Goal: Task Accomplishment & Management: Manage account settings

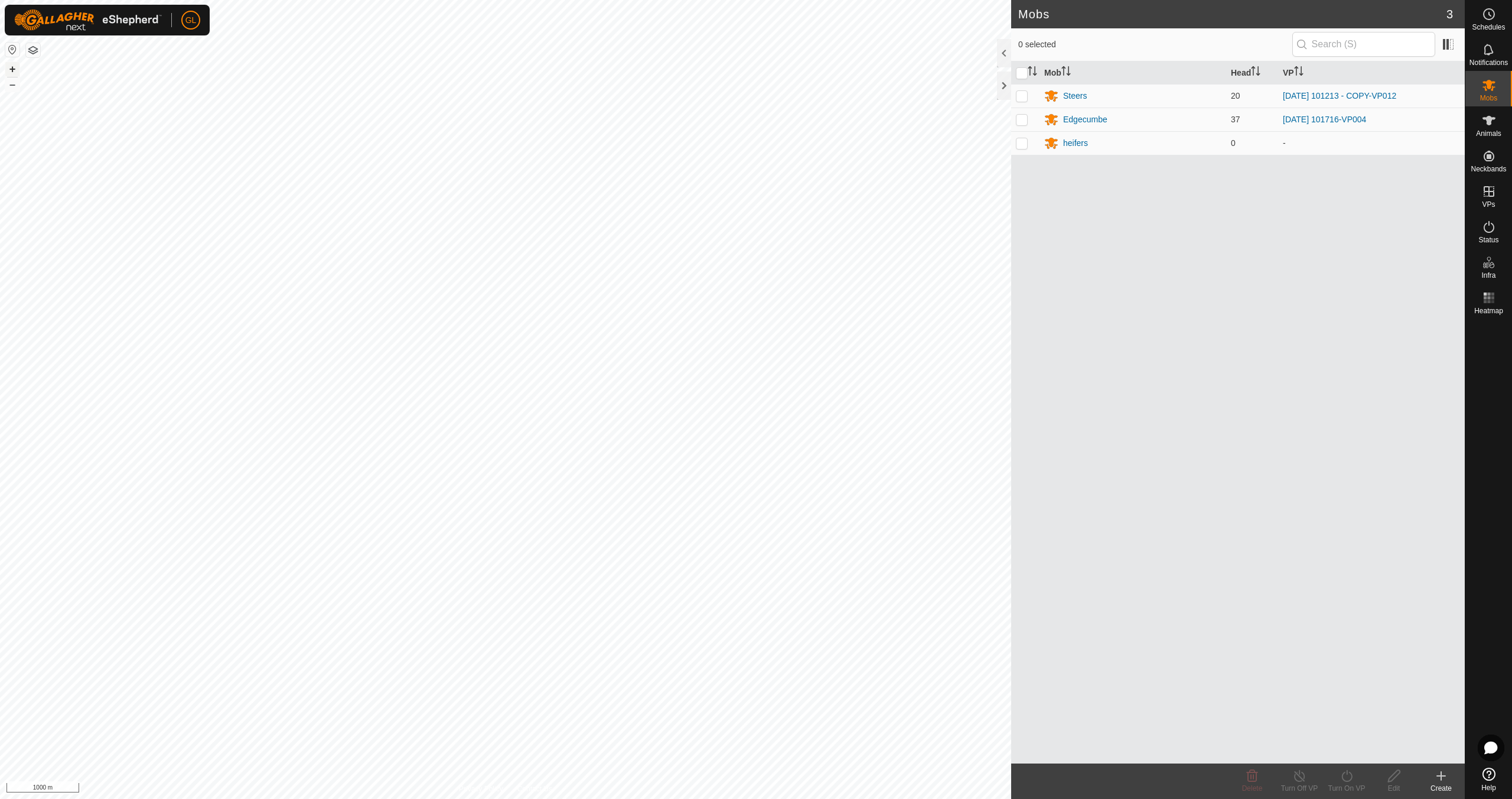
click at [16, 67] on button "+" at bounding box center [12, 69] width 14 height 14
click at [13, 68] on button "+" at bounding box center [12, 69] width 14 height 14
click at [13, 66] on button "+" at bounding box center [12, 69] width 14 height 14
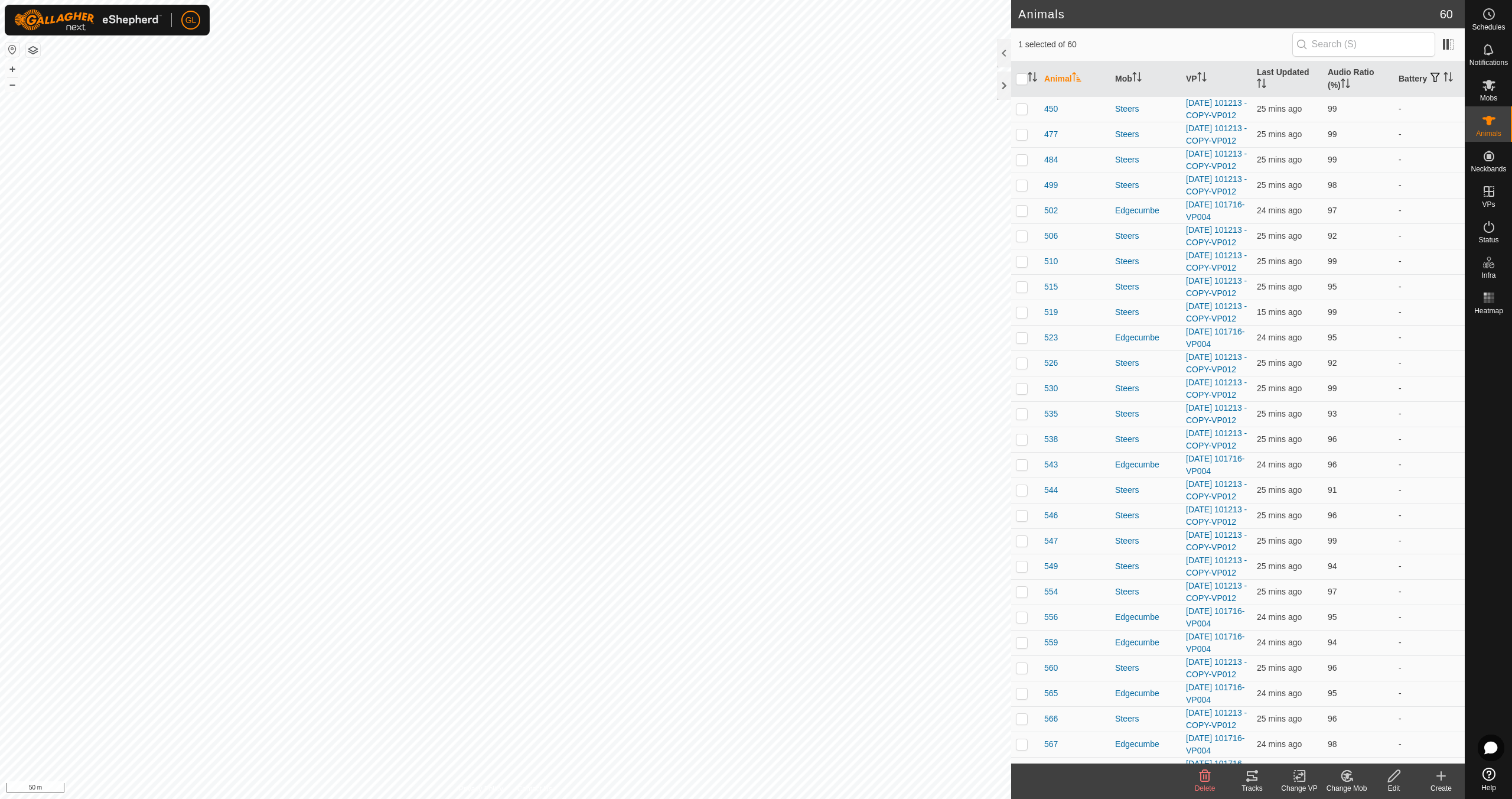
click at [1252, 777] on icon at bounding box center [1252, 775] width 14 height 14
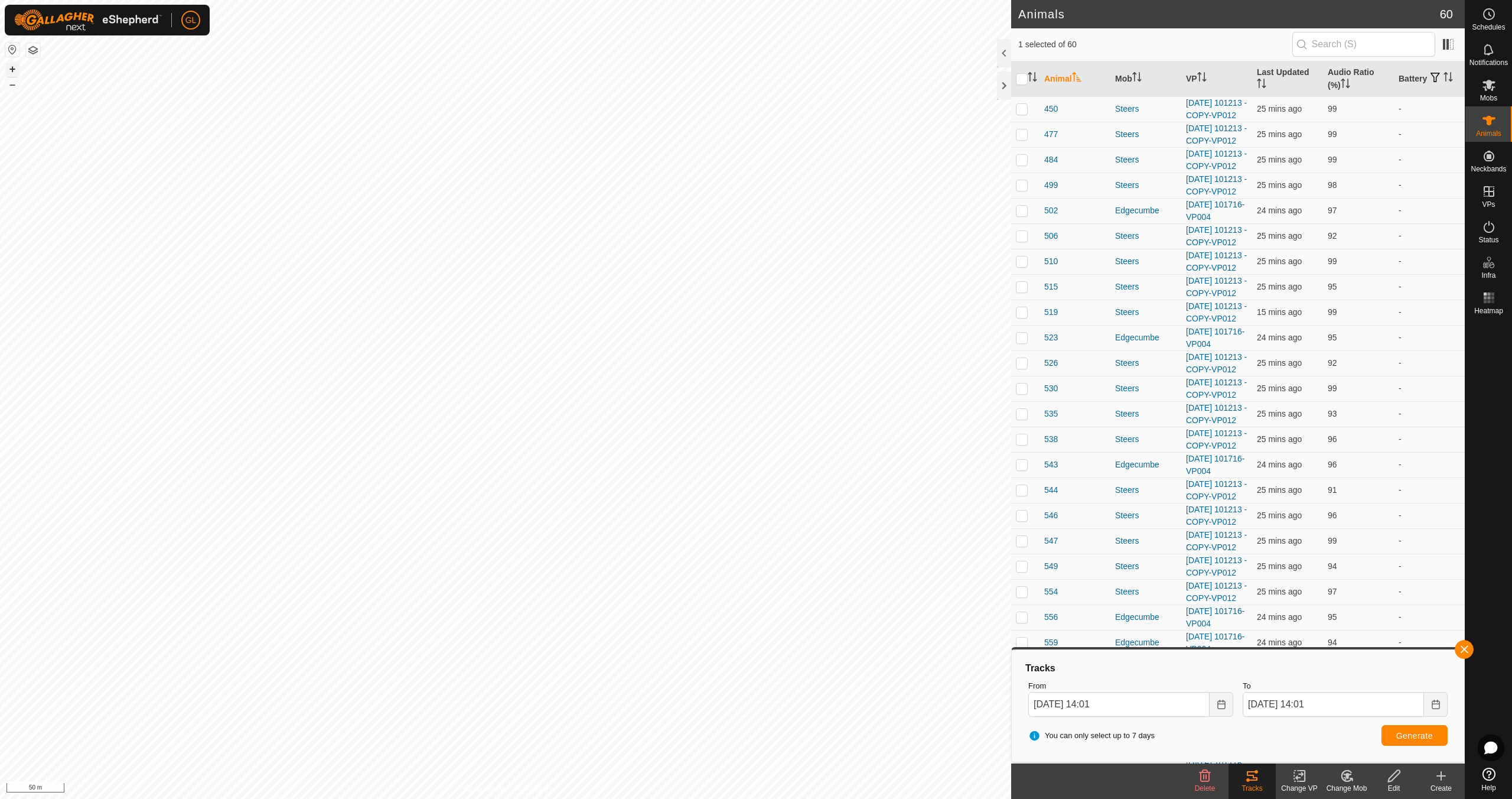
click at [16, 69] on button "+" at bounding box center [12, 69] width 14 height 14
click at [1466, 650] on button "button" at bounding box center [1464, 649] width 19 height 19
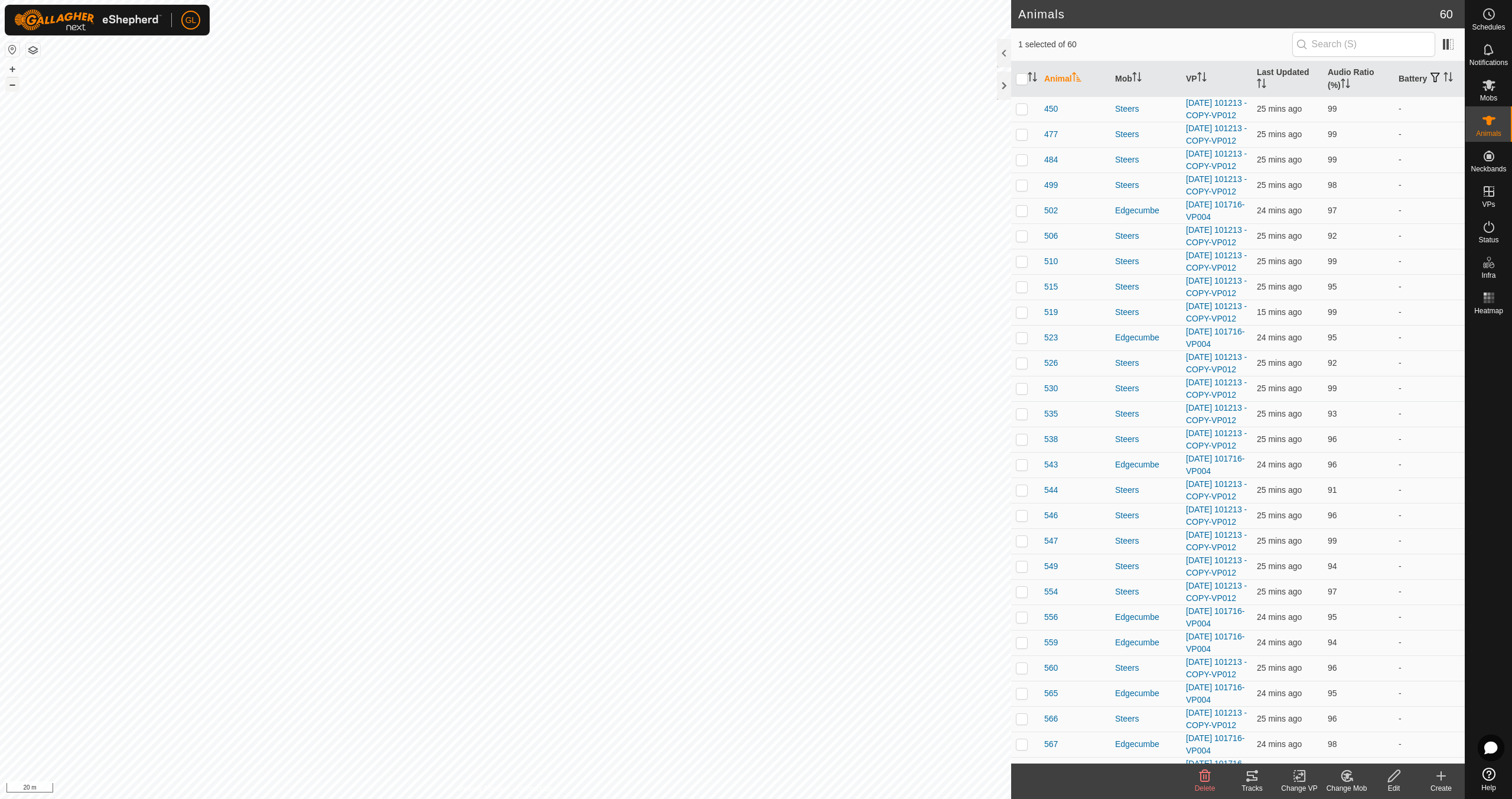
click at [12, 83] on button "–" at bounding box center [12, 84] width 14 height 14
click at [1411, 189] on link "In Rotation" at bounding box center [1414, 190] width 101 height 24
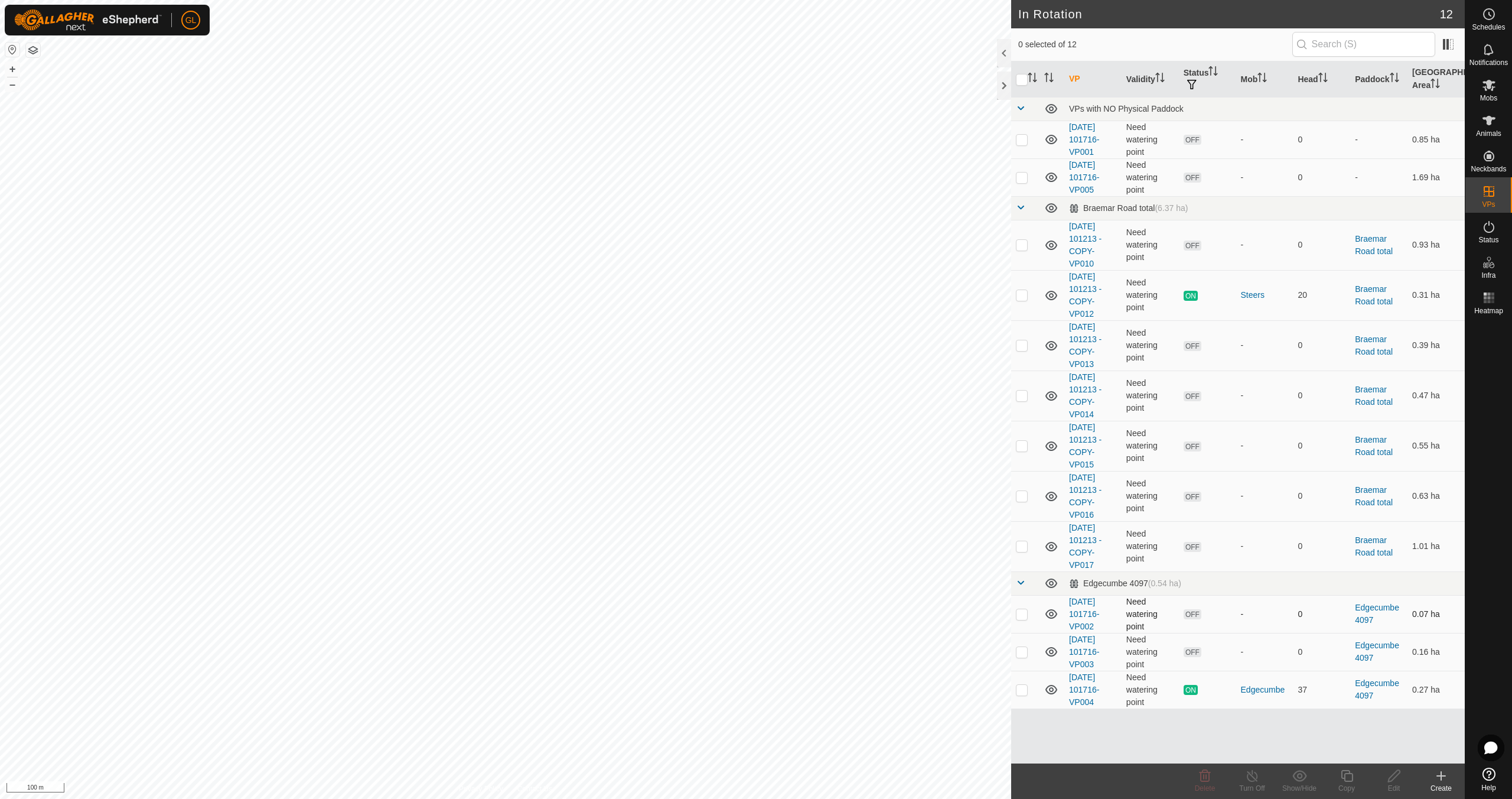
click at [1023, 613] on p-checkbox at bounding box center [1022, 614] width 12 height 10
click at [1023, 612] on p-checkbox at bounding box center [1022, 614] width 12 height 10
checkbox input "false"
click at [1021, 651] on p-checkbox at bounding box center [1022, 652] width 12 height 10
click at [1021, 650] on p-checkbox at bounding box center [1022, 652] width 12 height 10
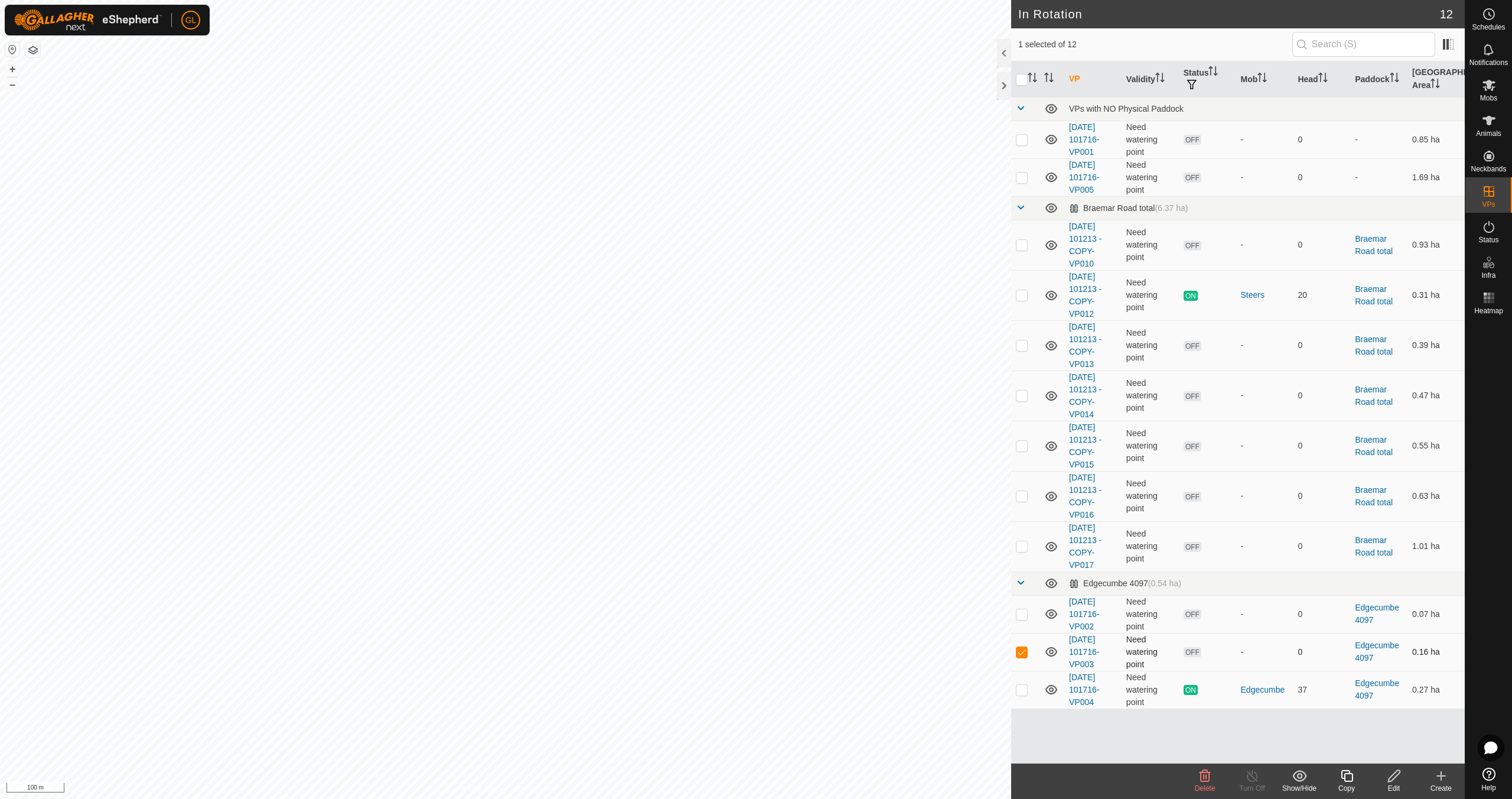
checkbox input "false"
click at [1022, 690] on p-checkbox at bounding box center [1022, 690] width 12 height 10
checkbox input "false"
click at [1023, 653] on p-checkbox at bounding box center [1022, 652] width 12 height 10
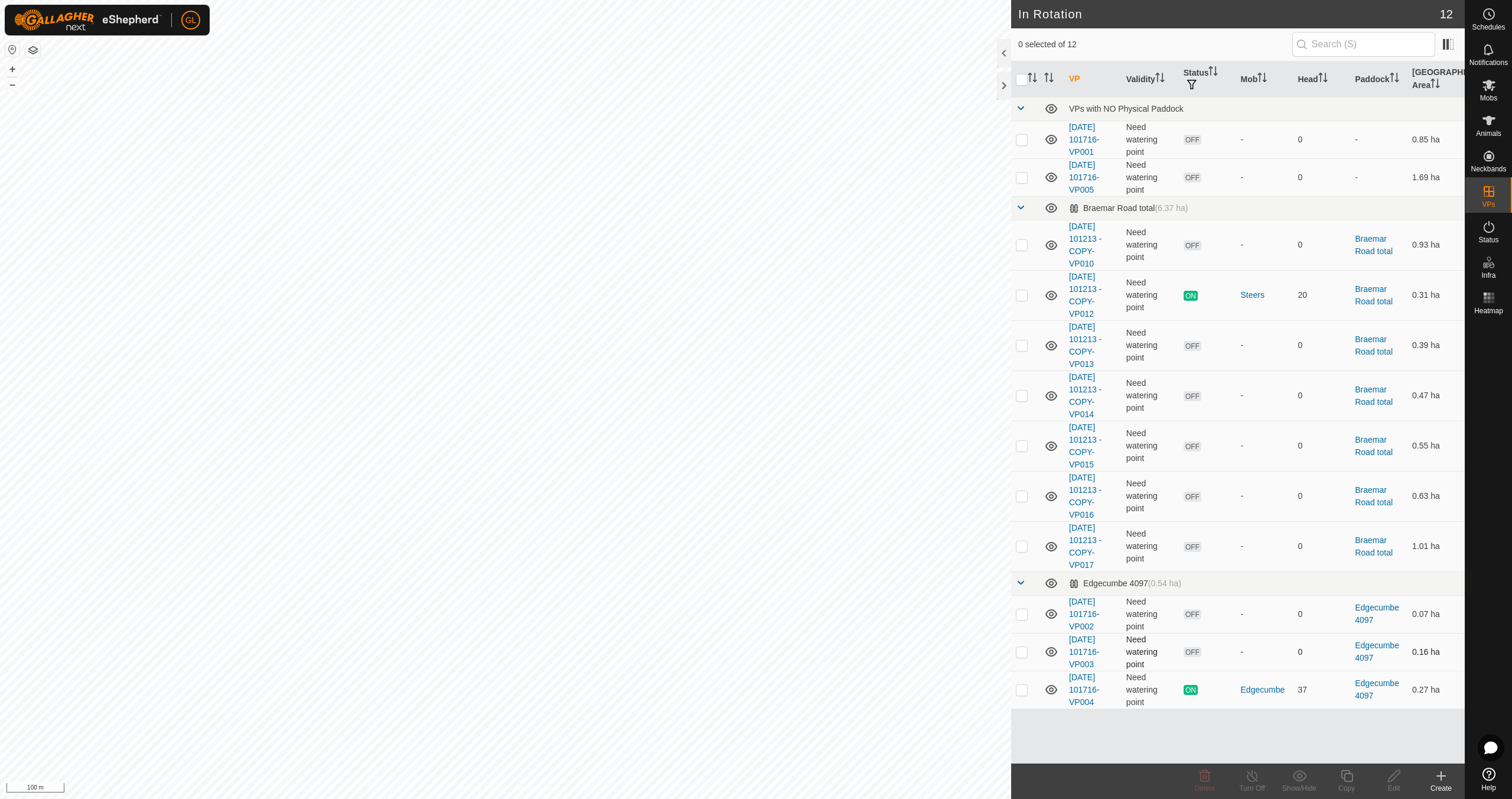
checkbox input "true"
click at [1022, 613] on p-checkbox at bounding box center [1022, 614] width 12 height 10
click at [1204, 777] on icon at bounding box center [1205, 776] width 11 height 12
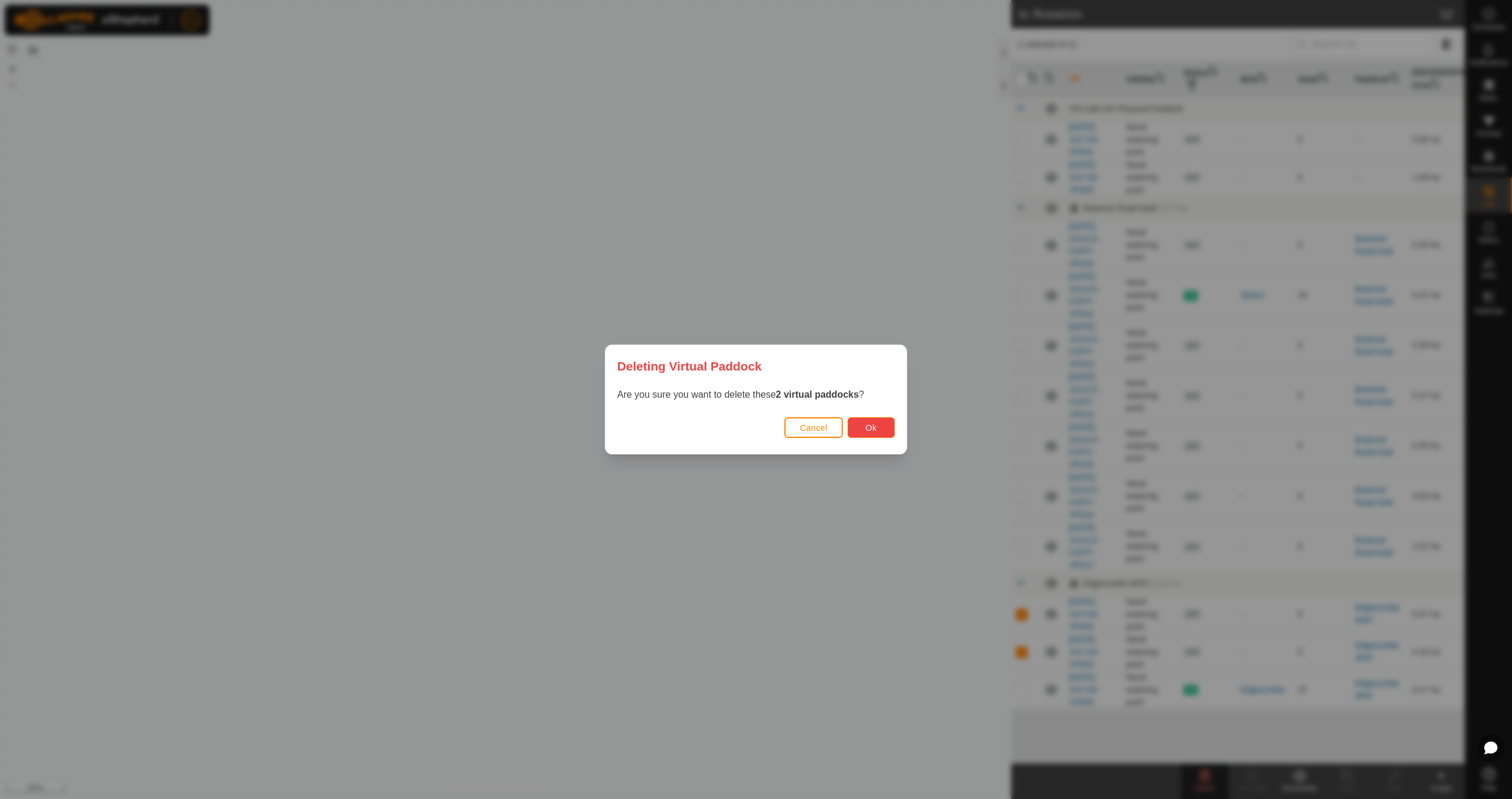
click at [867, 426] on span "Ok" at bounding box center [871, 428] width 11 height 10
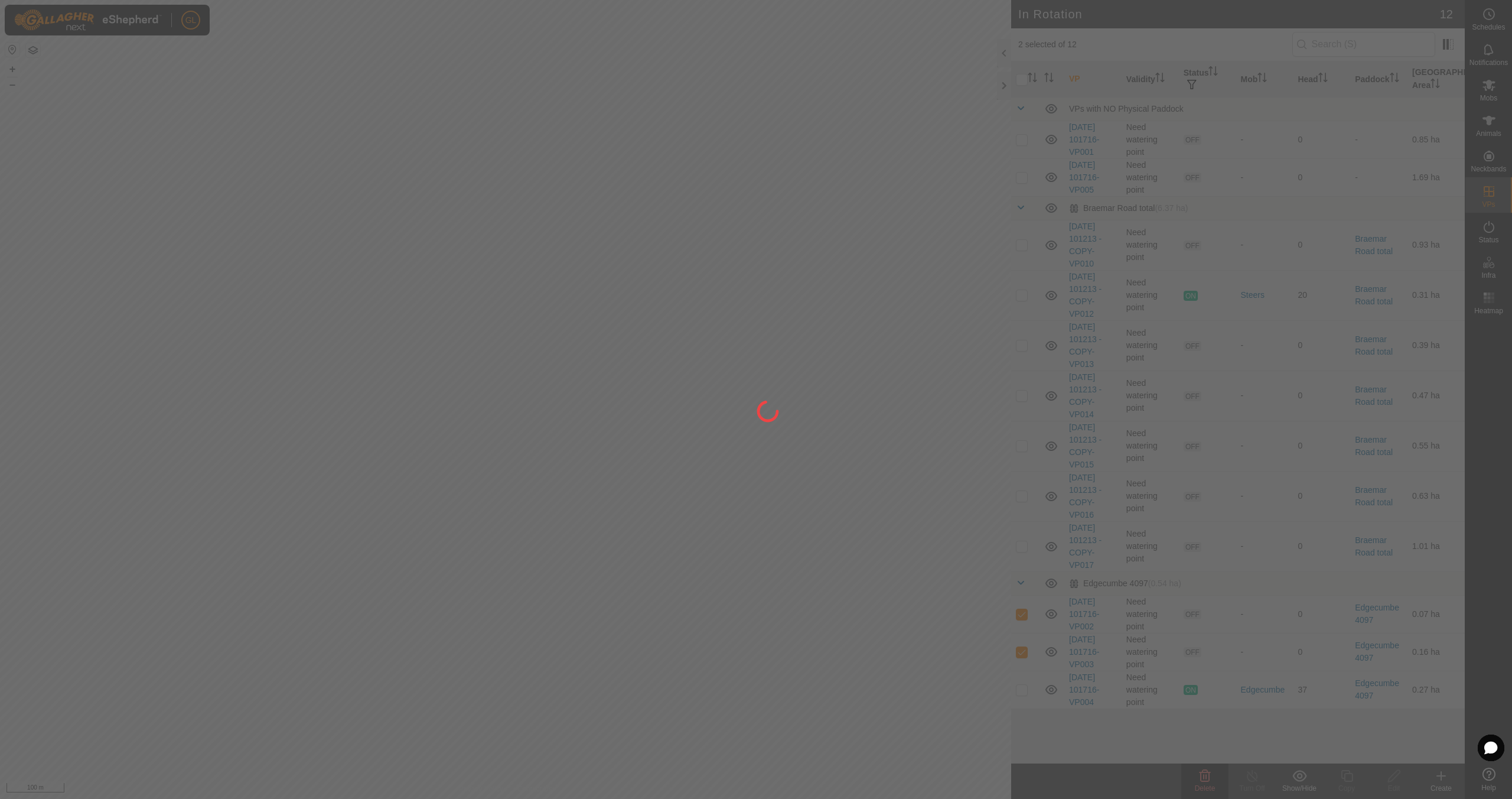
checkbox input "false"
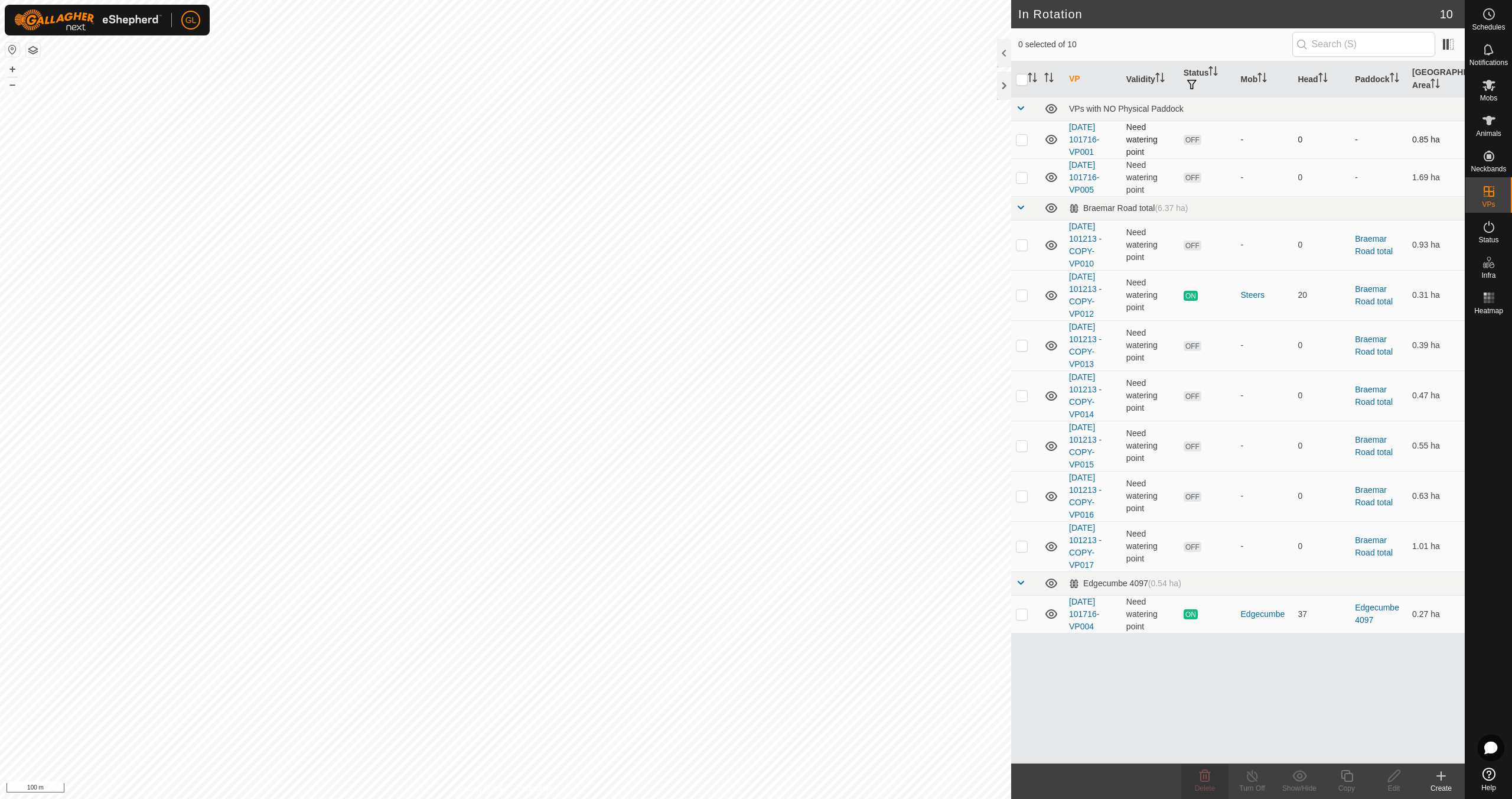
click at [1024, 138] on p-checkbox at bounding box center [1022, 139] width 12 height 10
checkbox input "false"
click at [1019, 176] on p-checkbox at bounding box center [1022, 178] width 12 height 10
checkbox input "true"
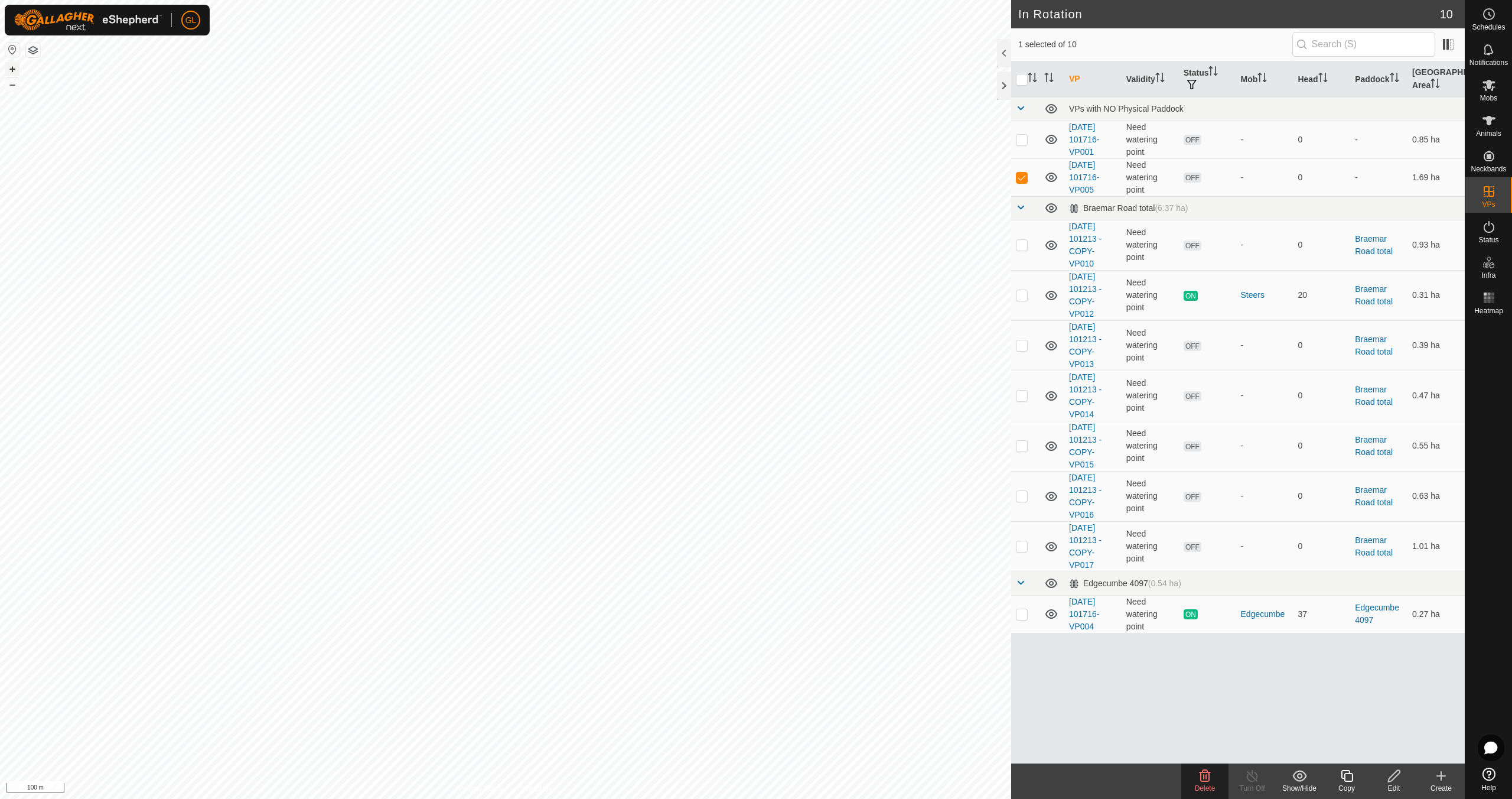
click at [10, 67] on button "+" at bounding box center [12, 69] width 14 height 14
click at [13, 88] on button "–" at bounding box center [12, 84] width 14 height 14
click at [1024, 613] on p-checkbox at bounding box center [1022, 614] width 12 height 10
checkbox input "true"
click at [1023, 179] on p-checkbox at bounding box center [1022, 178] width 12 height 10
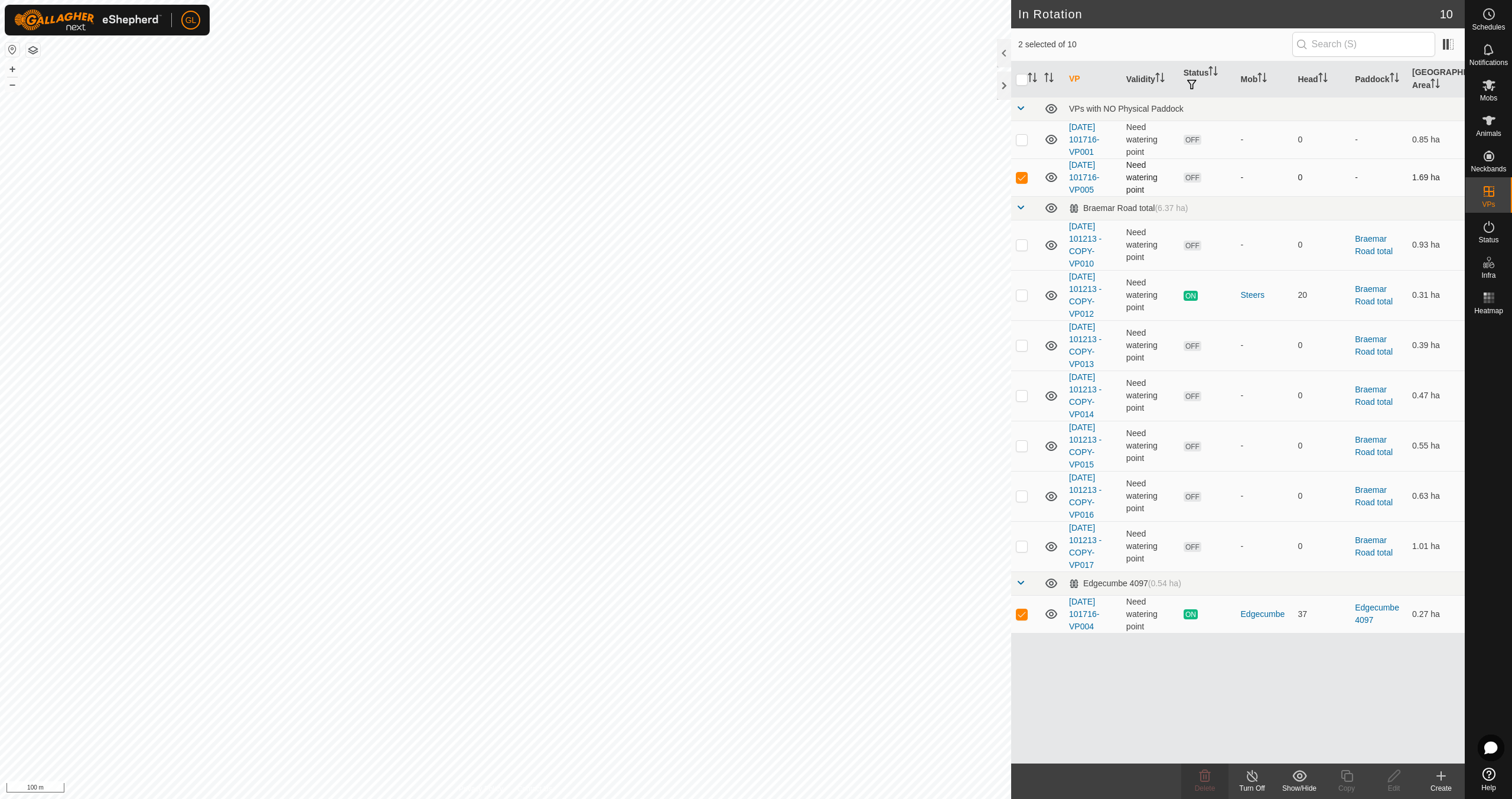
checkbox input "false"
click at [1017, 613] on p-checkbox at bounding box center [1022, 614] width 12 height 10
click at [1022, 613] on p-checkbox at bounding box center [1022, 614] width 12 height 10
checkbox input "true"
click at [1346, 782] on icon at bounding box center [1347, 775] width 15 height 14
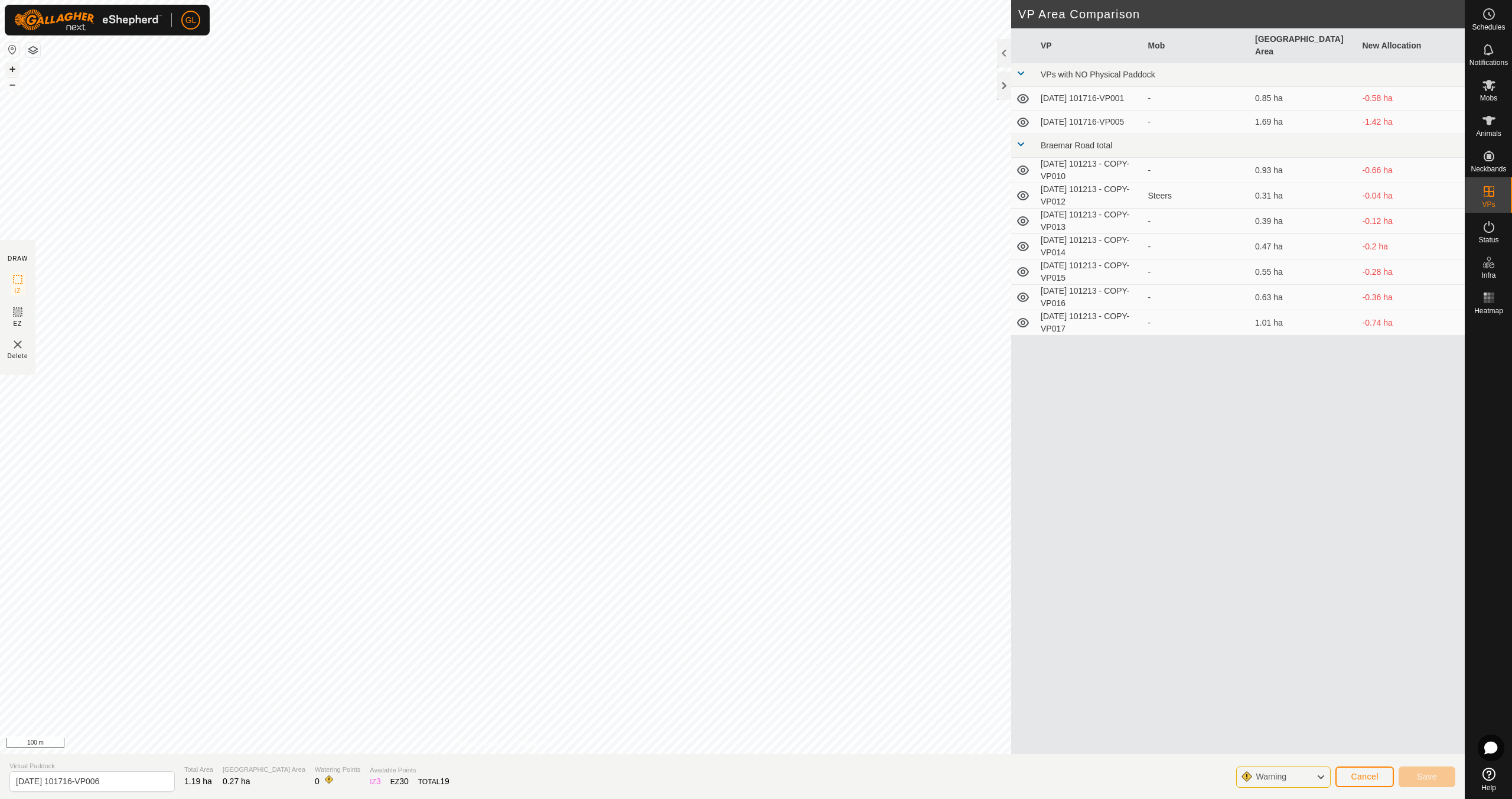
click at [7, 68] on button "+" at bounding box center [12, 69] width 14 height 14
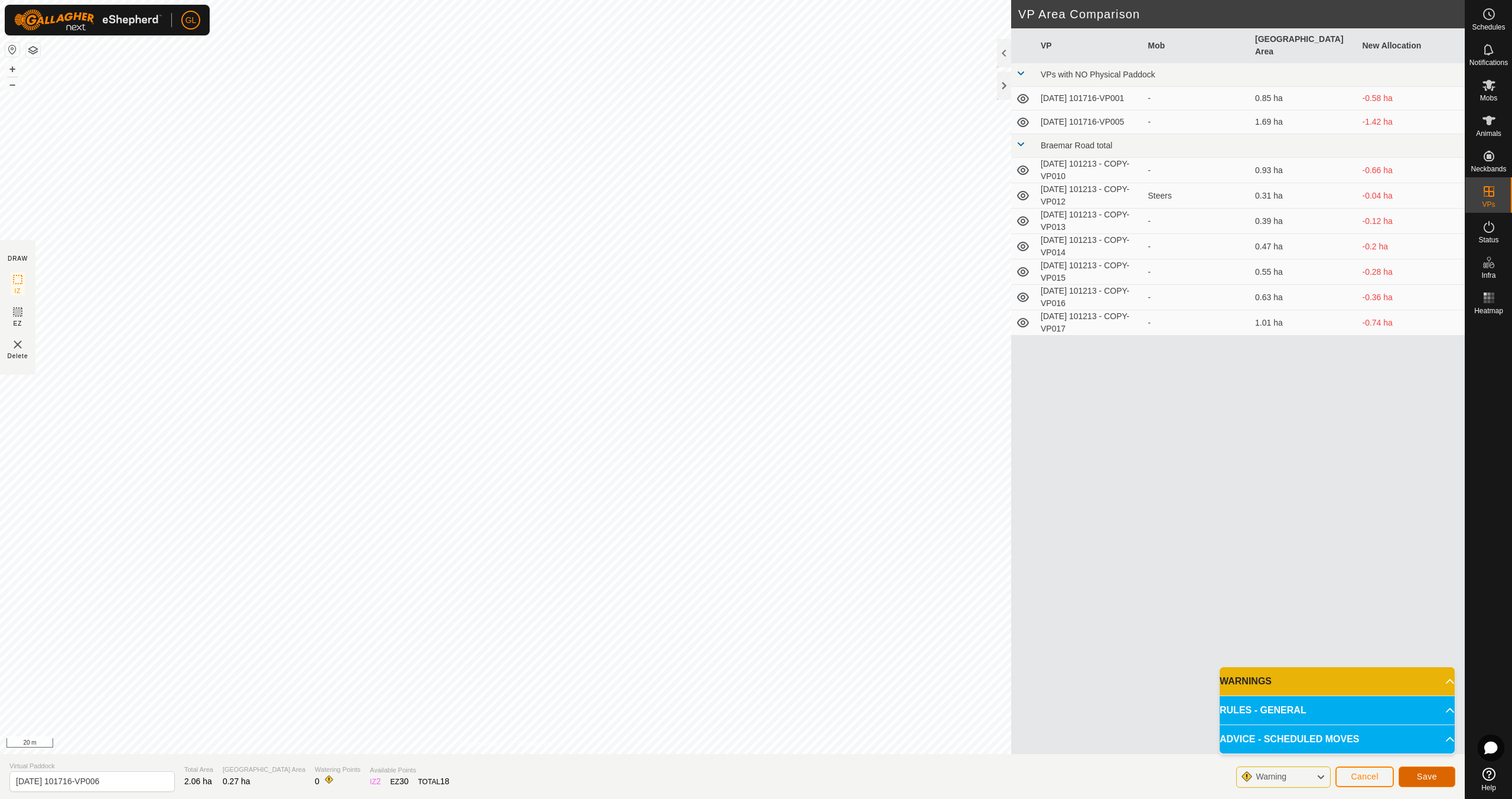
click at [1423, 777] on span "Save" at bounding box center [1427, 776] width 20 height 10
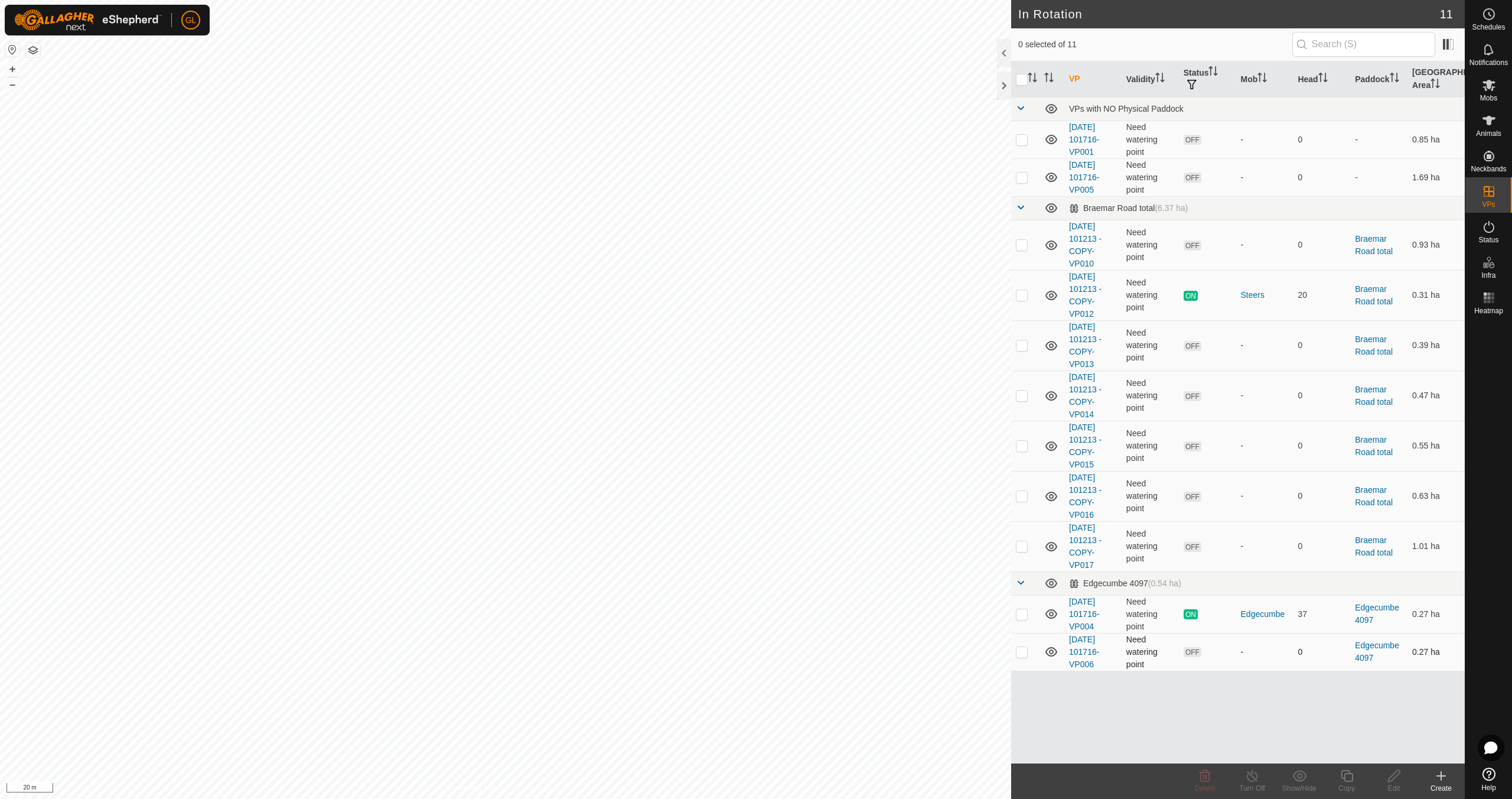
click at [1022, 652] on p-checkbox at bounding box center [1022, 652] width 12 height 10
checkbox input "true"
click at [1399, 780] on icon at bounding box center [1394, 775] width 15 height 14
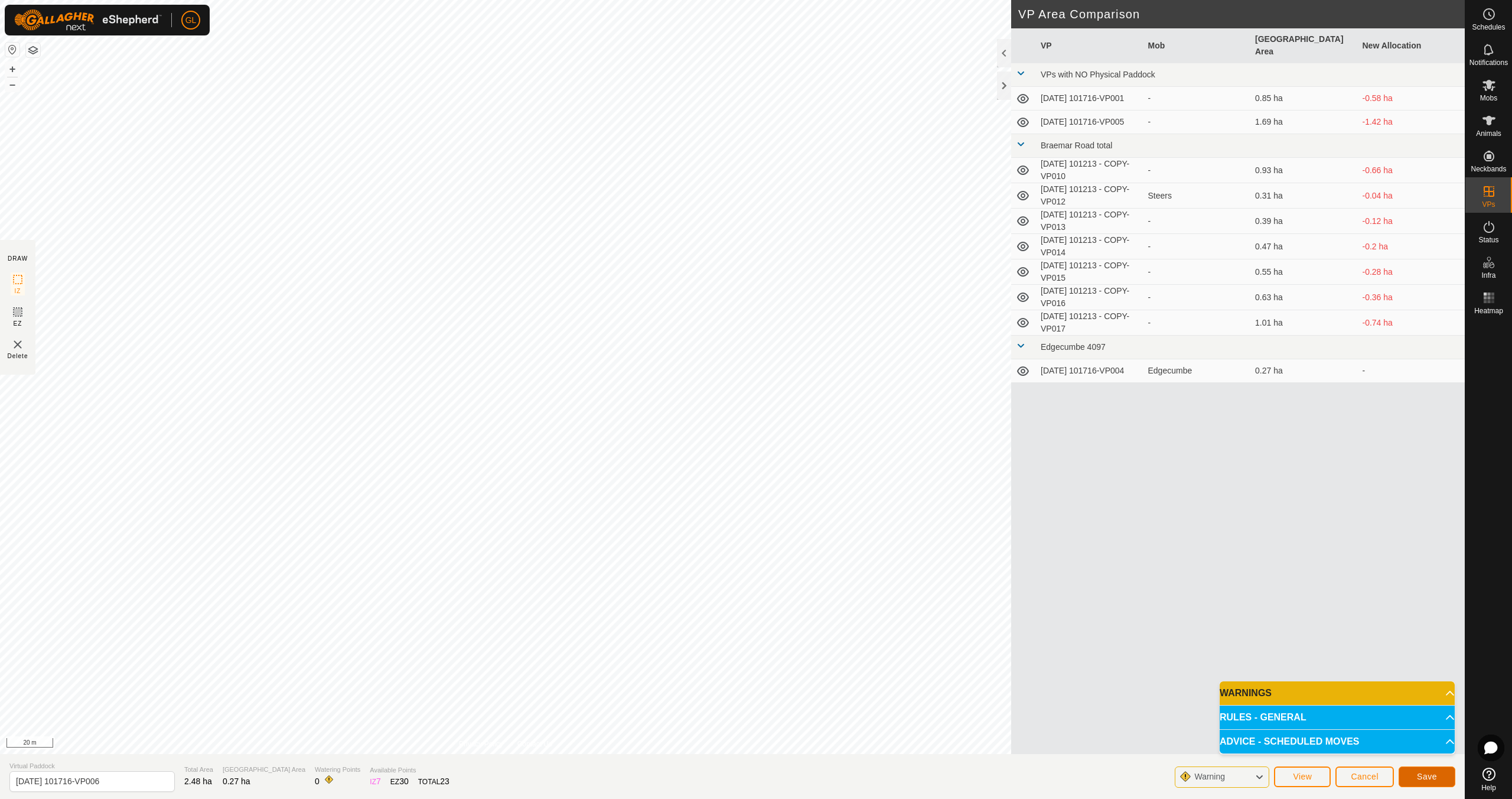
click at [1429, 776] on span "Save" at bounding box center [1427, 776] width 20 height 10
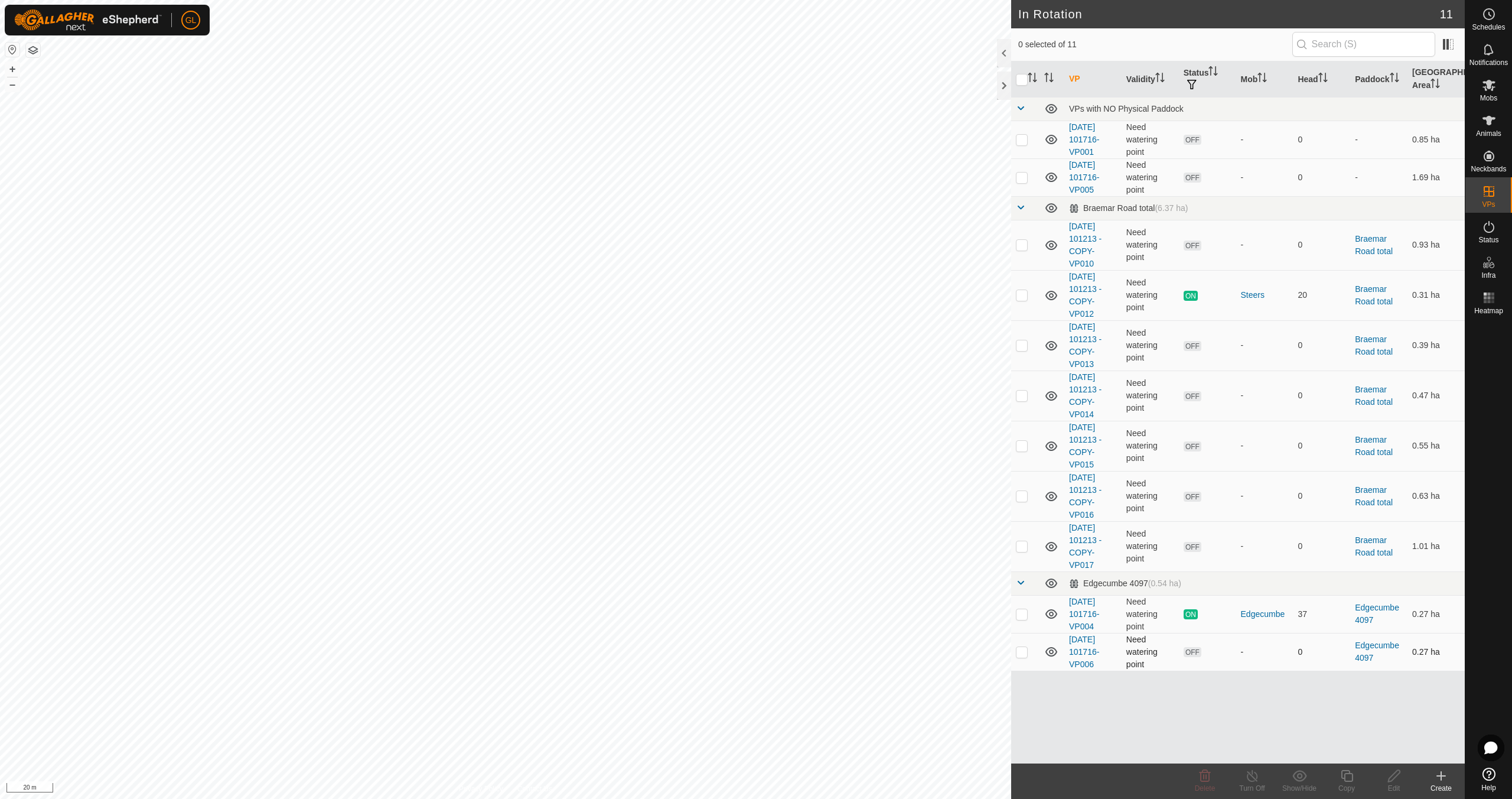
click at [1023, 651] on p-checkbox at bounding box center [1022, 652] width 12 height 10
checkbox input "true"
click at [1348, 778] on icon at bounding box center [1347, 775] width 15 height 14
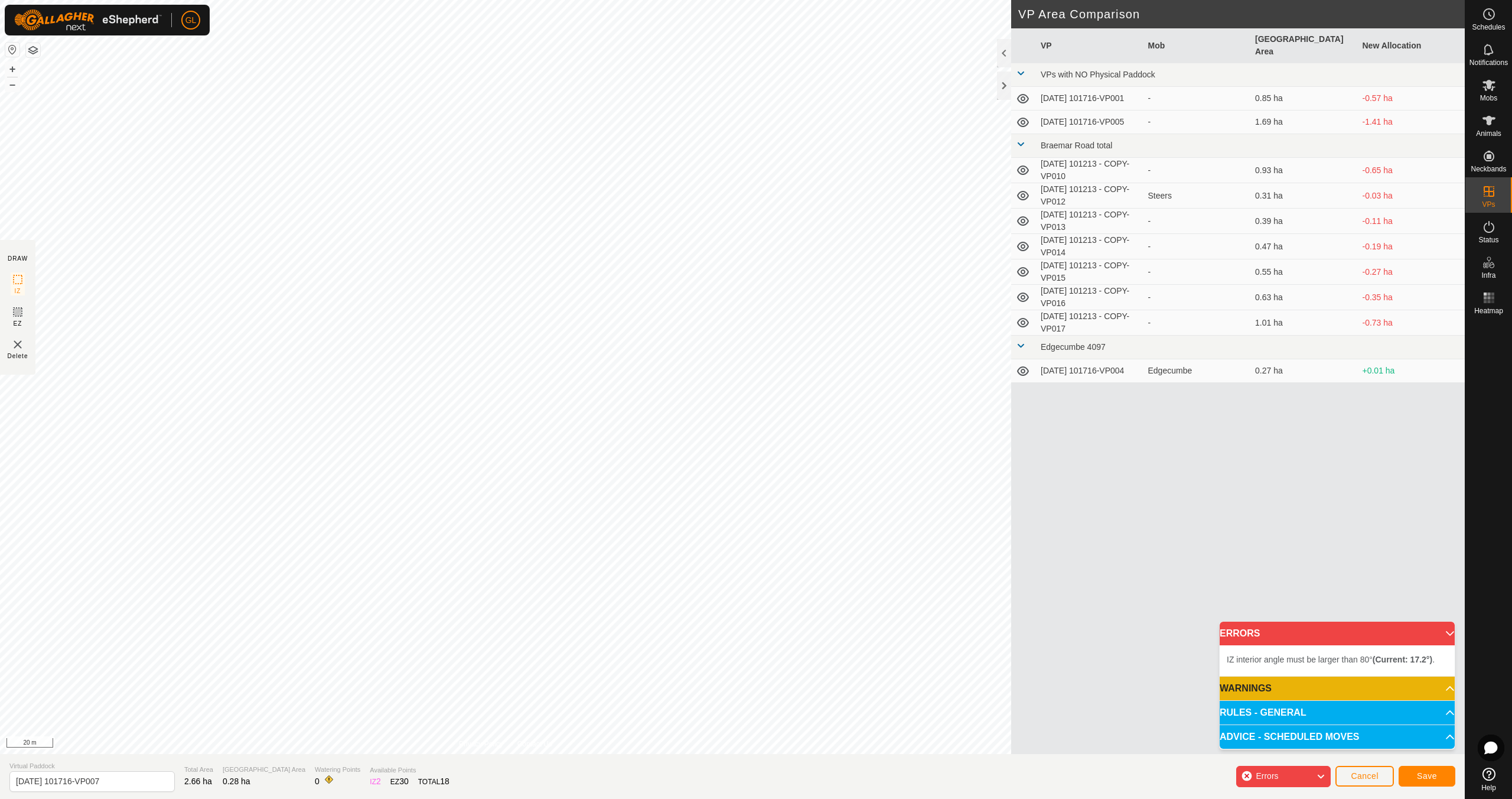
click at [623, 566] on div "IZ interior angle must be larger than 80° (Current: 17.2°) . + – ⇧ i 20 m" at bounding box center [505, 377] width 1012 height 754
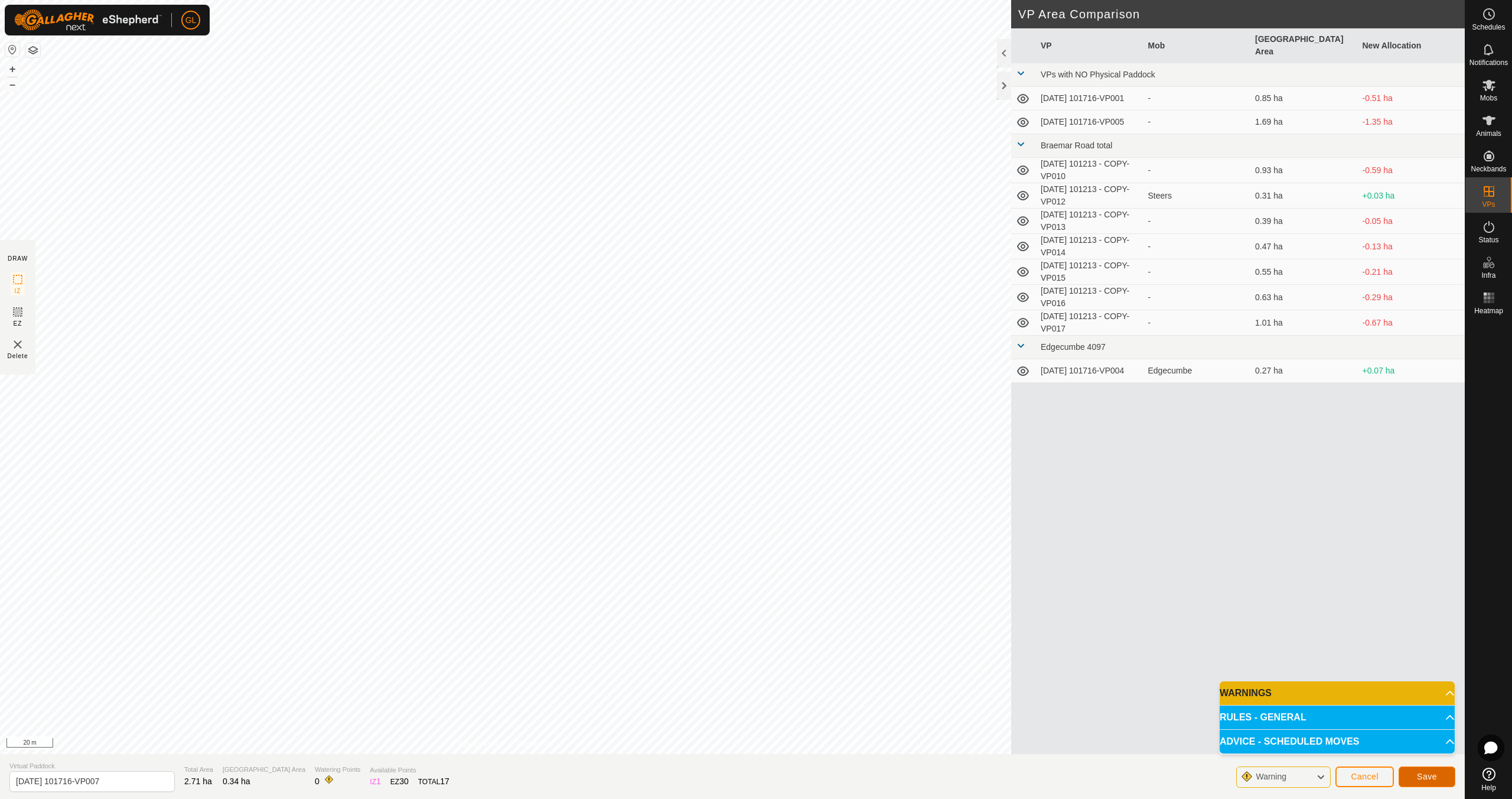
click at [1425, 776] on span "Save" at bounding box center [1427, 776] width 20 height 10
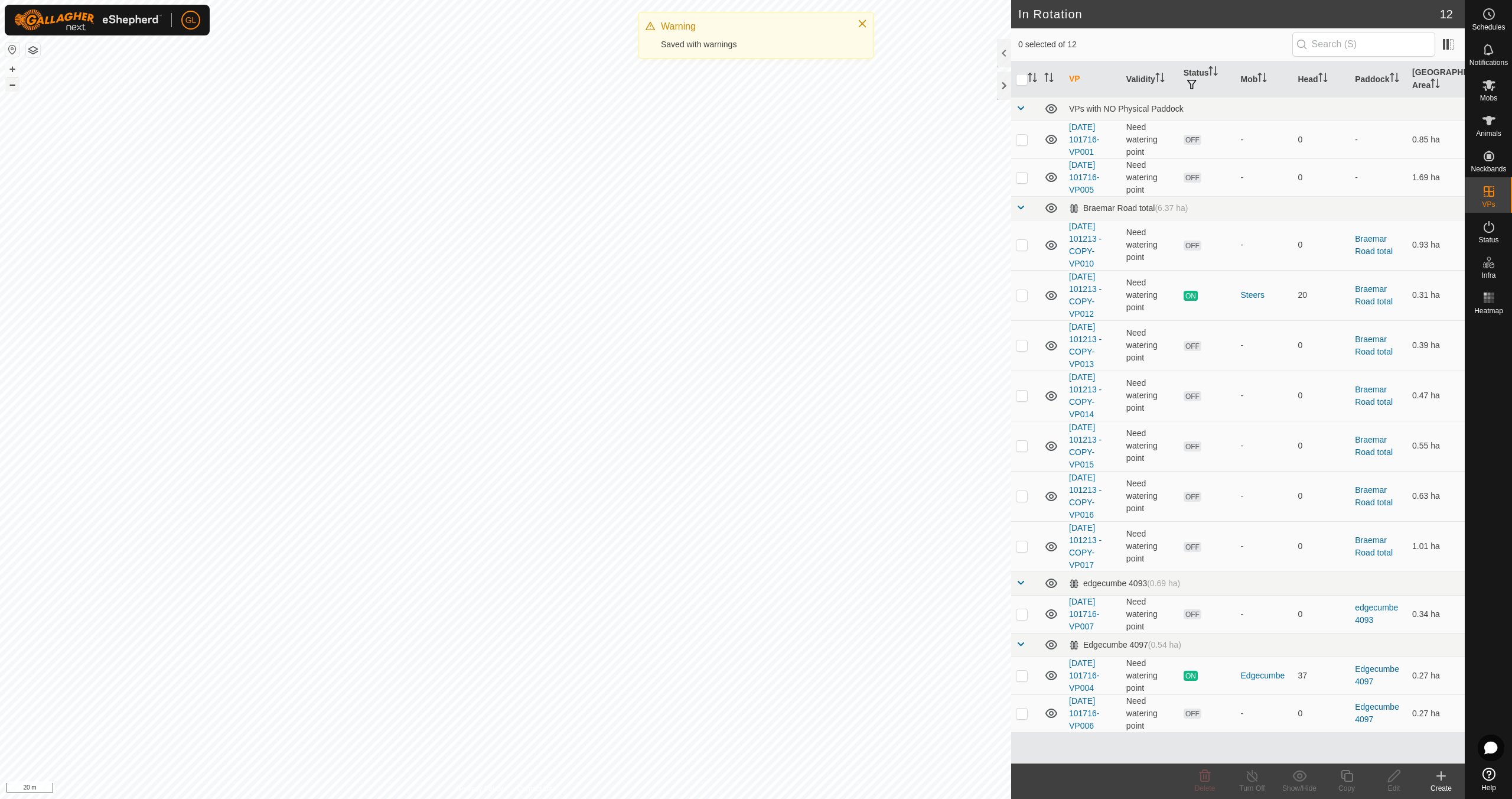
click at [12, 85] on button "–" at bounding box center [12, 84] width 14 height 14
click at [11, 85] on button "–" at bounding box center [12, 84] width 14 height 14
click at [1023, 175] on p-checkbox at bounding box center [1022, 178] width 12 height 10
checkbox input "true"
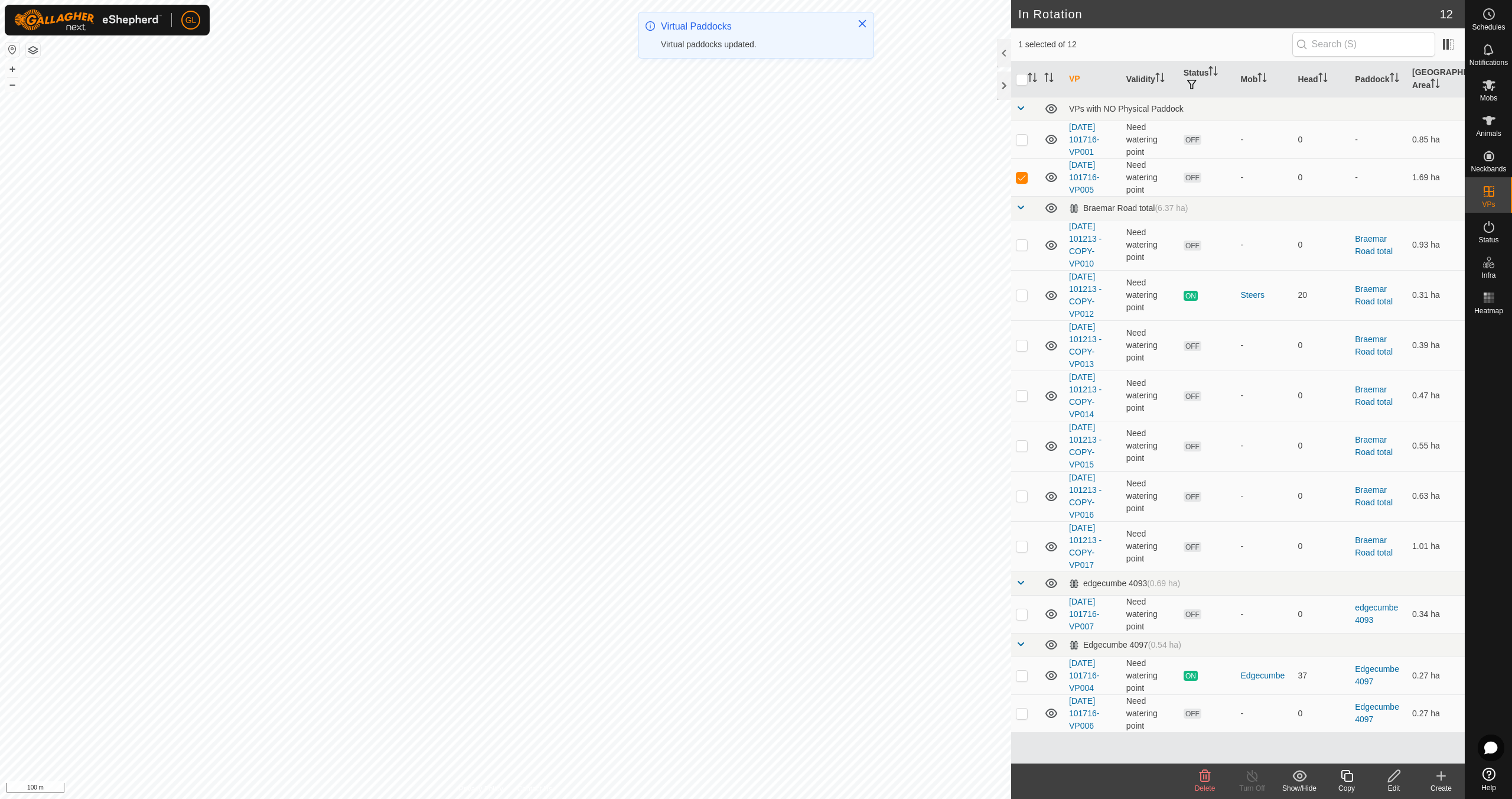
click at [1208, 779] on icon at bounding box center [1205, 775] width 14 height 14
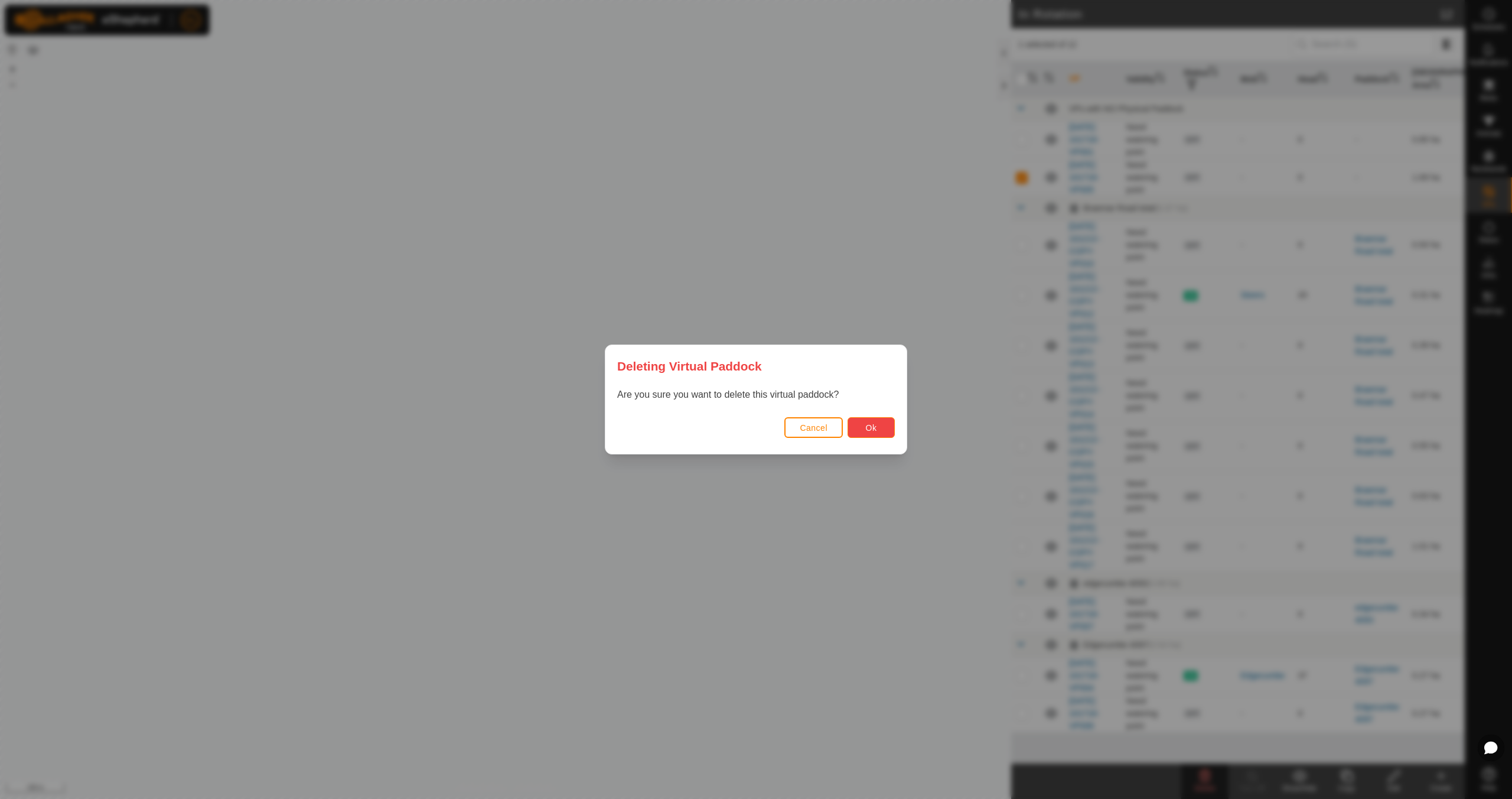
click at [866, 425] on span "Ok" at bounding box center [871, 428] width 11 height 10
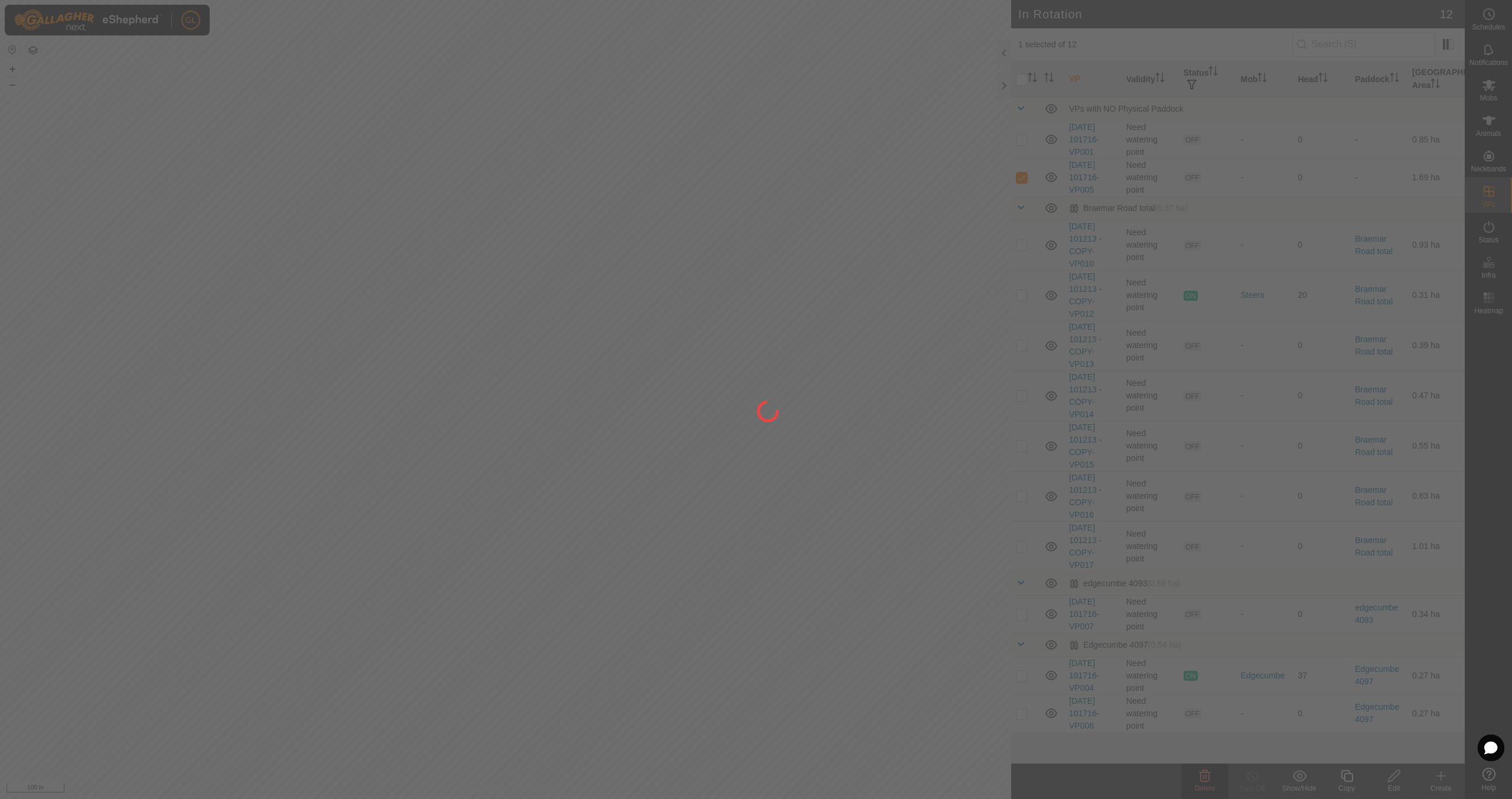
checkbox input "false"
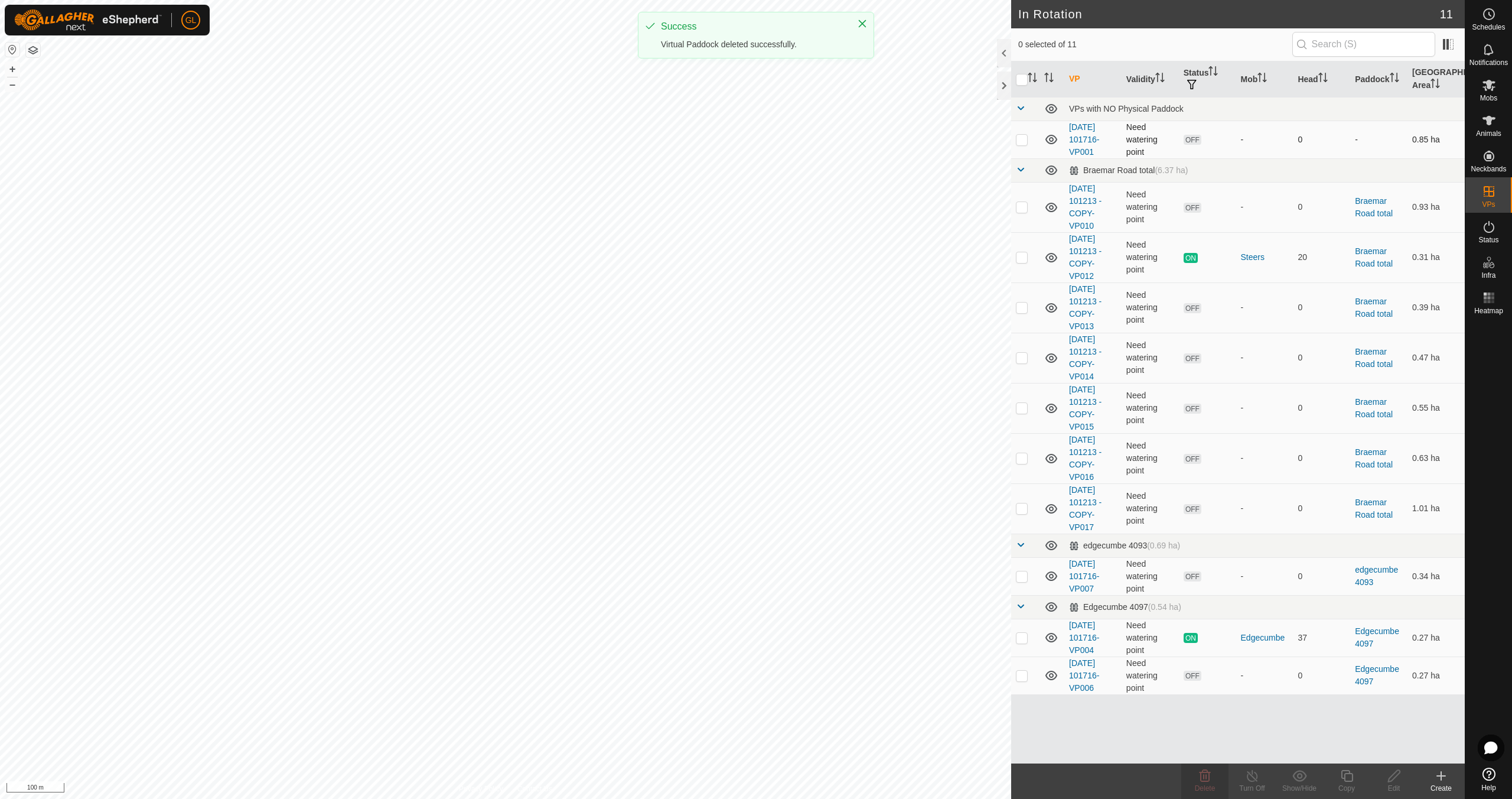
click at [1024, 138] on p-checkbox at bounding box center [1022, 139] width 12 height 10
checkbox input "true"
click at [1202, 779] on icon at bounding box center [1205, 775] width 14 height 14
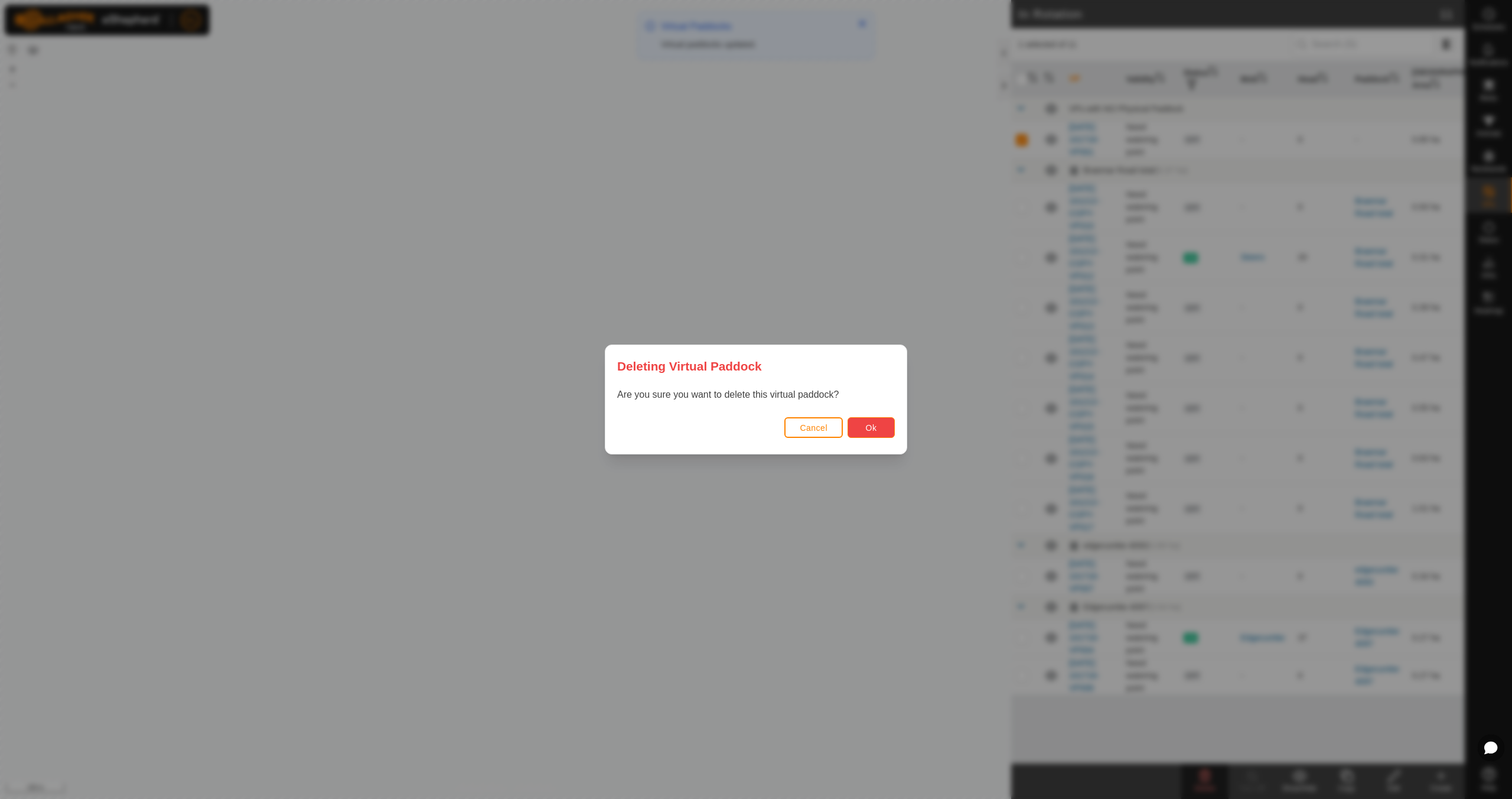
click at [862, 428] on button "Ok" at bounding box center [871, 427] width 47 height 21
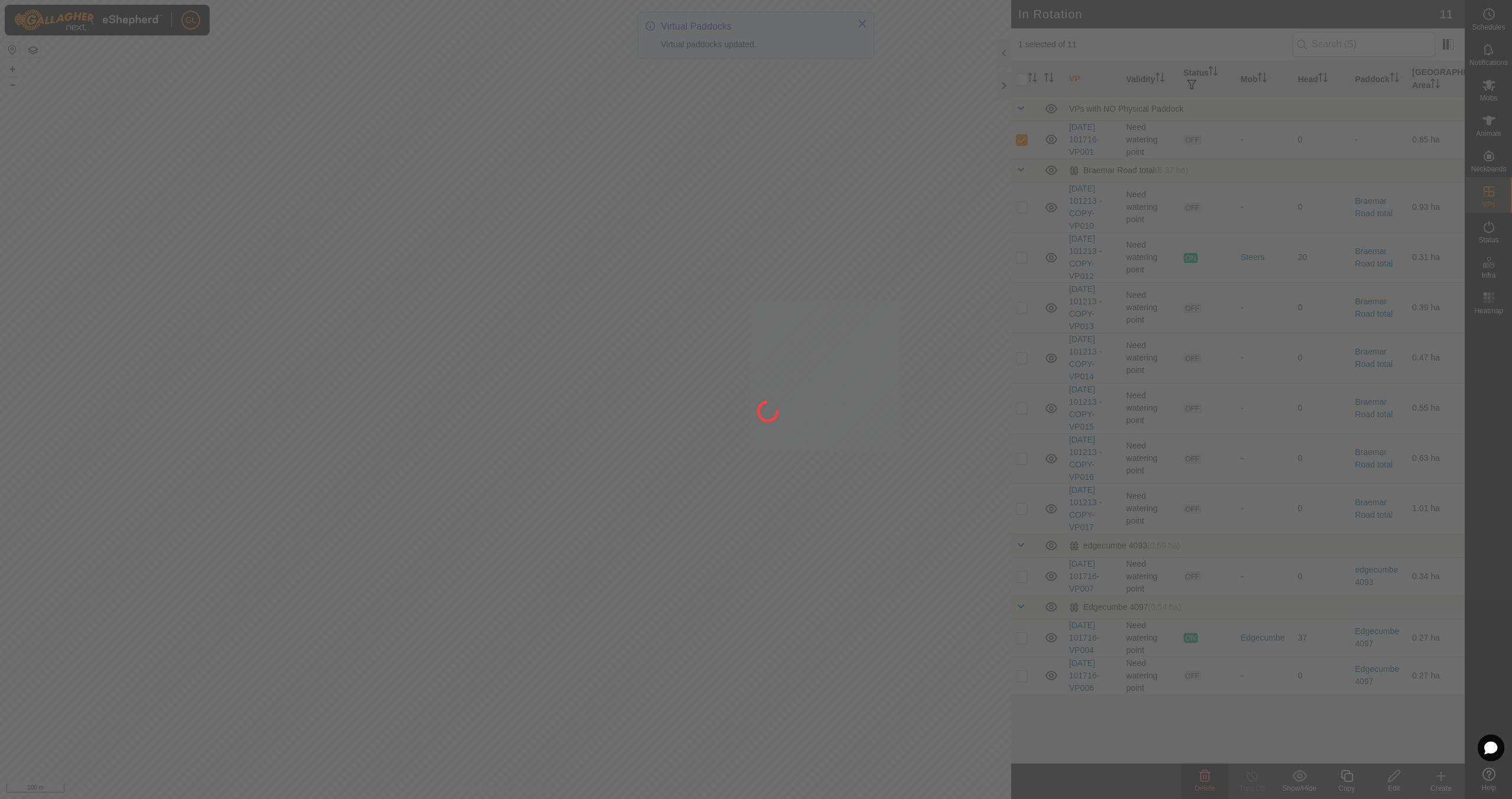
checkbox input "false"
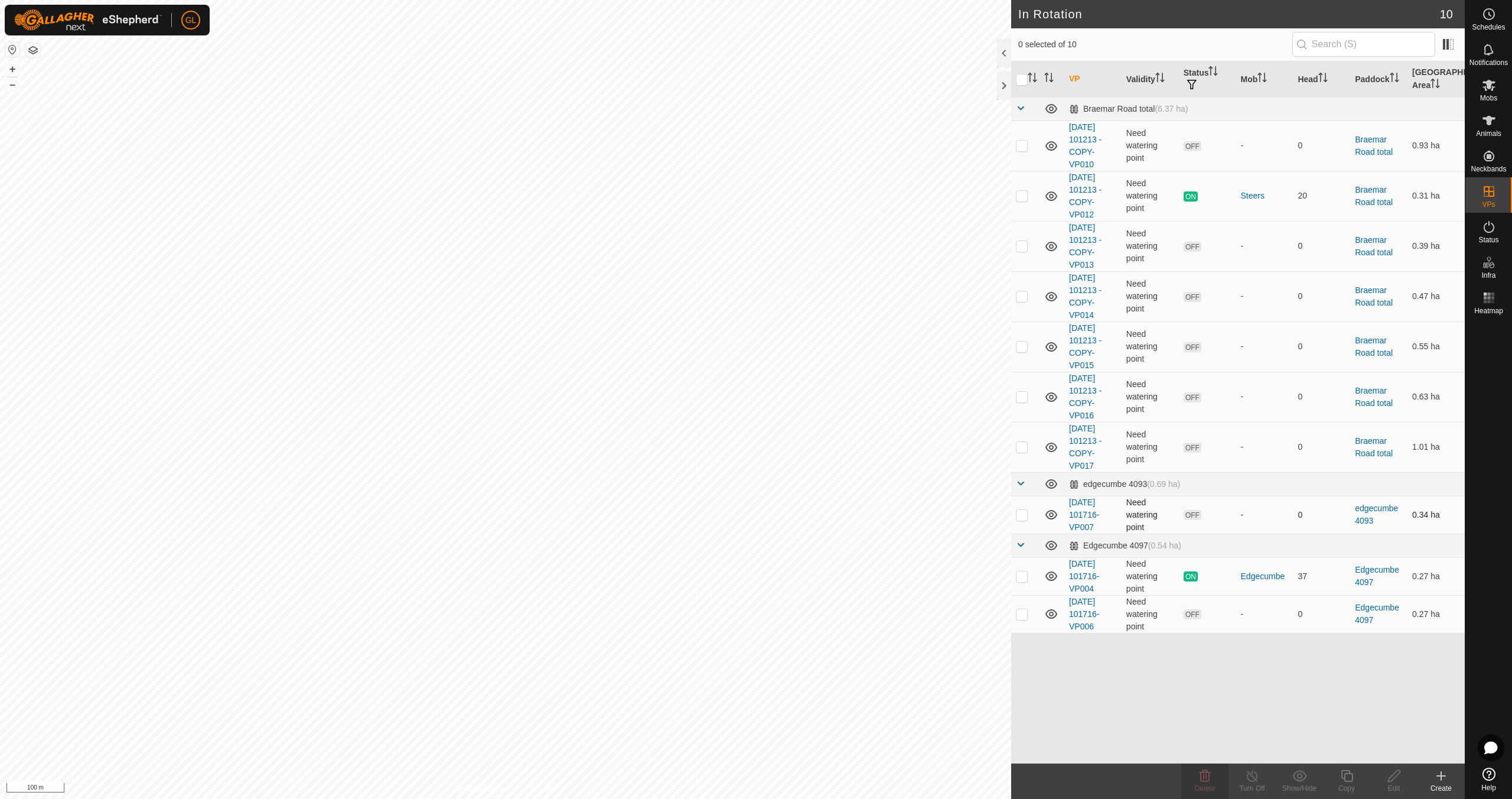
click at [1020, 511] on p-checkbox at bounding box center [1022, 515] width 12 height 10
checkbox input "false"
click at [1020, 575] on p-checkbox at bounding box center [1022, 576] width 12 height 10
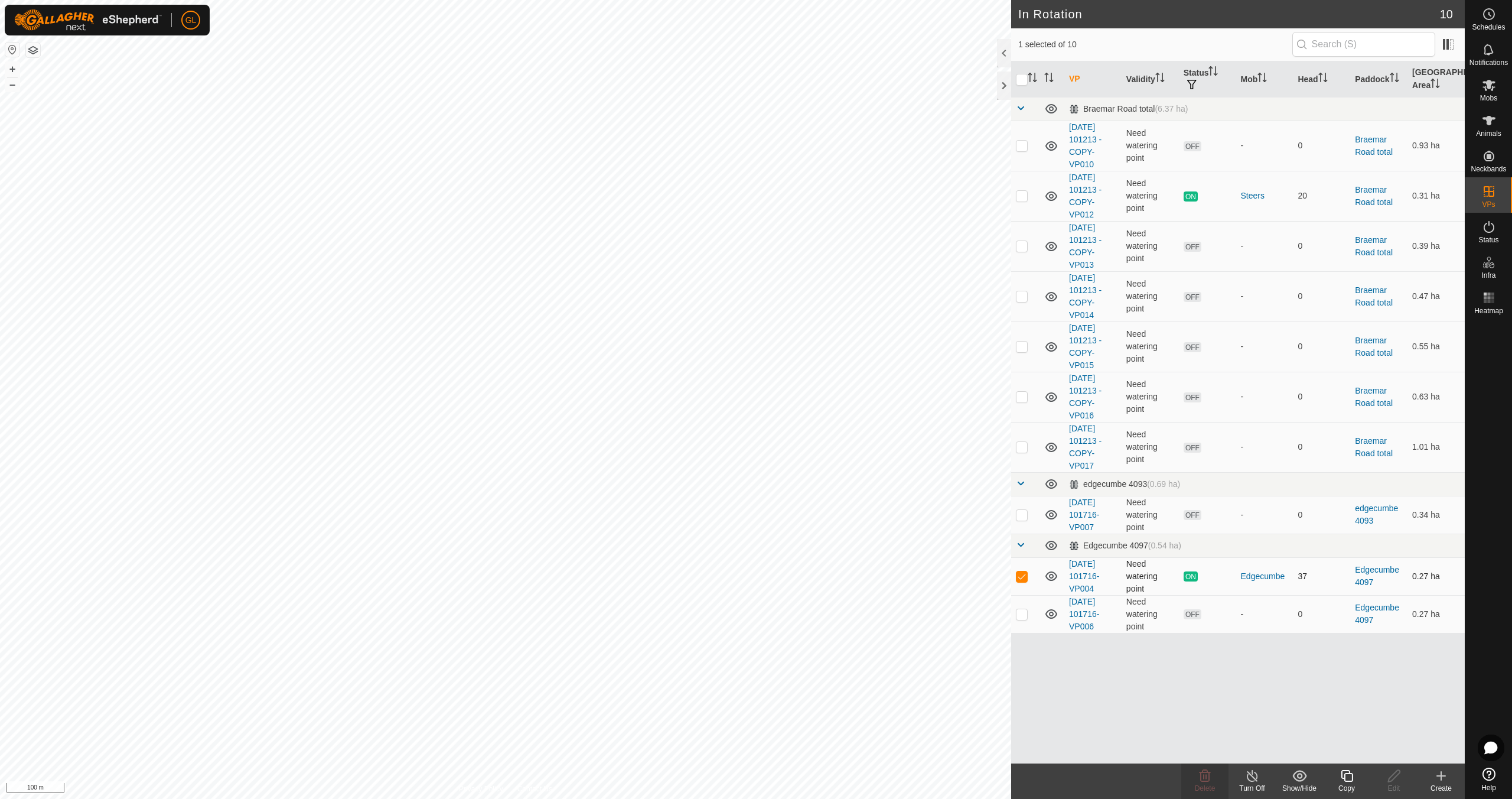
checkbox input "false"
click at [1022, 613] on p-checkbox at bounding box center [1022, 614] width 12 height 10
click at [1023, 613] on p-checkbox at bounding box center [1022, 614] width 12 height 10
click at [1022, 615] on p-checkbox at bounding box center [1022, 614] width 12 height 10
click at [1023, 613] on p-checkbox at bounding box center [1022, 614] width 12 height 10
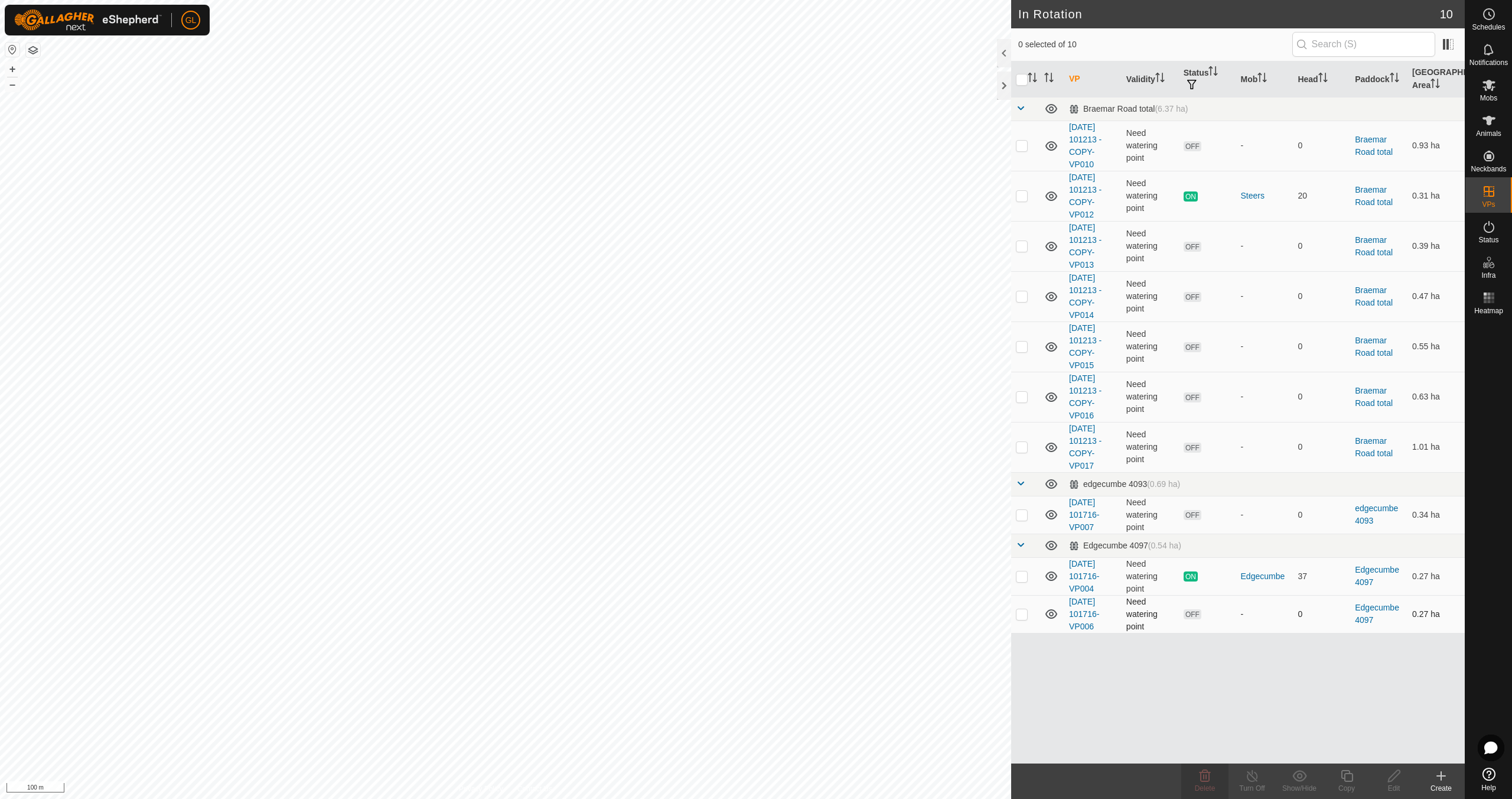
click at [1023, 615] on p-checkbox at bounding box center [1022, 614] width 12 height 10
drag, startPoint x: 1023, startPoint y: 615, endPoint x: 1020, endPoint y: 586, distance: 29.2
click at [1023, 615] on p-checkbox at bounding box center [1022, 614] width 12 height 10
checkbox input "false"
click at [1022, 514] on p-checkbox at bounding box center [1022, 515] width 12 height 10
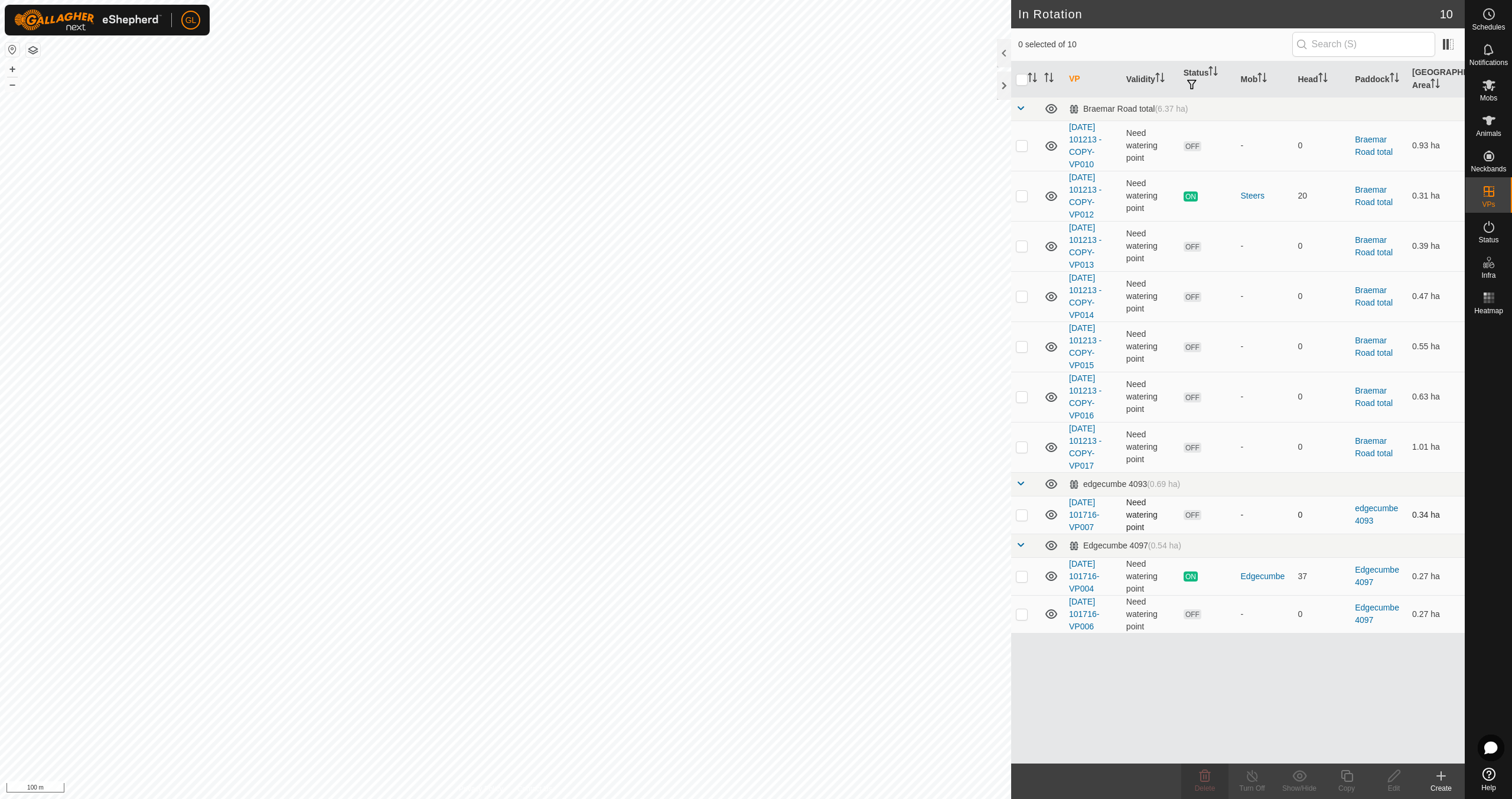
checkbox input "true"
click at [11, 70] on button "+" at bounding box center [12, 69] width 14 height 14
click at [12, 68] on button "+" at bounding box center [12, 69] width 14 height 14
click at [1392, 782] on icon at bounding box center [1394, 775] width 15 height 14
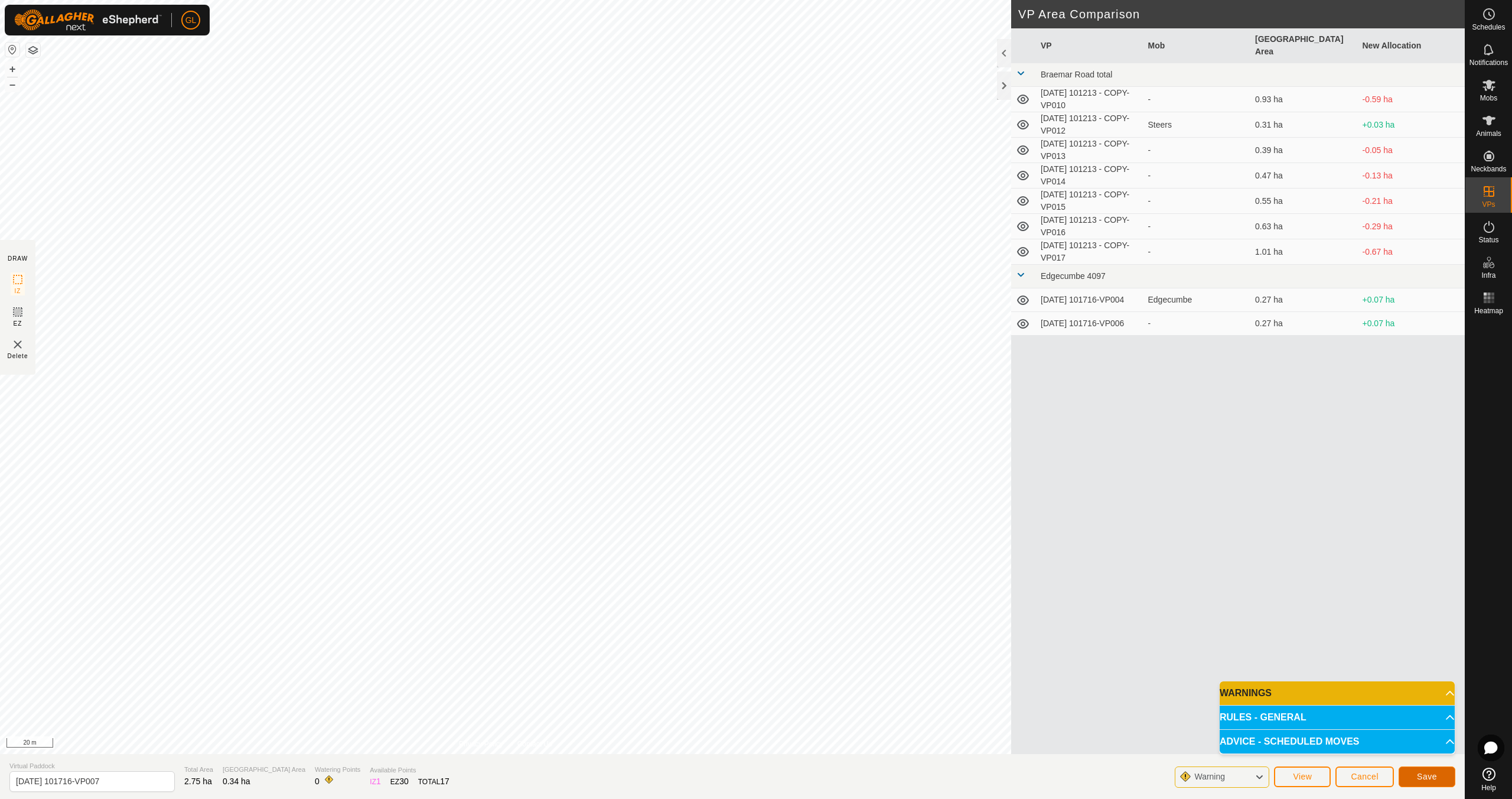
click at [1421, 776] on span "Save" at bounding box center [1427, 776] width 20 height 10
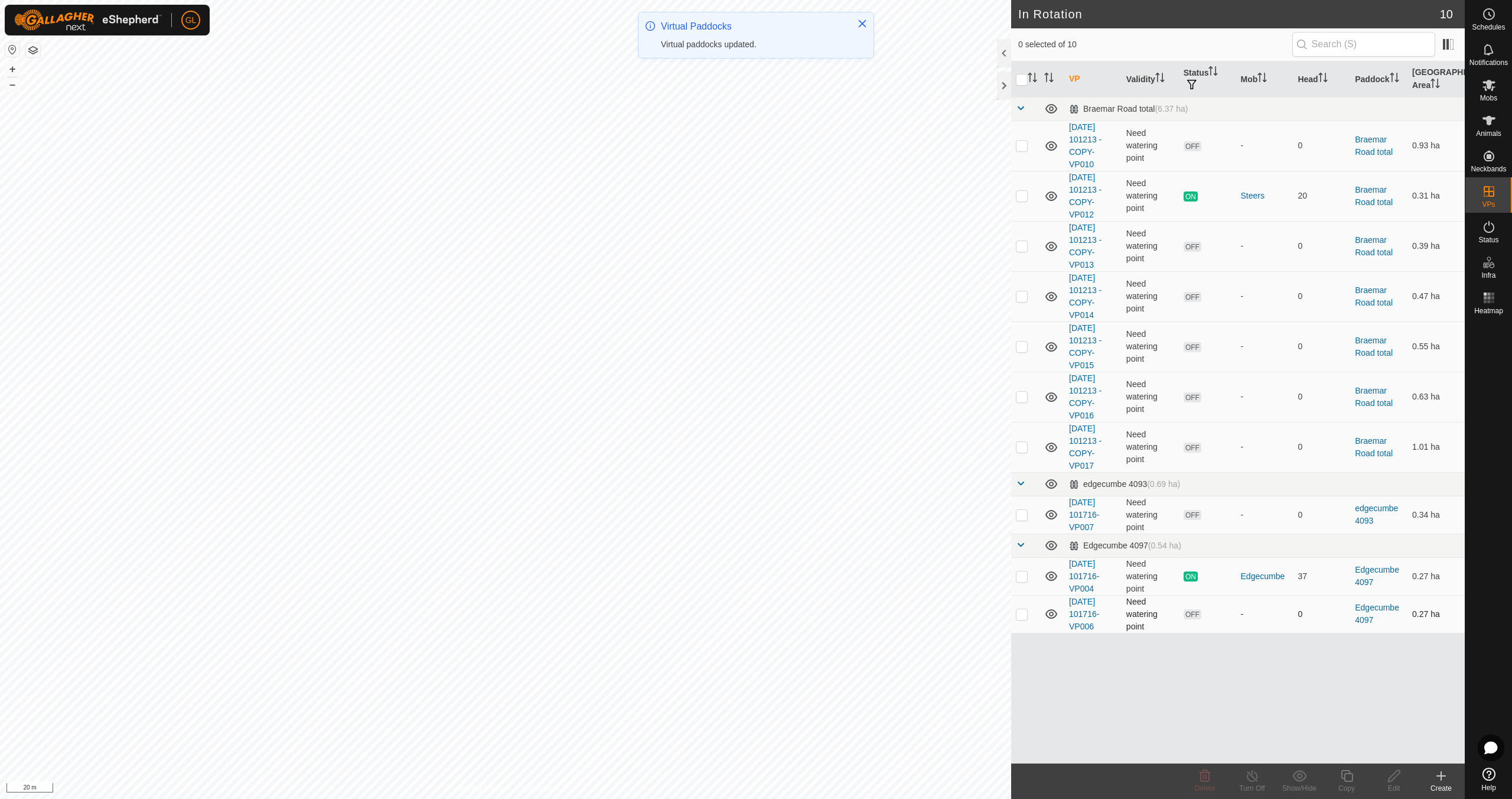
click at [1025, 614] on p-checkbox at bounding box center [1022, 614] width 12 height 10
click at [1018, 614] on p-checkbox at bounding box center [1022, 614] width 12 height 10
checkbox input "false"
click at [1020, 513] on p-checkbox at bounding box center [1022, 515] width 12 height 10
checkbox input "true"
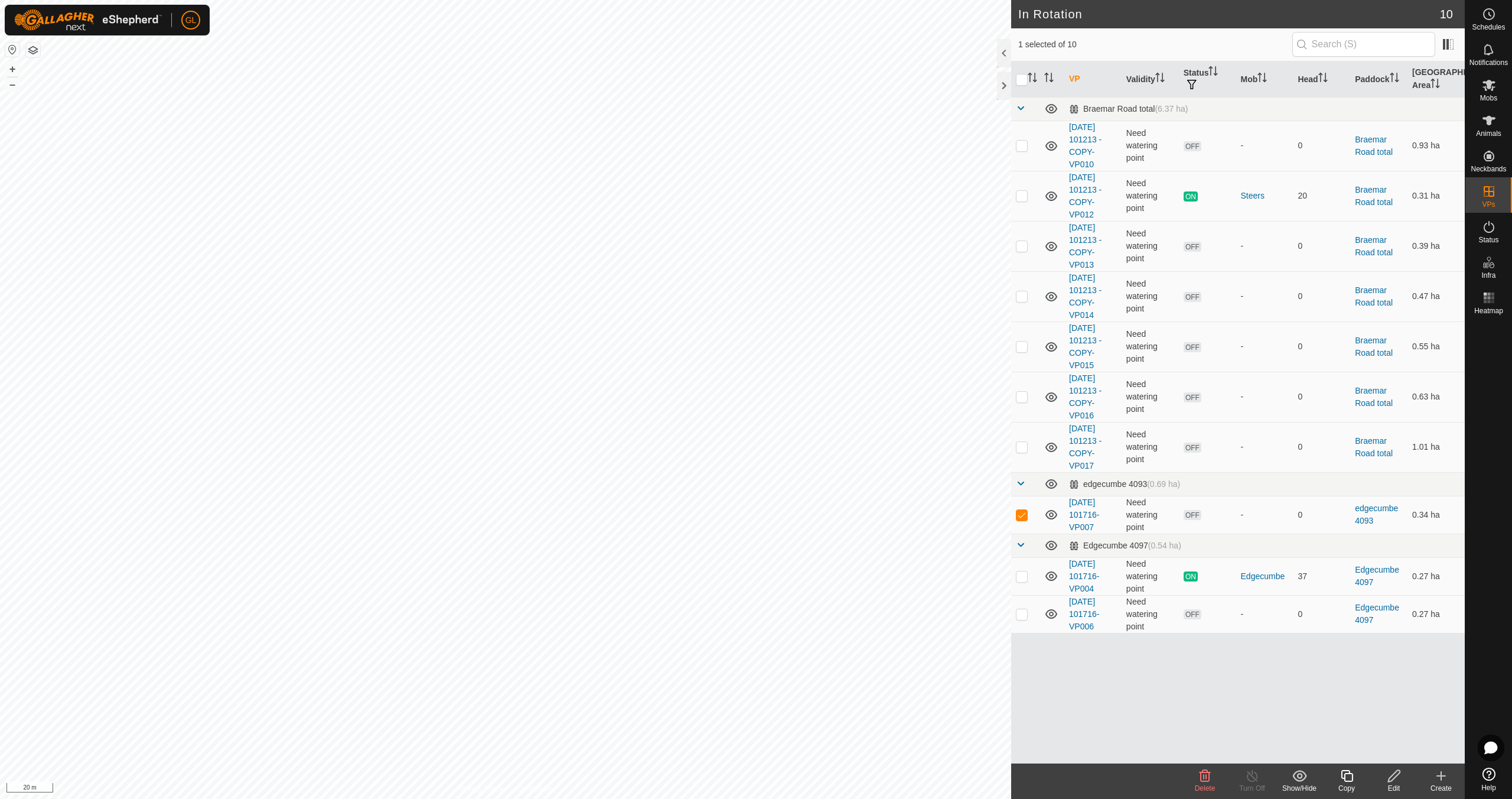
click at [1391, 779] on icon at bounding box center [1394, 775] width 15 height 14
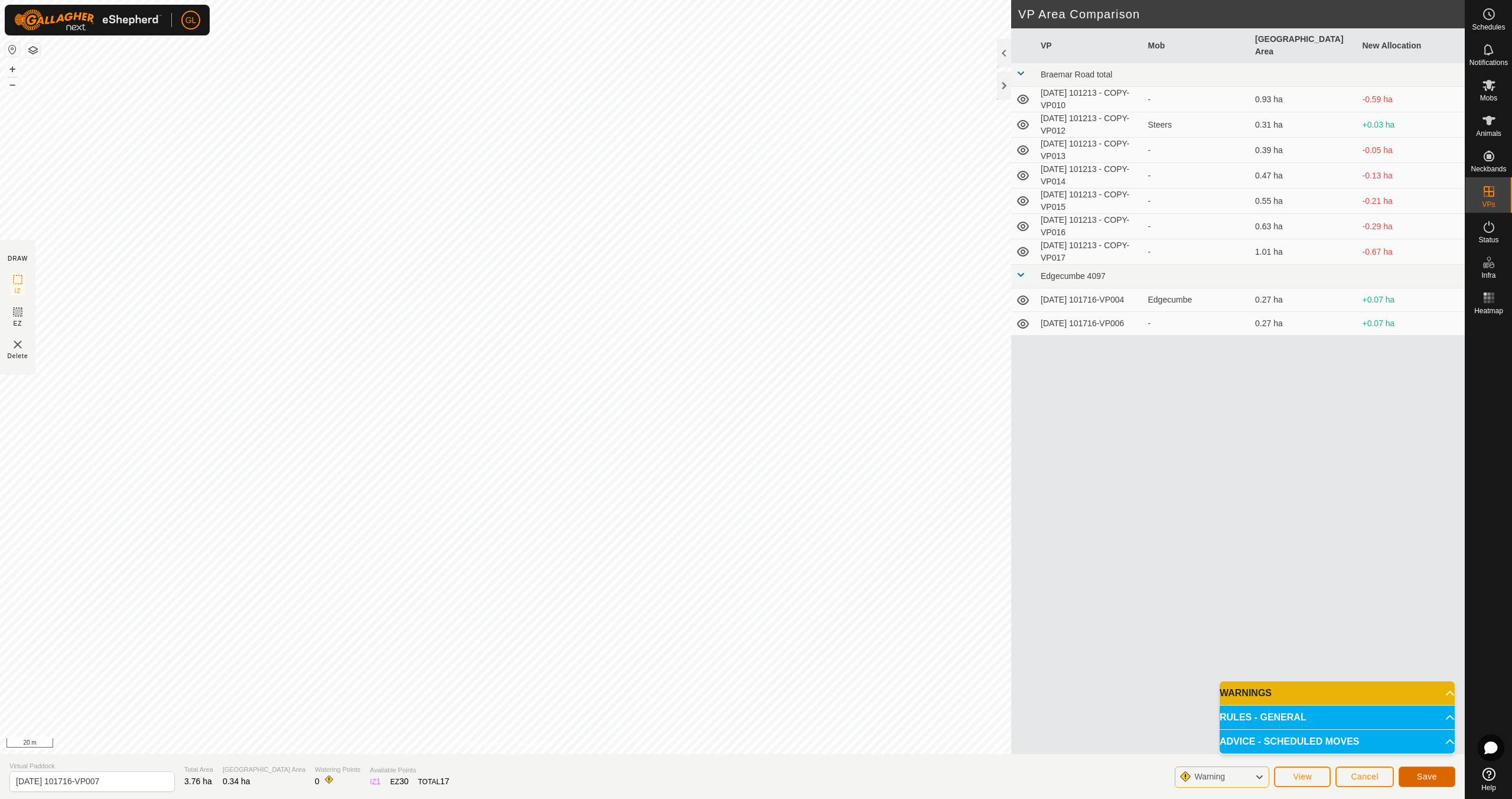
click at [1425, 776] on span "Save" at bounding box center [1427, 776] width 20 height 10
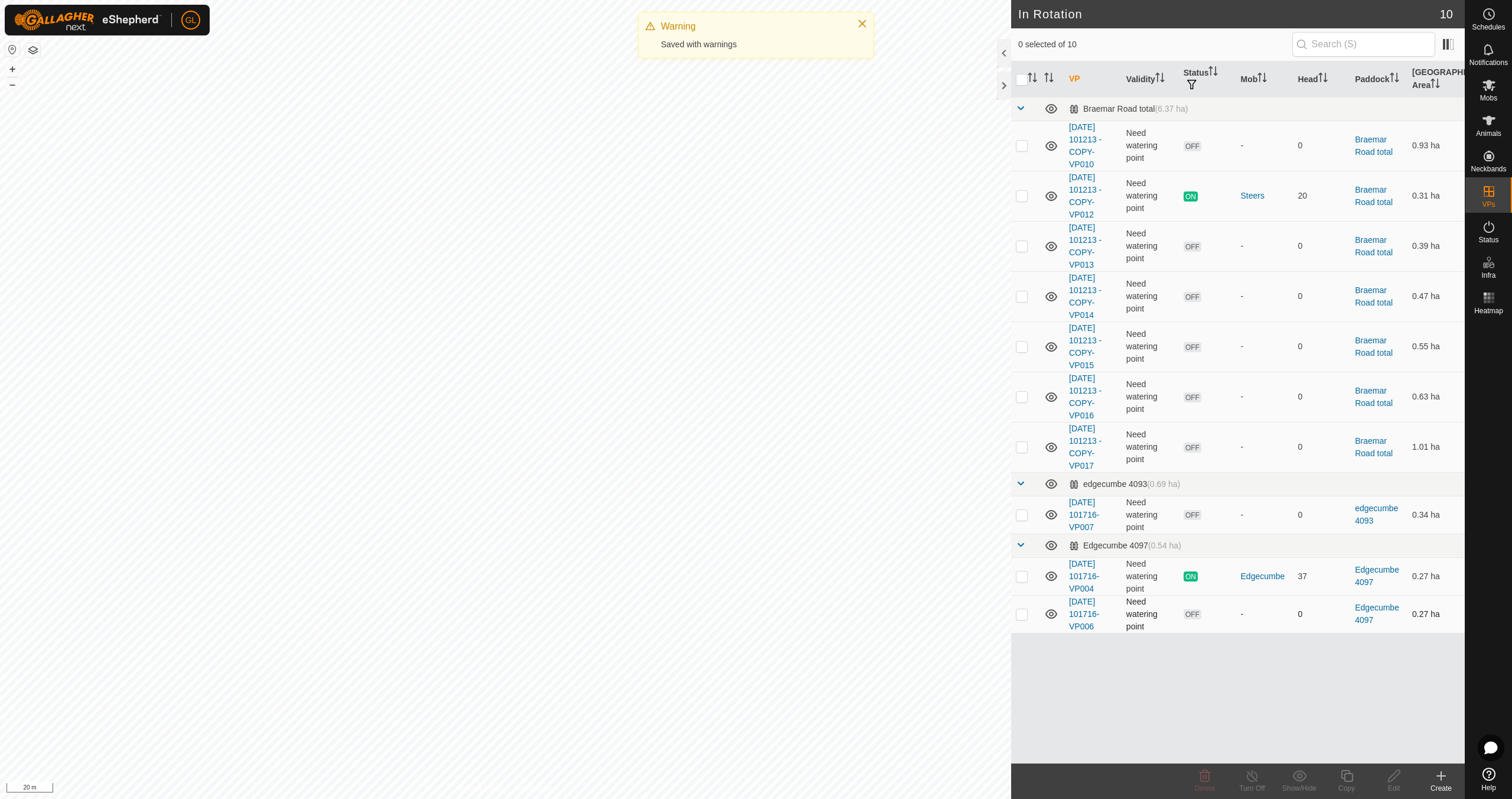
click at [1022, 614] on p-checkbox at bounding box center [1022, 614] width 12 height 10
checkbox input "true"
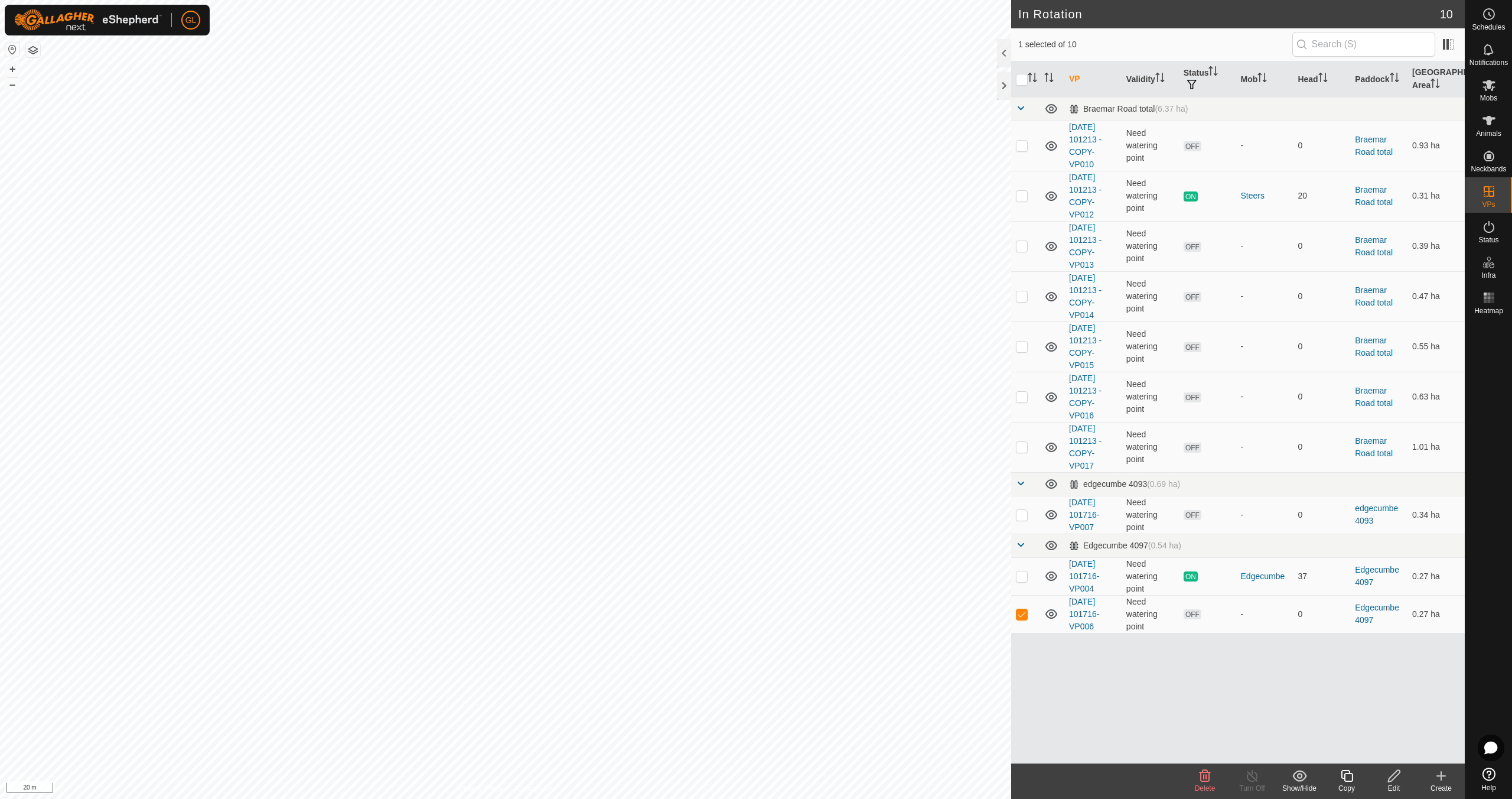
click at [1206, 779] on icon at bounding box center [1205, 776] width 11 height 12
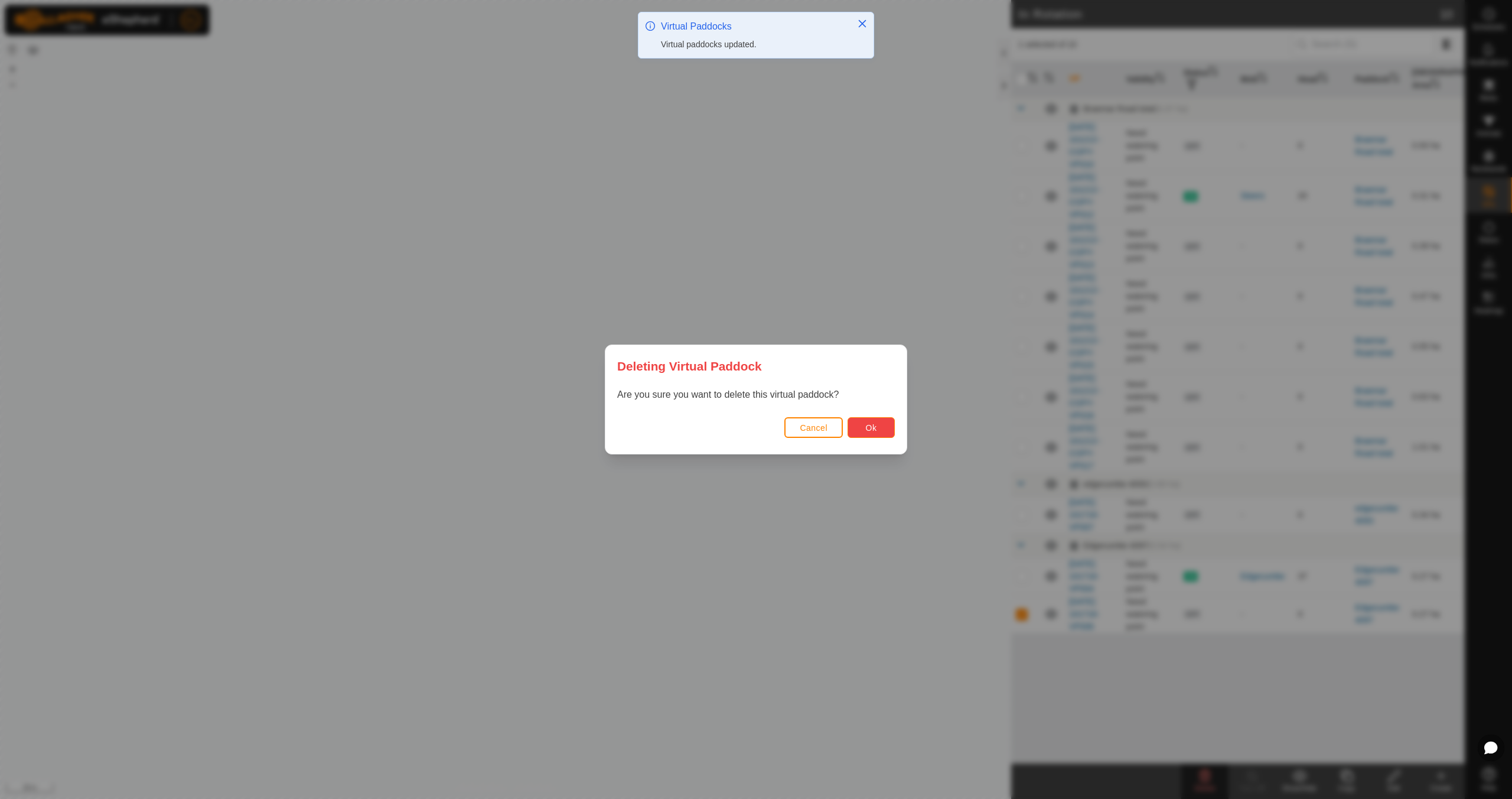
click at [880, 427] on button "Ok" at bounding box center [871, 427] width 47 height 21
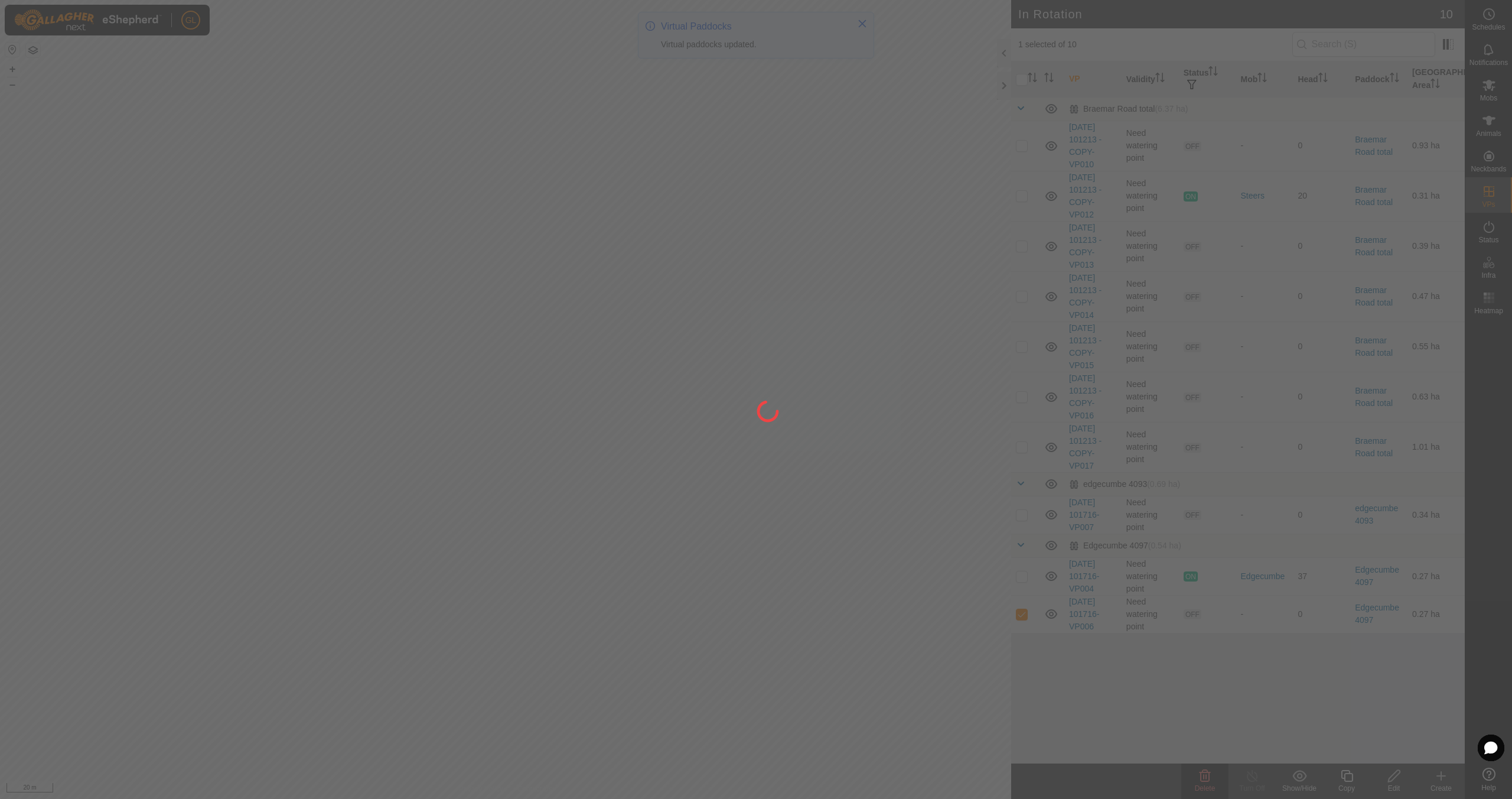
checkbox input "false"
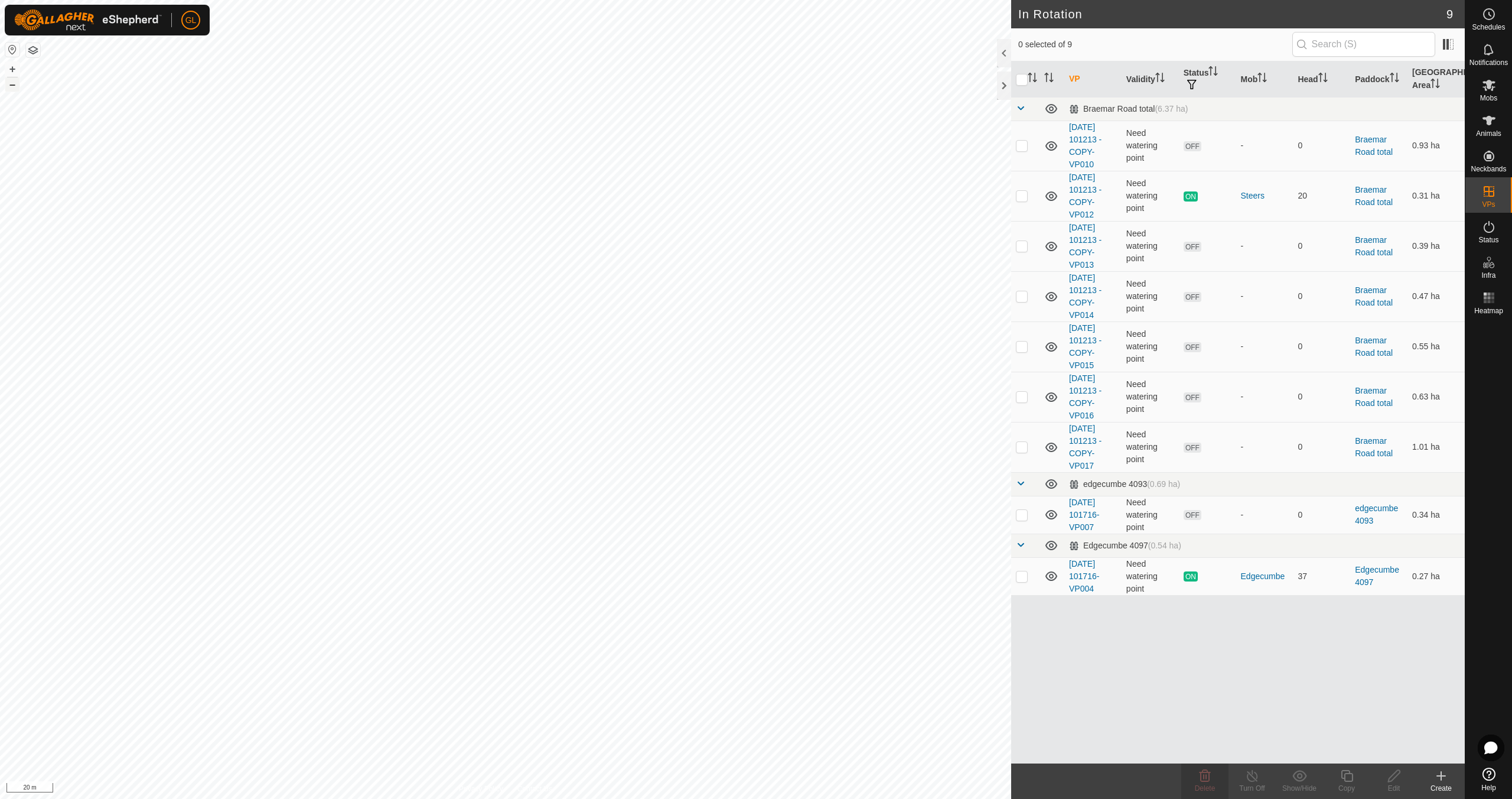
click at [8, 83] on button "–" at bounding box center [12, 84] width 14 height 14
click at [9, 83] on button "–" at bounding box center [12, 84] width 14 height 14
click at [1023, 514] on p-checkbox at bounding box center [1022, 515] width 12 height 10
click at [1022, 514] on p-checkbox at bounding box center [1022, 515] width 12 height 10
checkbox input "false"
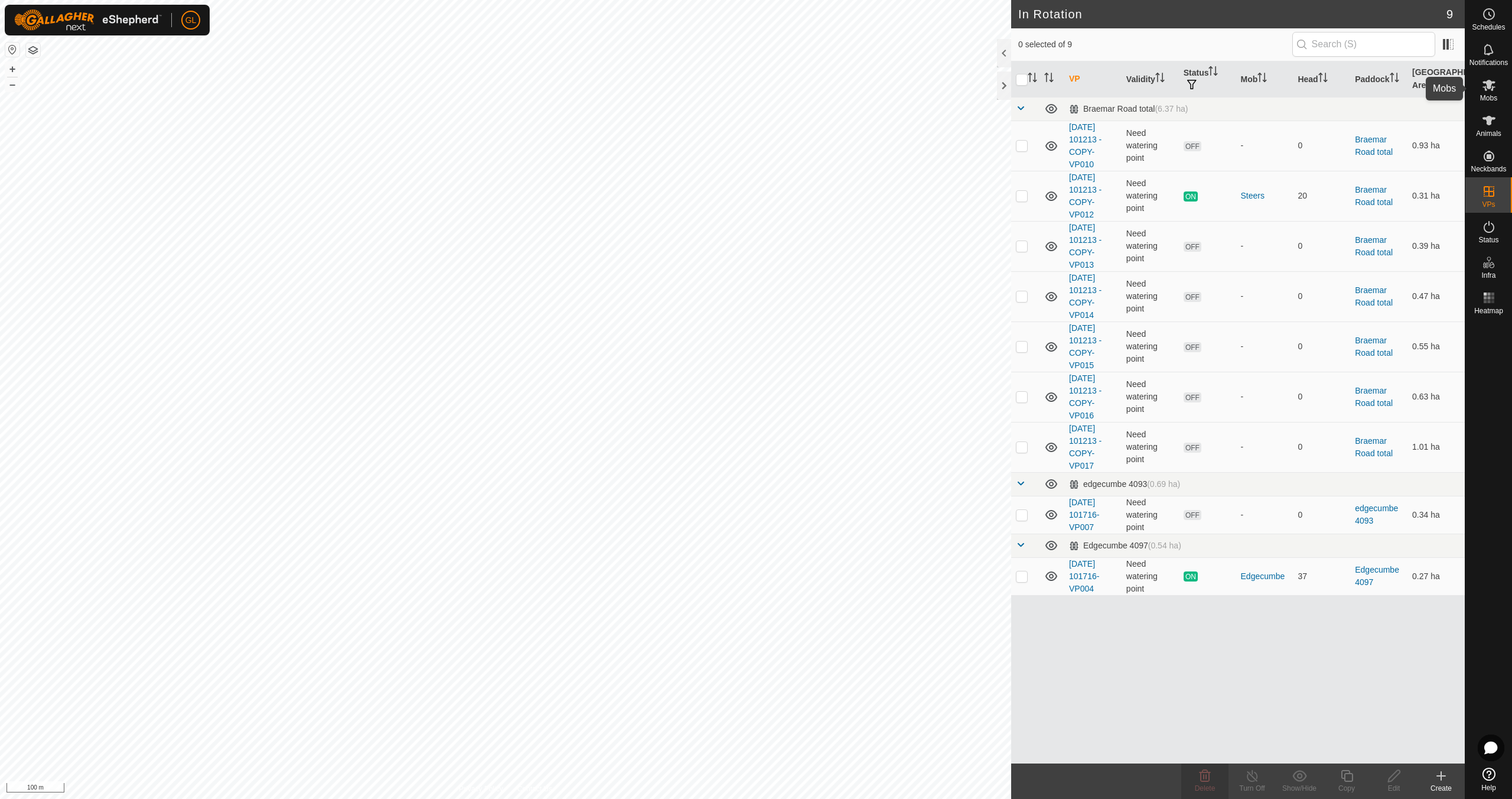
click at [1491, 85] on icon at bounding box center [1489, 84] width 14 height 14
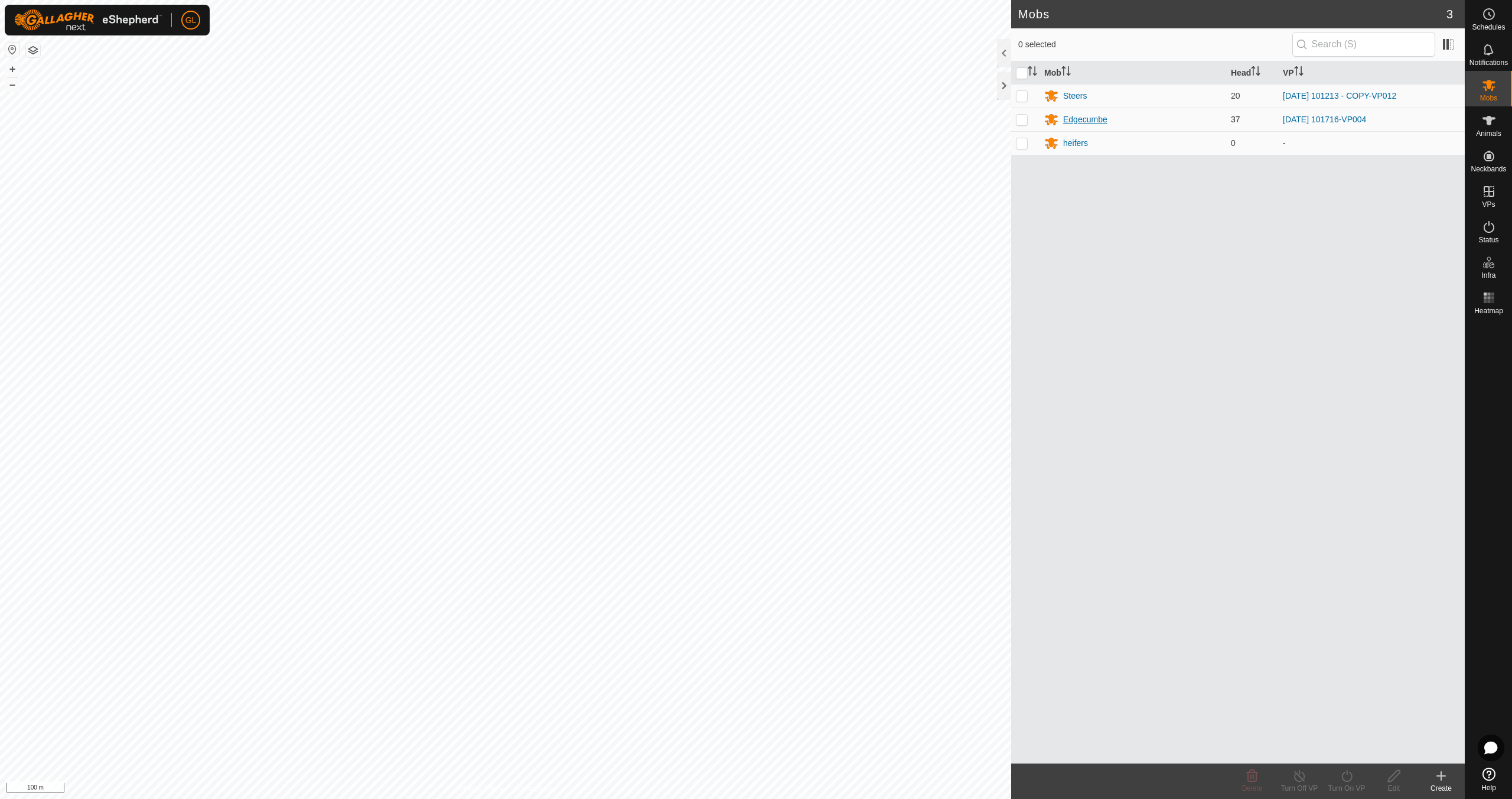
click at [1092, 120] on div "Edgecumbe" at bounding box center [1085, 120] width 44 height 13
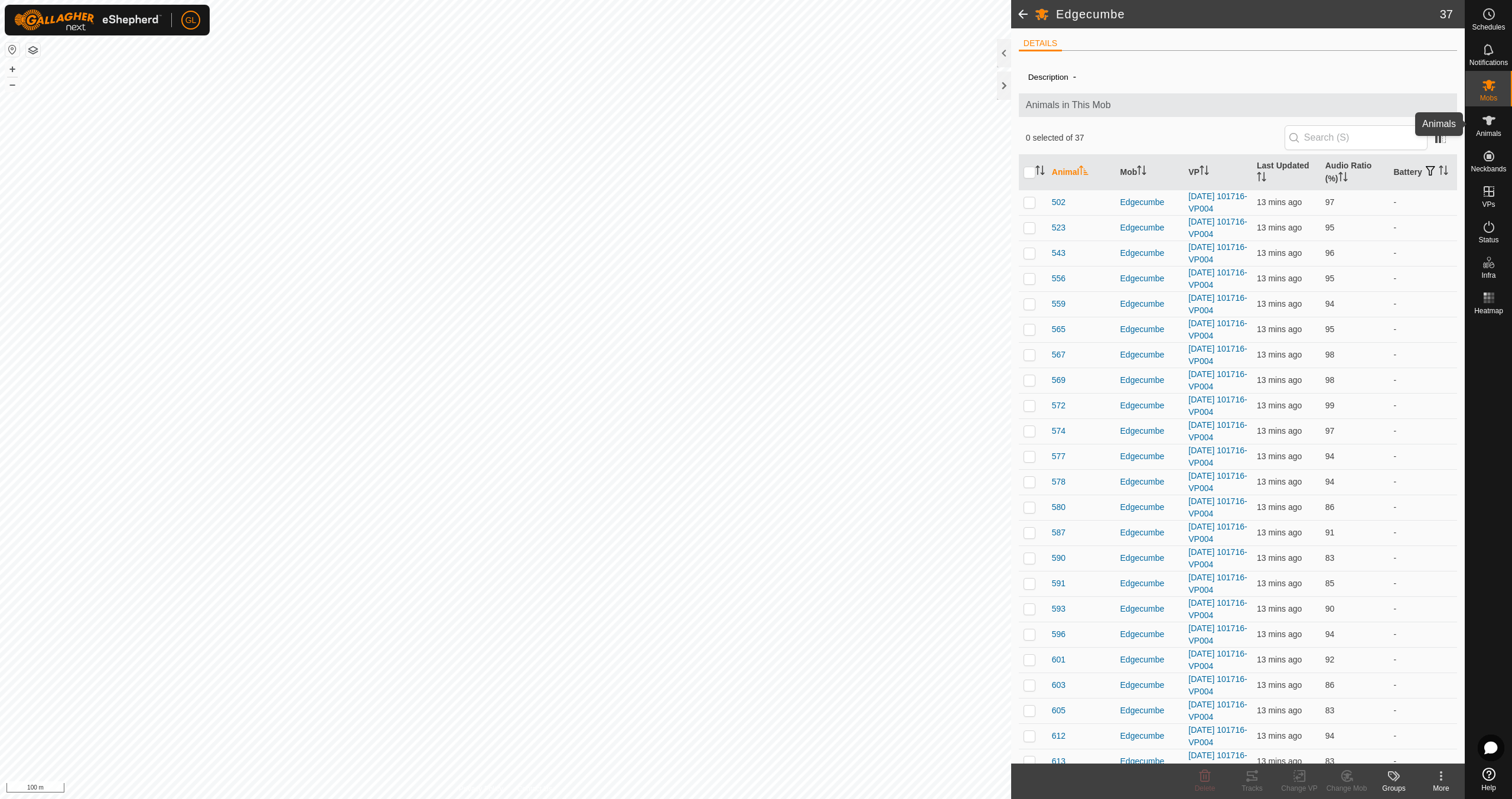
click at [1492, 131] on span "Animals" at bounding box center [1489, 133] width 26 height 7
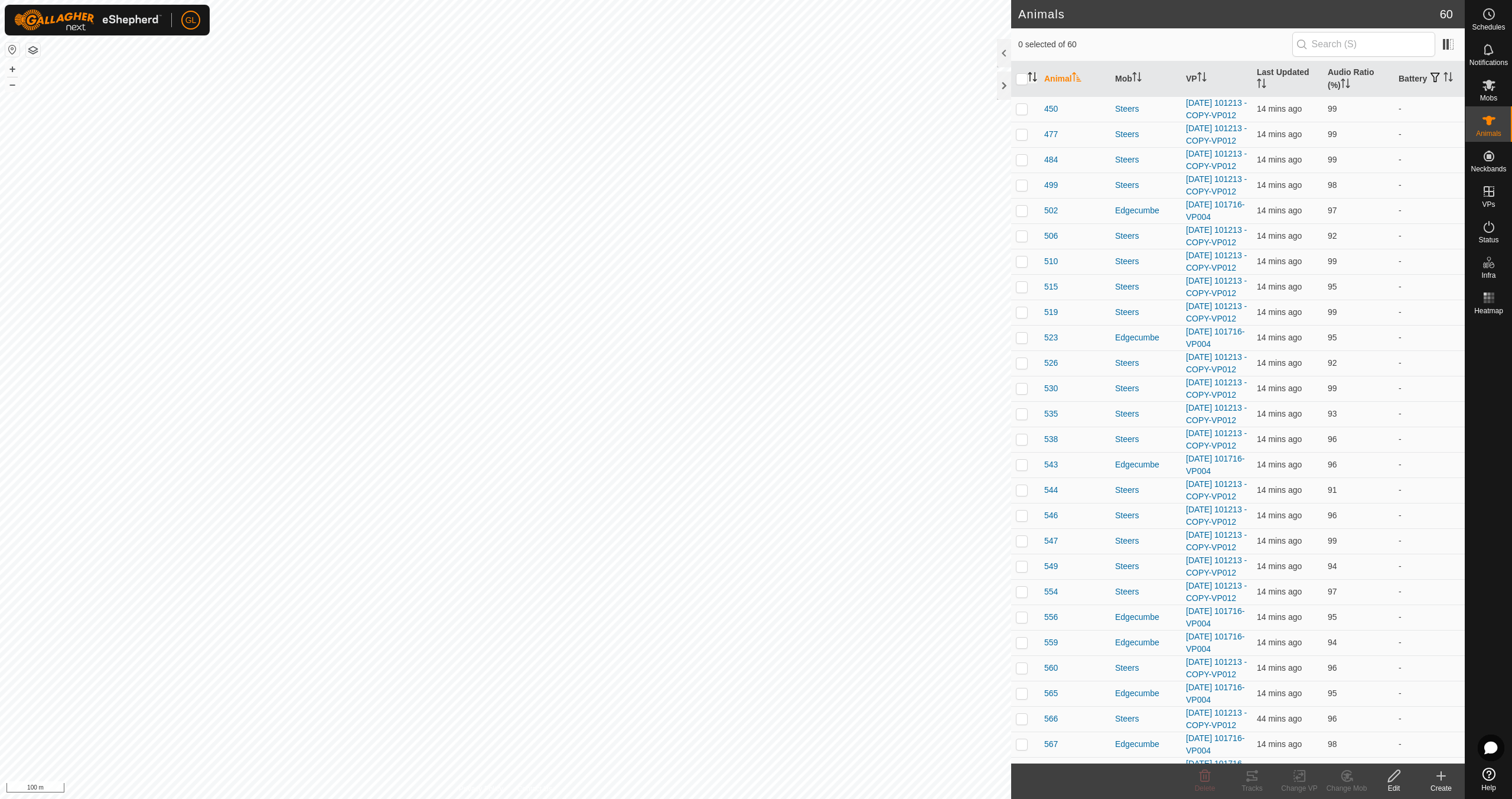
click at [1033, 75] on icon "Activate to sort" at bounding box center [1033, 77] width 10 height 10
click at [1081, 78] on icon "Activate to sort" at bounding box center [1077, 77] width 10 height 10
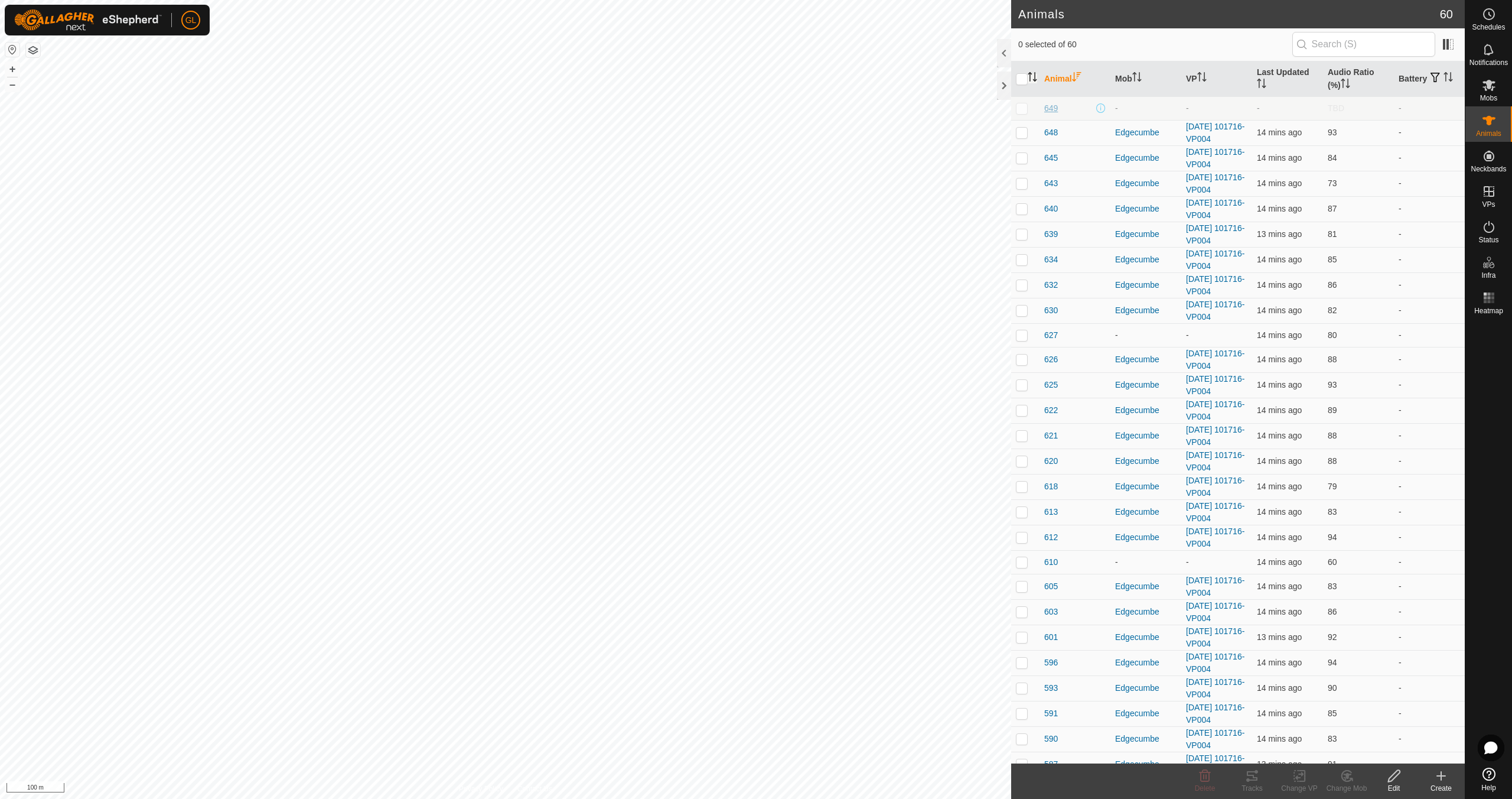
click at [1054, 108] on span "649" at bounding box center [1051, 108] width 14 height 13
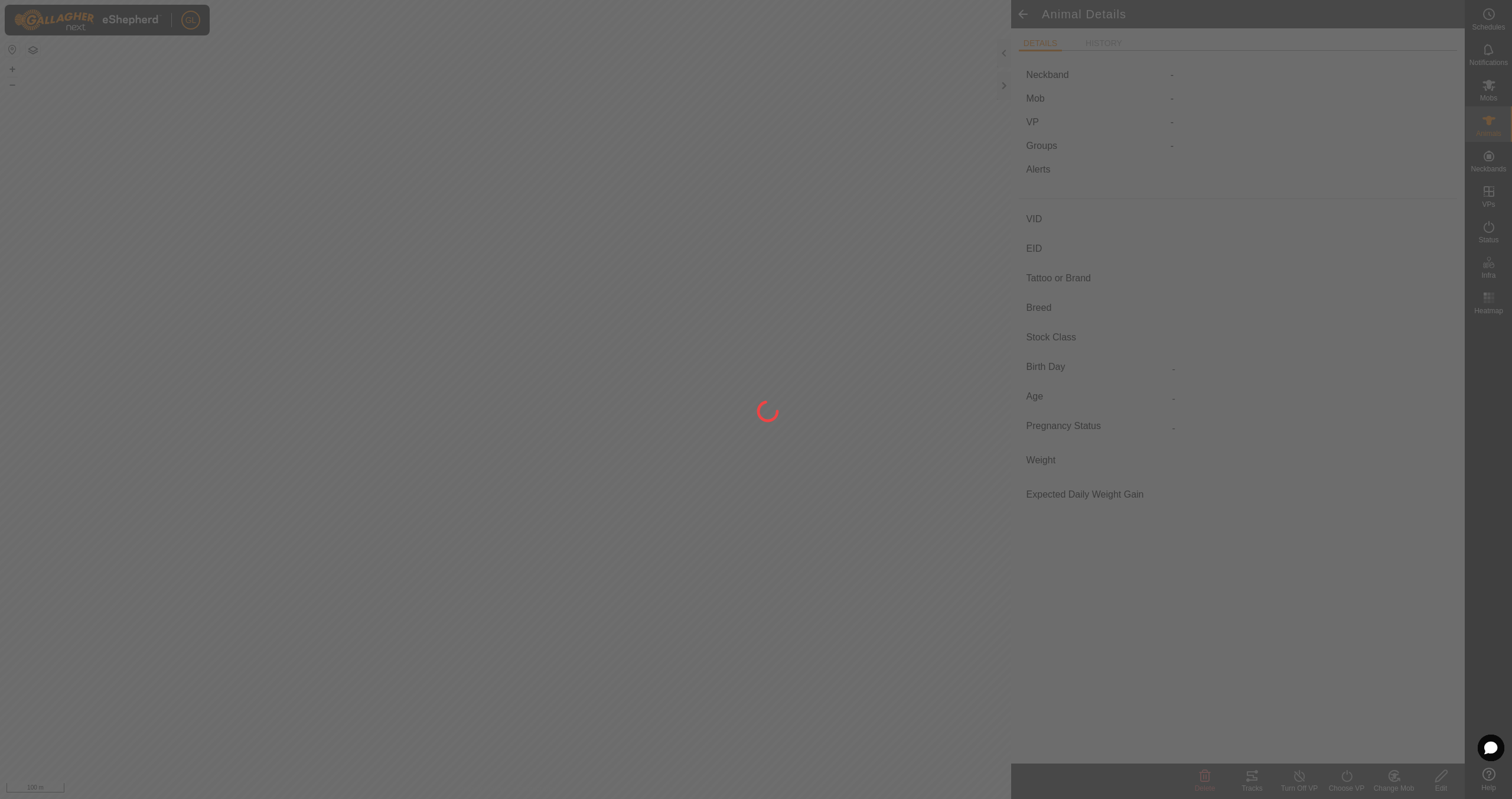
type input "649"
type input "-"
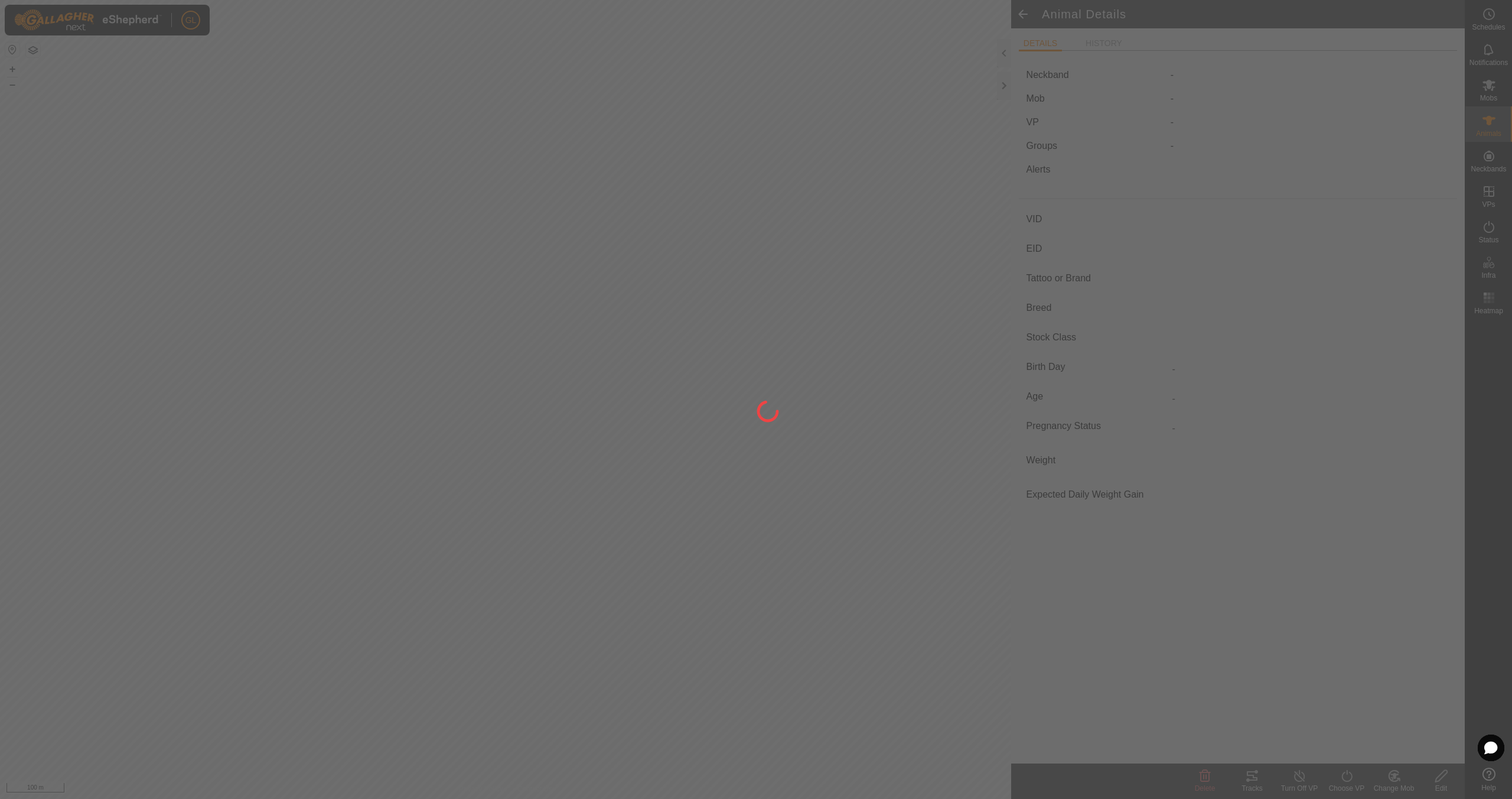
type input "0 kg"
type input "-"
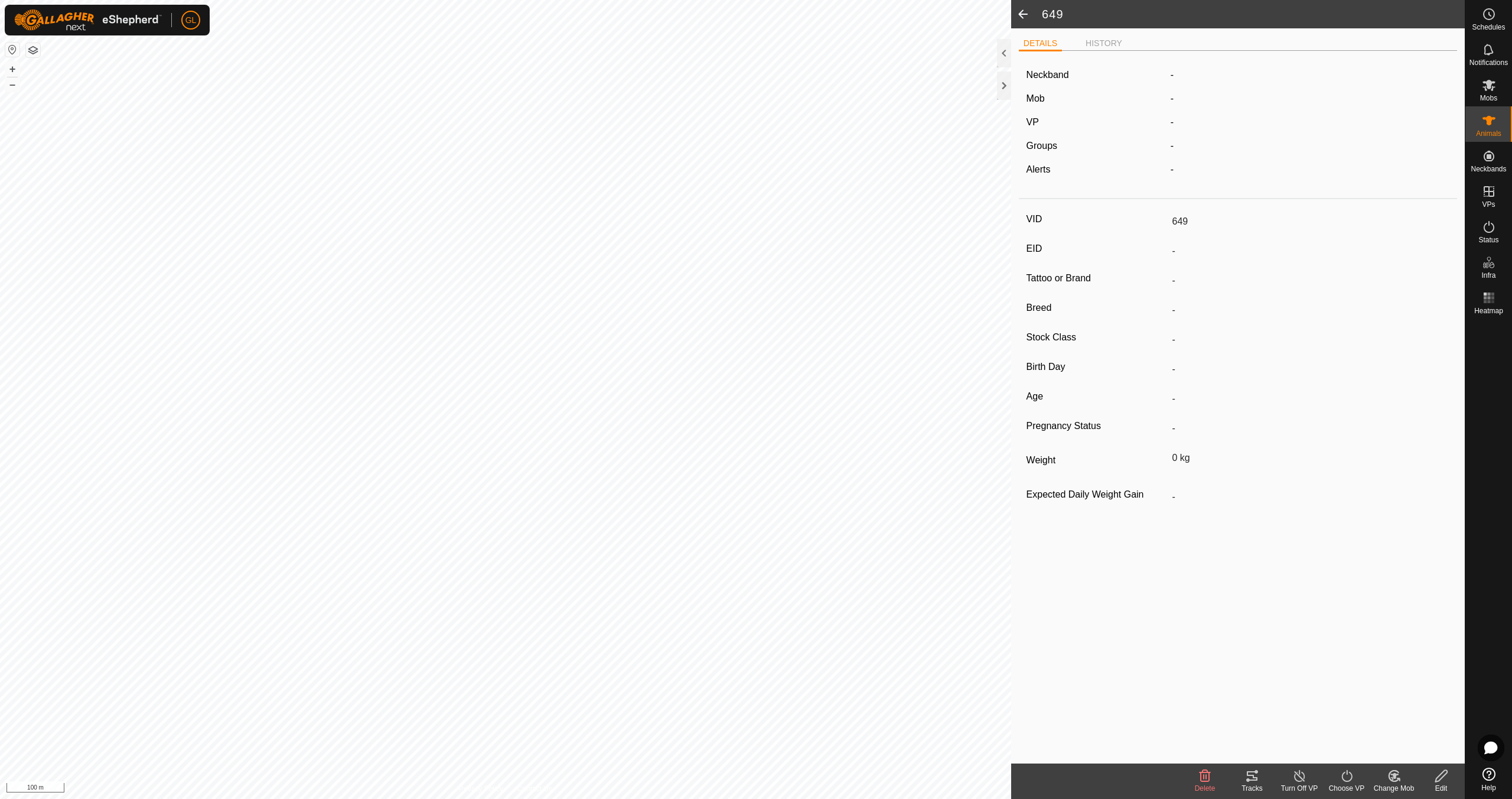
click at [1441, 780] on icon at bounding box center [1441, 775] width 15 height 14
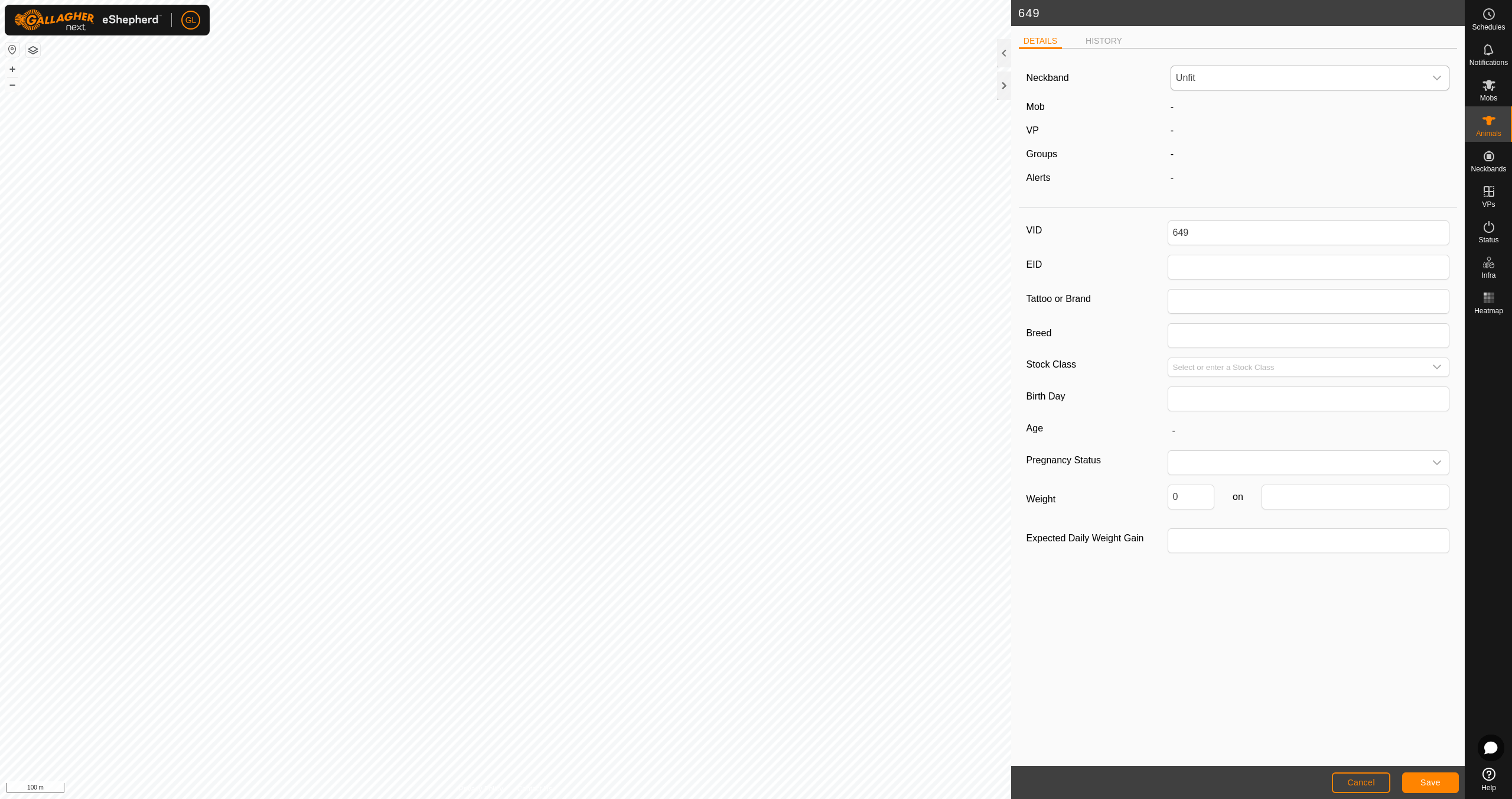
click at [1439, 80] on icon "dropdown trigger" at bounding box center [1437, 79] width 10 height 10
click at [1350, 184] on li "2806946482" at bounding box center [1312, 188] width 279 height 24
click at [1200, 111] on div "-" at bounding box center [1311, 107] width 288 height 14
click at [1434, 782] on span "Save" at bounding box center [1431, 782] width 20 height 10
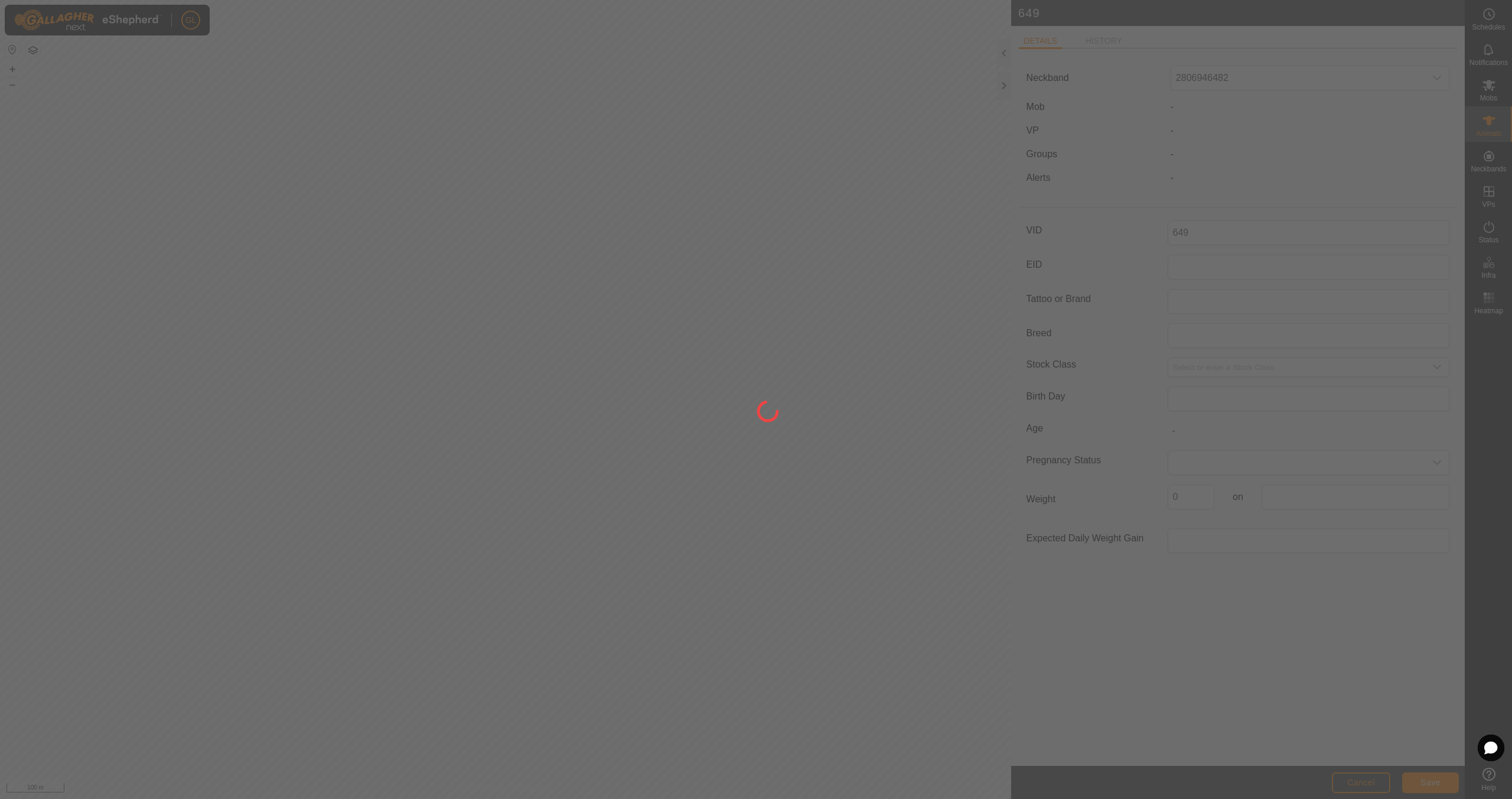
type input "-"
type input "0 kg"
type input "-"
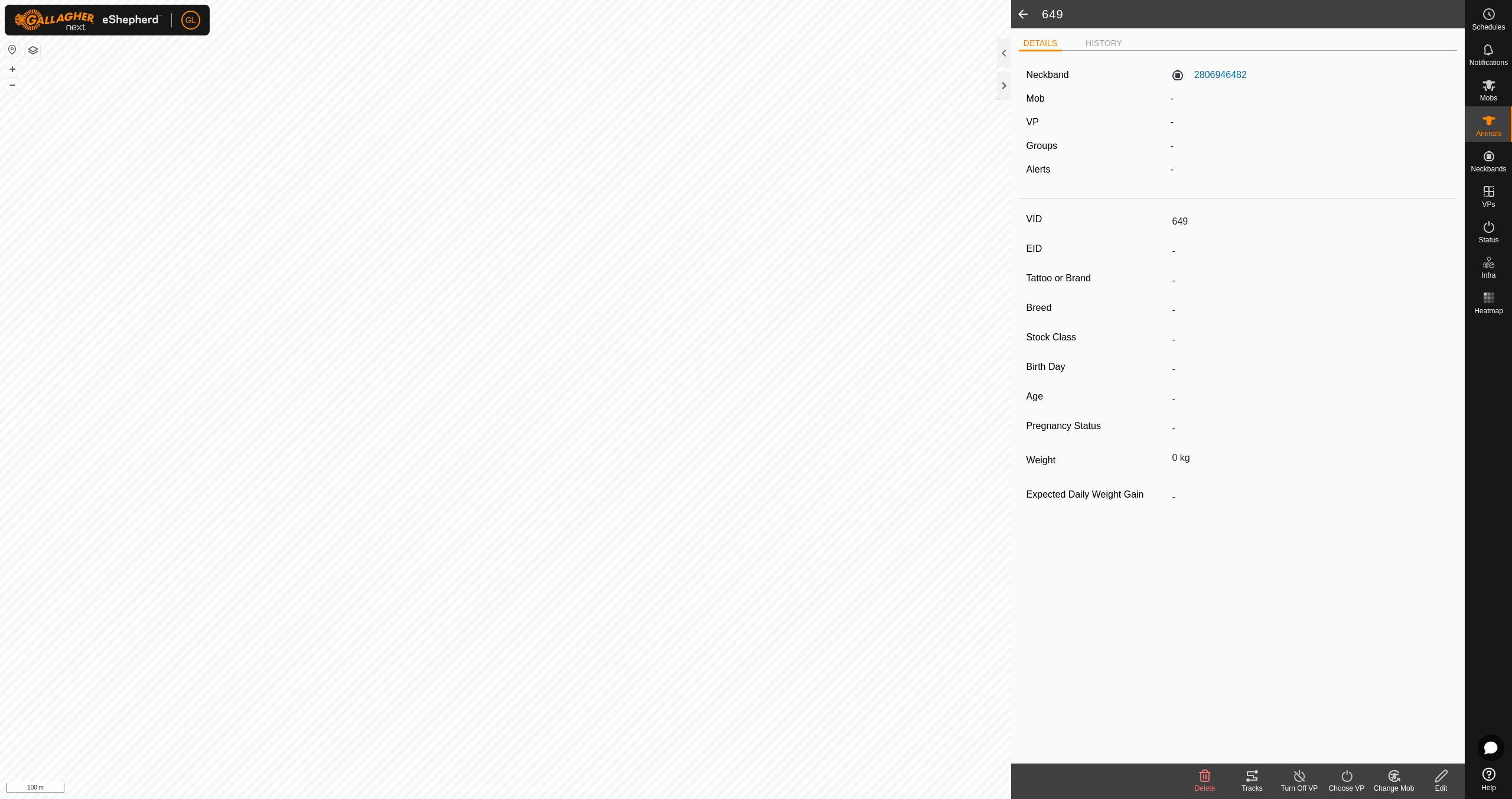
click at [1391, 777] on icon at bounding box center [1394, 775] width 15 height 14
click at [1418, 724] on link "Choose Mob..." at bounding box center [1429, 725] width 117 height 24
click at [1341, 728] on icon "dropdown trigger" at bounding box center [1341, 731] width 10 height 10
click at [1220, 678] on li "Edgecumbe" at bounding box center [1192, 674] width 334 height 29
click at [1433, 730] on span "Change" at bounding box center [1422, 731] width 30 height 10
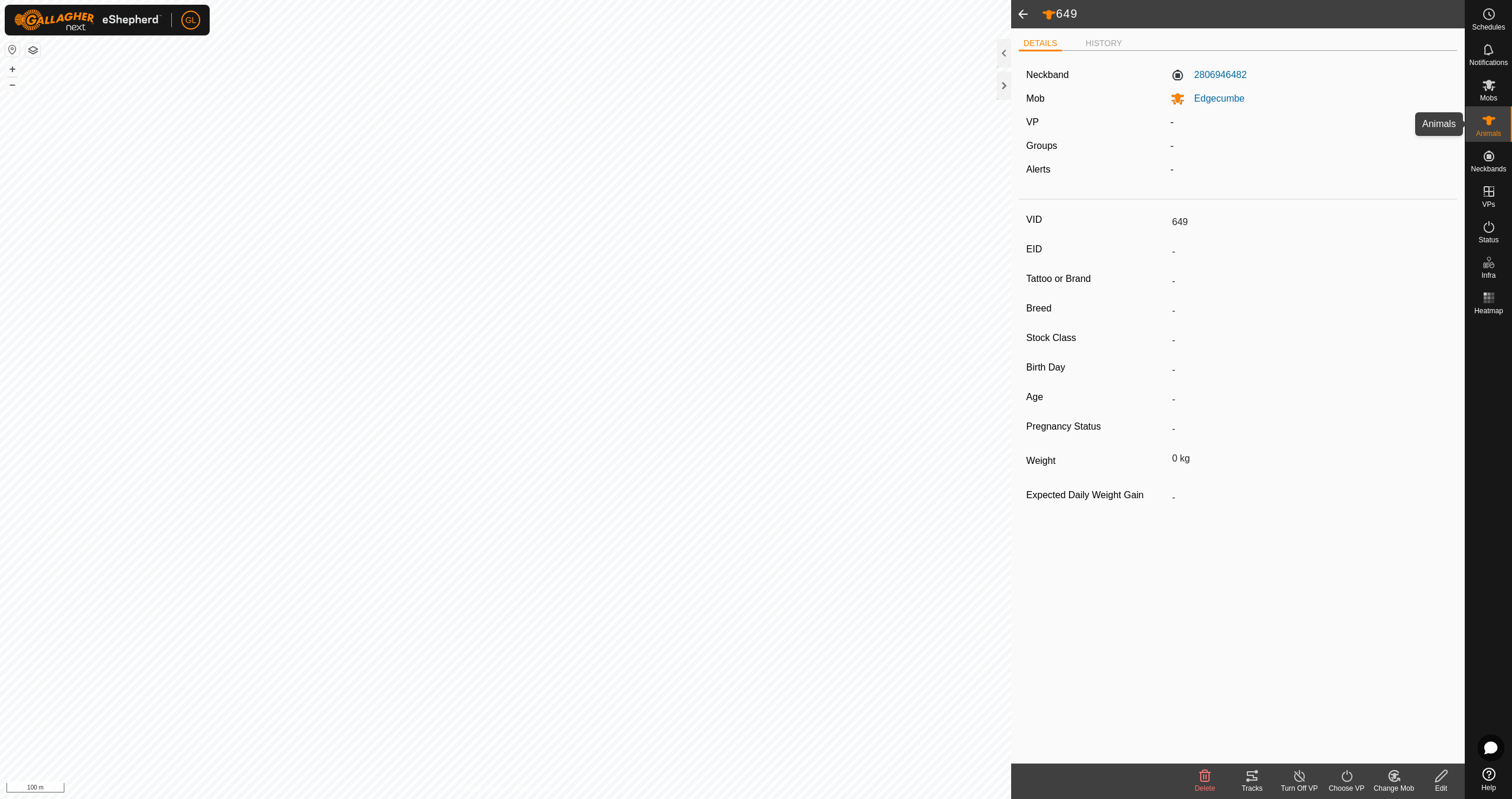
click at [1486, 126] on icon at bounding box center [1489, 121] width 14 height 14
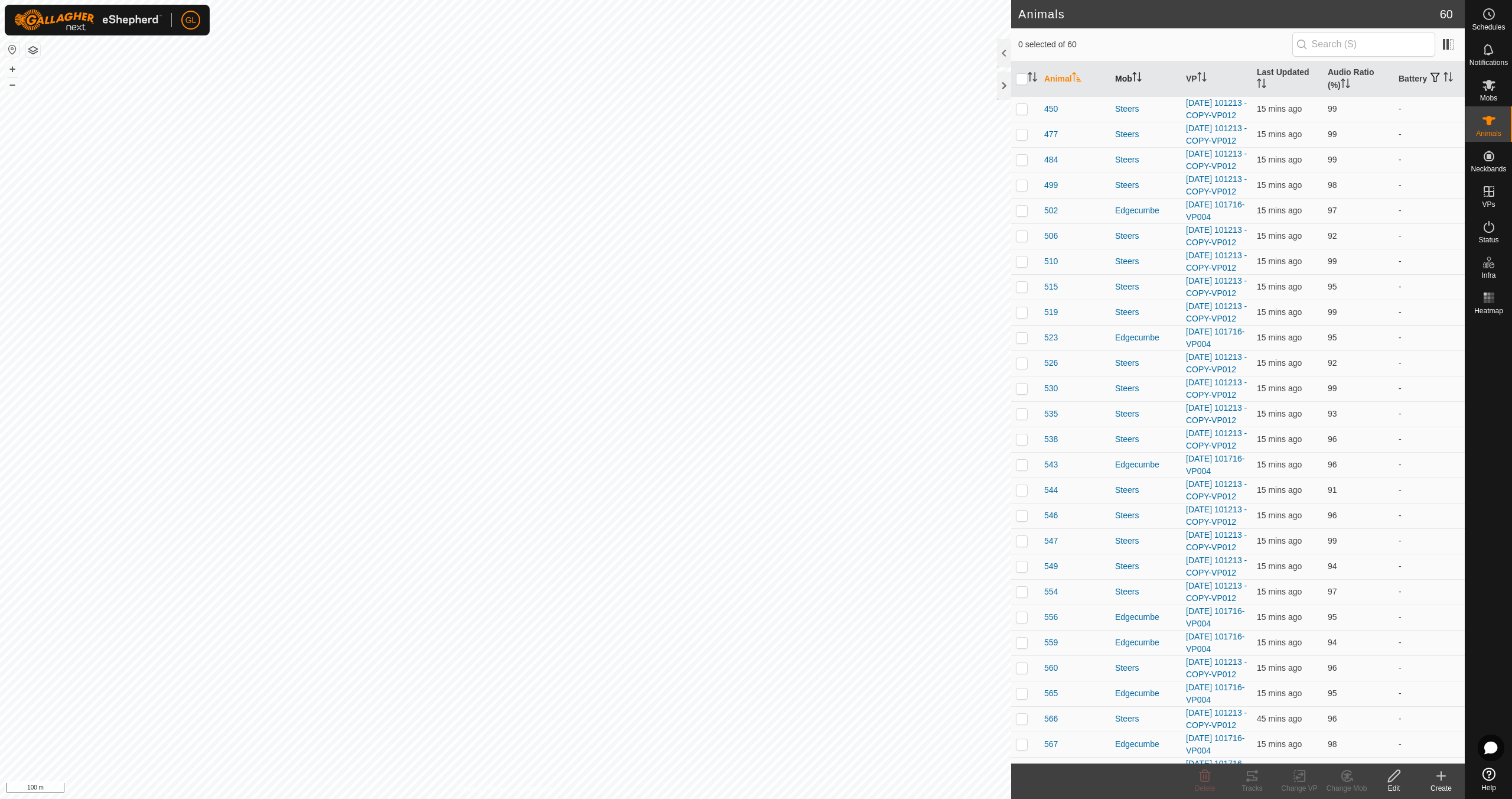
click at [1141, 77] on icon "Activate to sort" at bounding box center [1137, 77] width 10 height 10
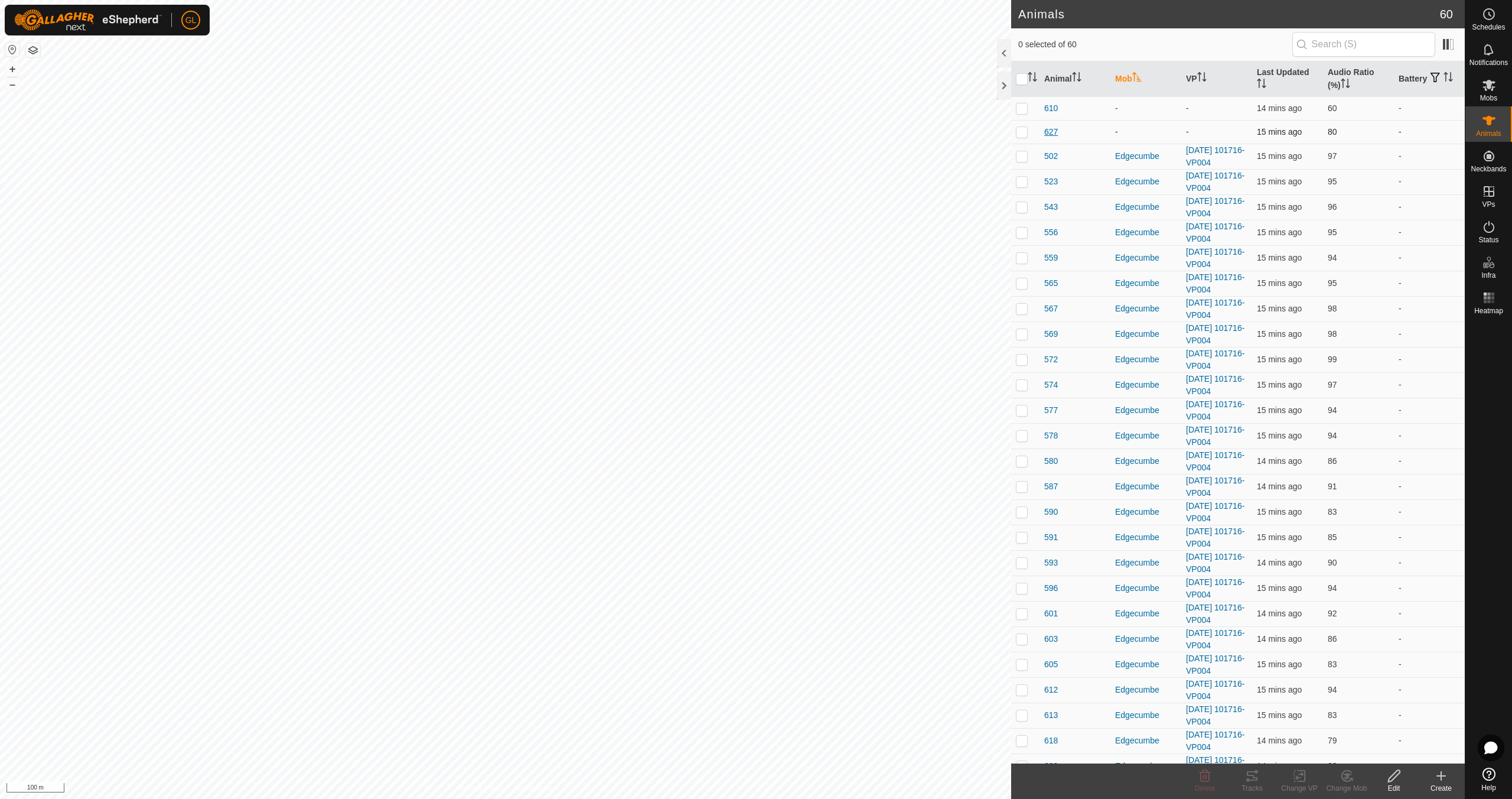
click at [1050, 130] on span "627" at bounding box center [1051, 132] width 14 height 13
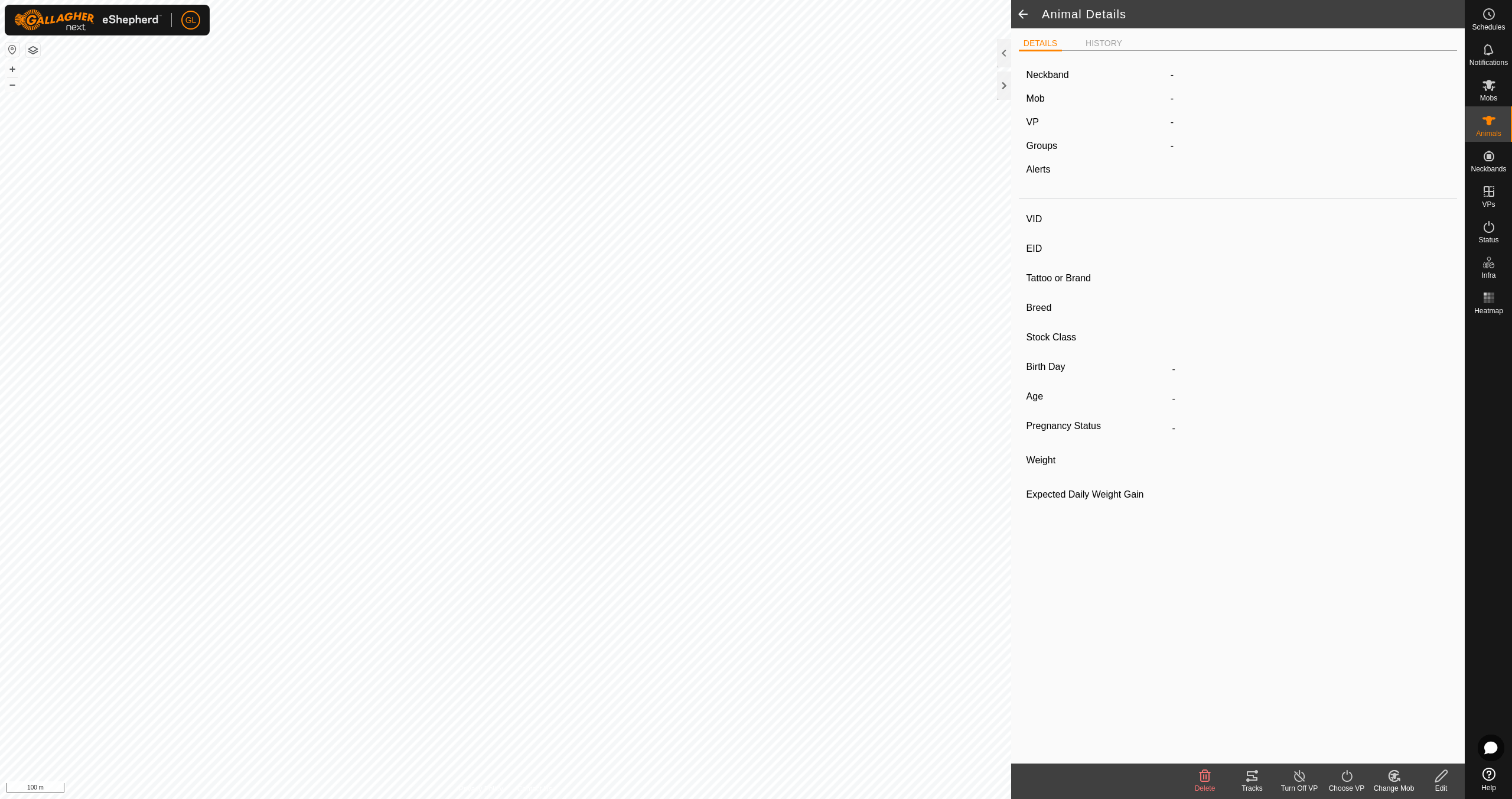
type input "627"
type input "-"
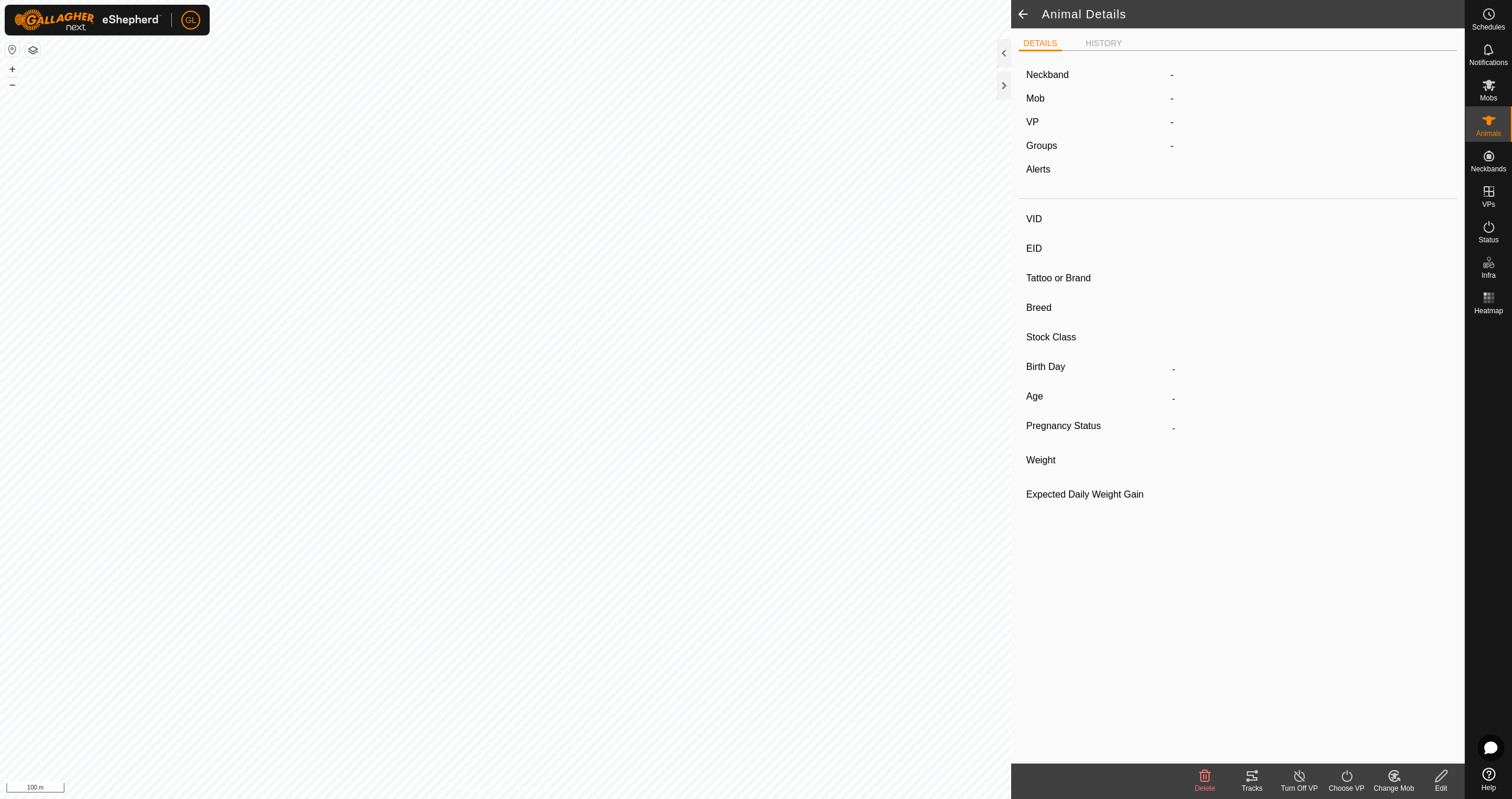
type input "0 kg"
type input "-"
click at [1027, 14] on span at bounding box center [1023, 14] width 24 height 28
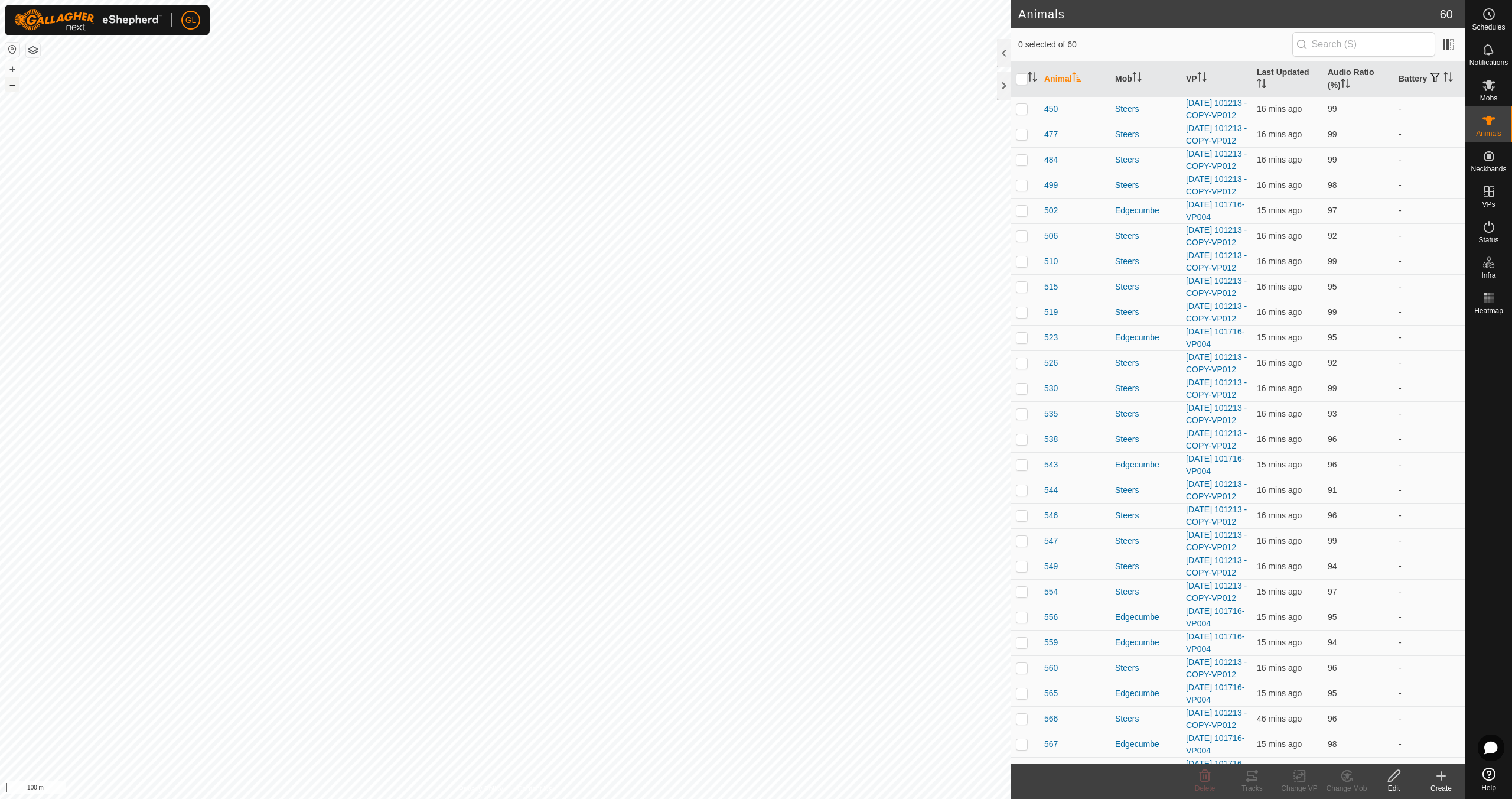
click at [9, 83] on button "–" at bounding box center [12, 84] width 14 height 14
click at [9, 85] on button "–" at bounding box center [12, 84] width 14 height 14
click at [10, 86] on button "–" at bounding box center [12, 84] width 14 height 14
click at [1139, 77] on icon "Activate to sort" at bounding box center [1139, 77] width 1 height 10
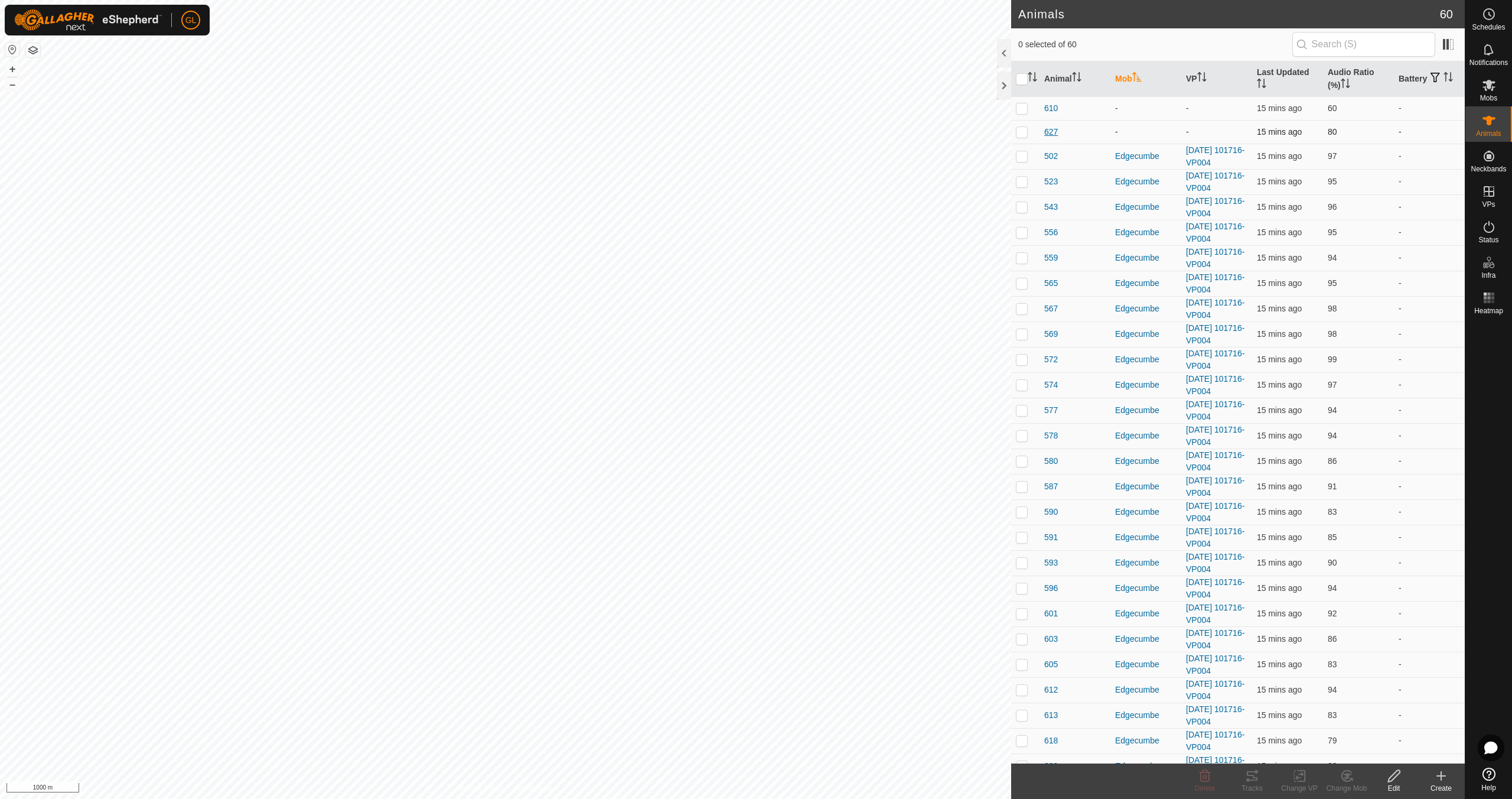
click at [1054, 133] on span "627" at bounding box center [1051, 132] width 14 height 13
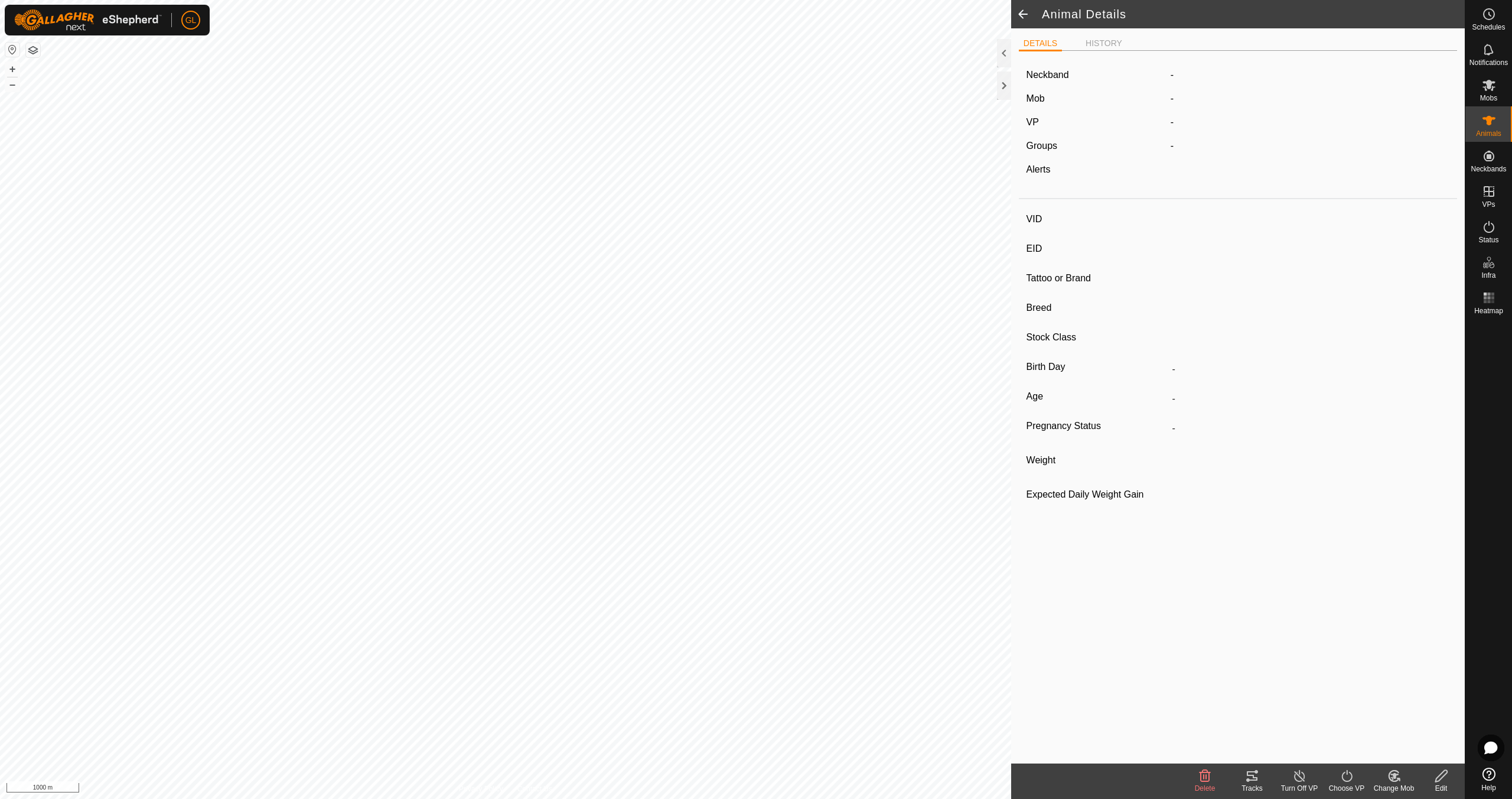
type input "627"
type input "-"
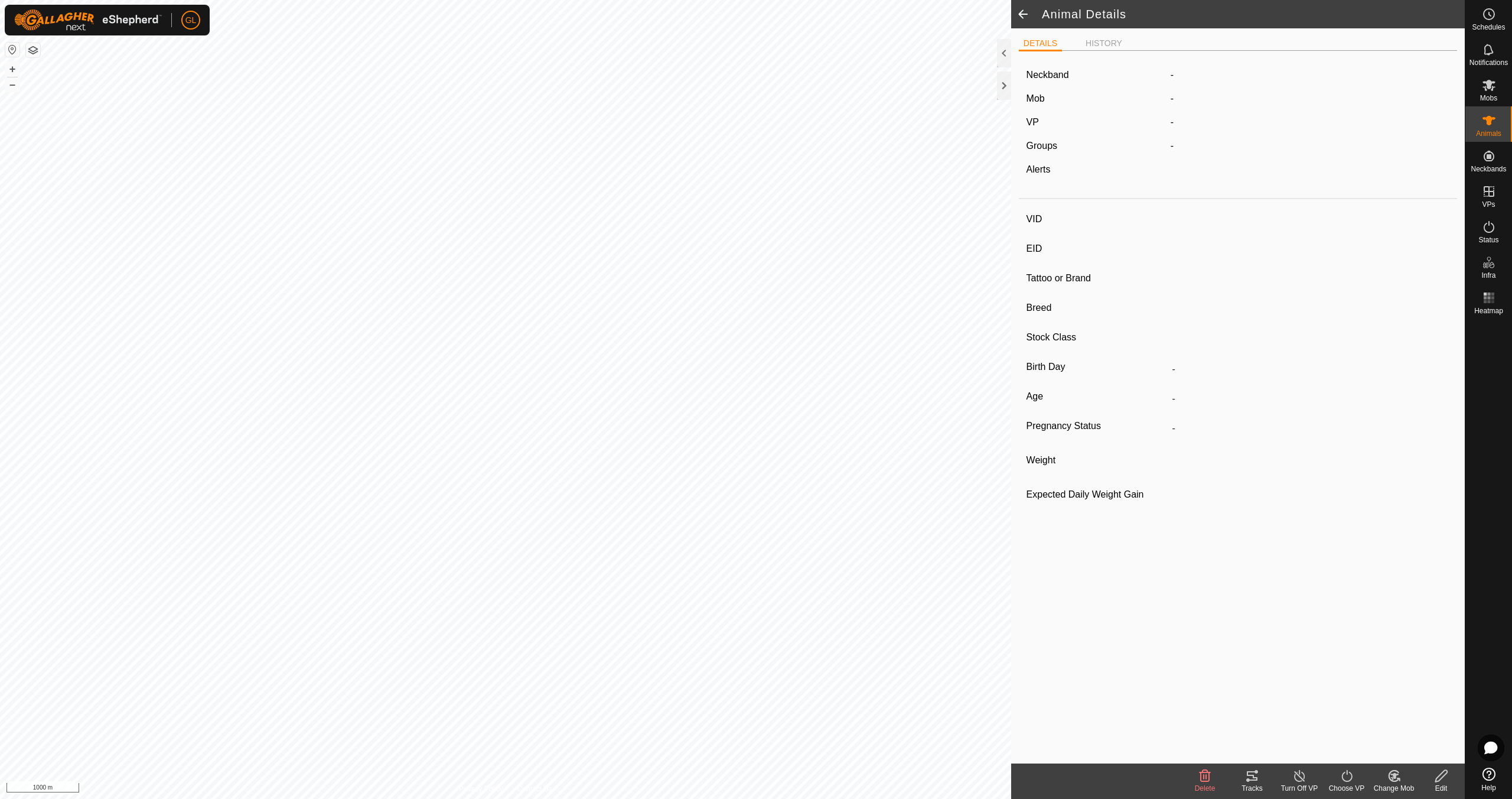
type input "0 kg"
type input "-"
click at [1396, 781] on icon at bounding box center [1394, 775] width 15 height 14
click at [1427, 723] on link "Choose Mob..." at bounding box center [1429, 725] width 117 height 24
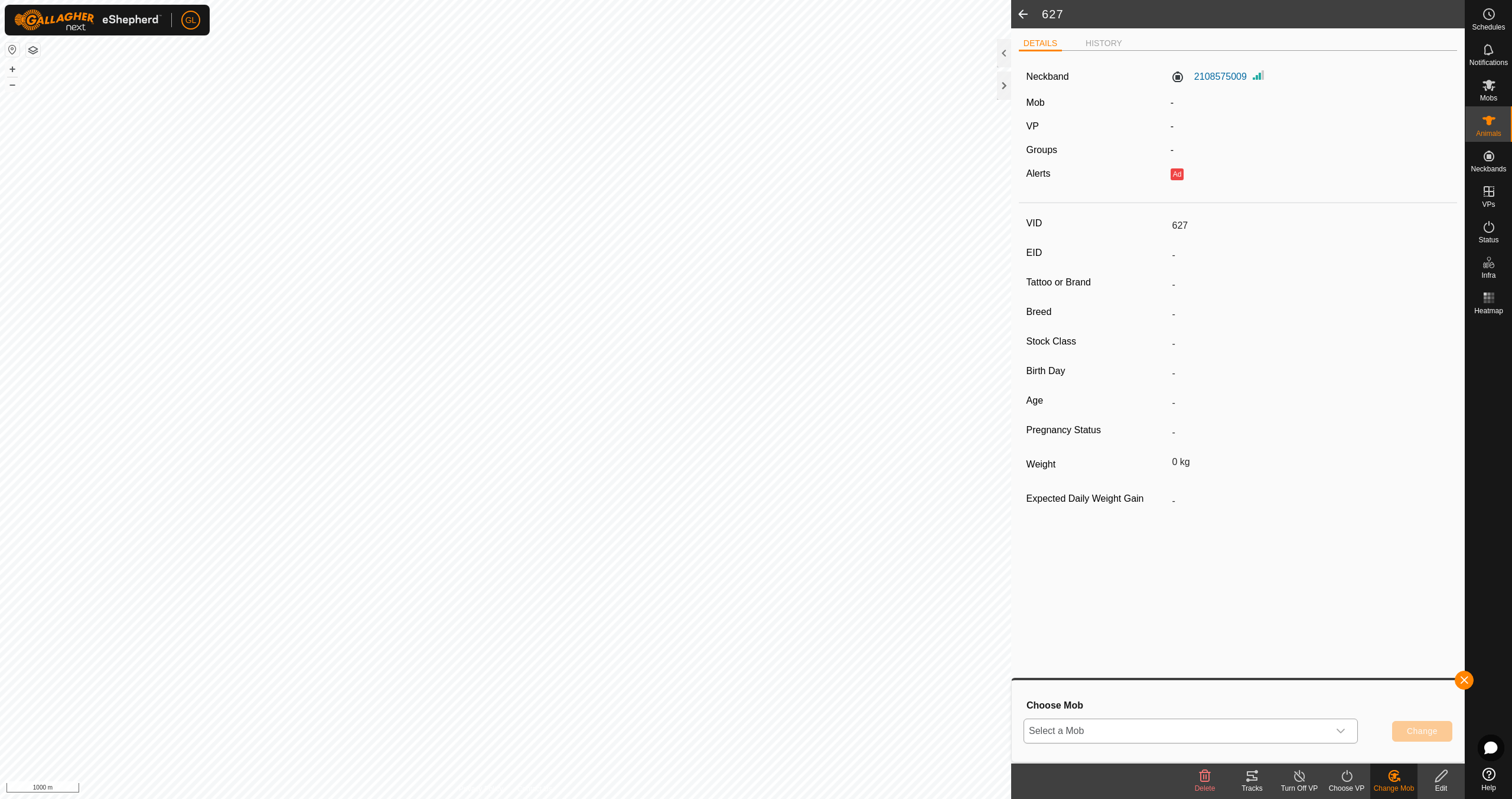
click at [1338, 729] on icon "dropdown trigger" at bounding box center [1341, 731] width 10 height 10
click at [1217, 681] on li "Edgecumbe" at bounding box center [1192, 674] width 334 height 29
click at [1419, 732] on span "Change" at bounding box center [1422, 731] width 30 height 10
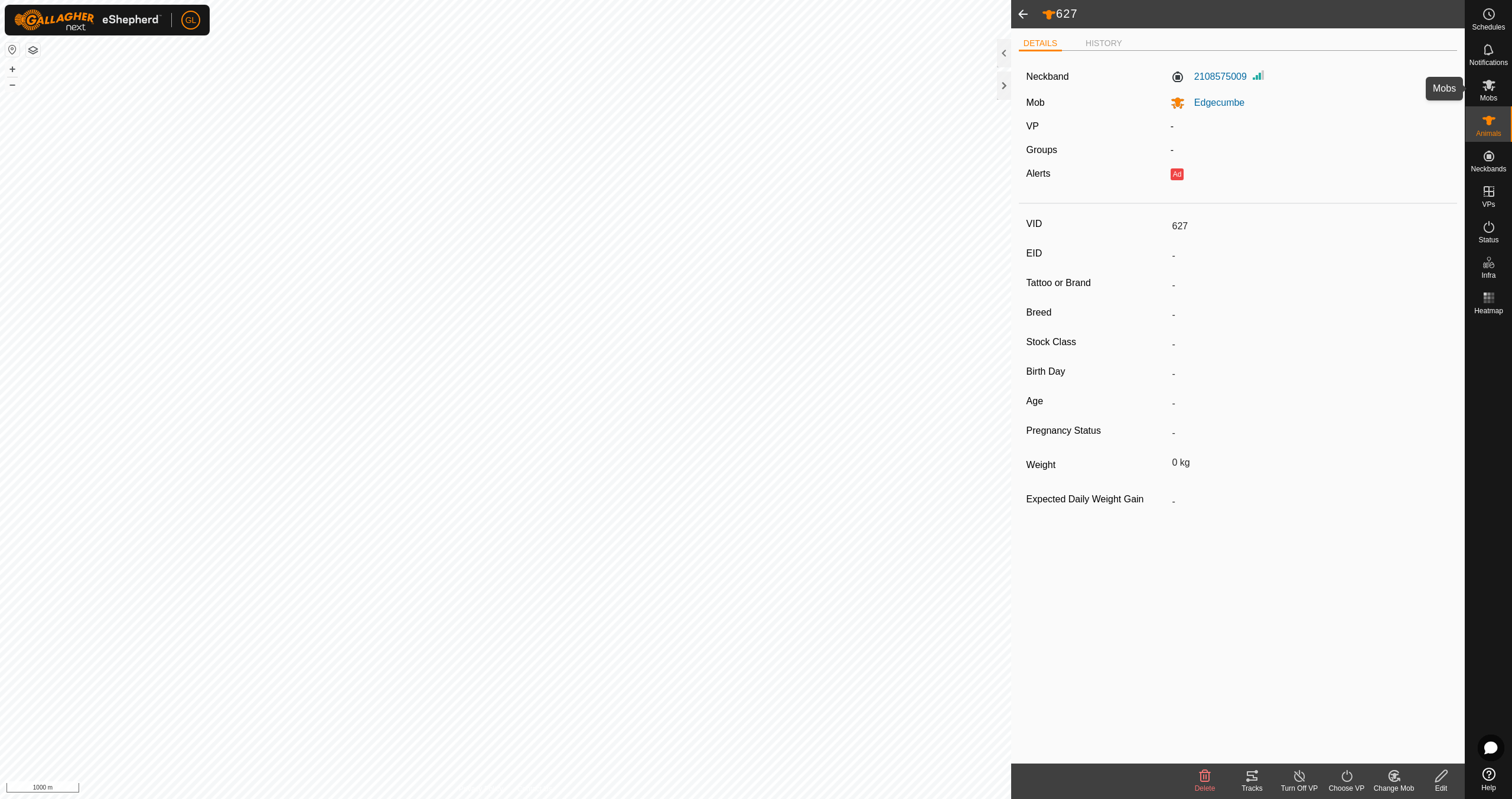
click at [1494, 91] on icon at bounding box center [1489, 84] width 14 height 14
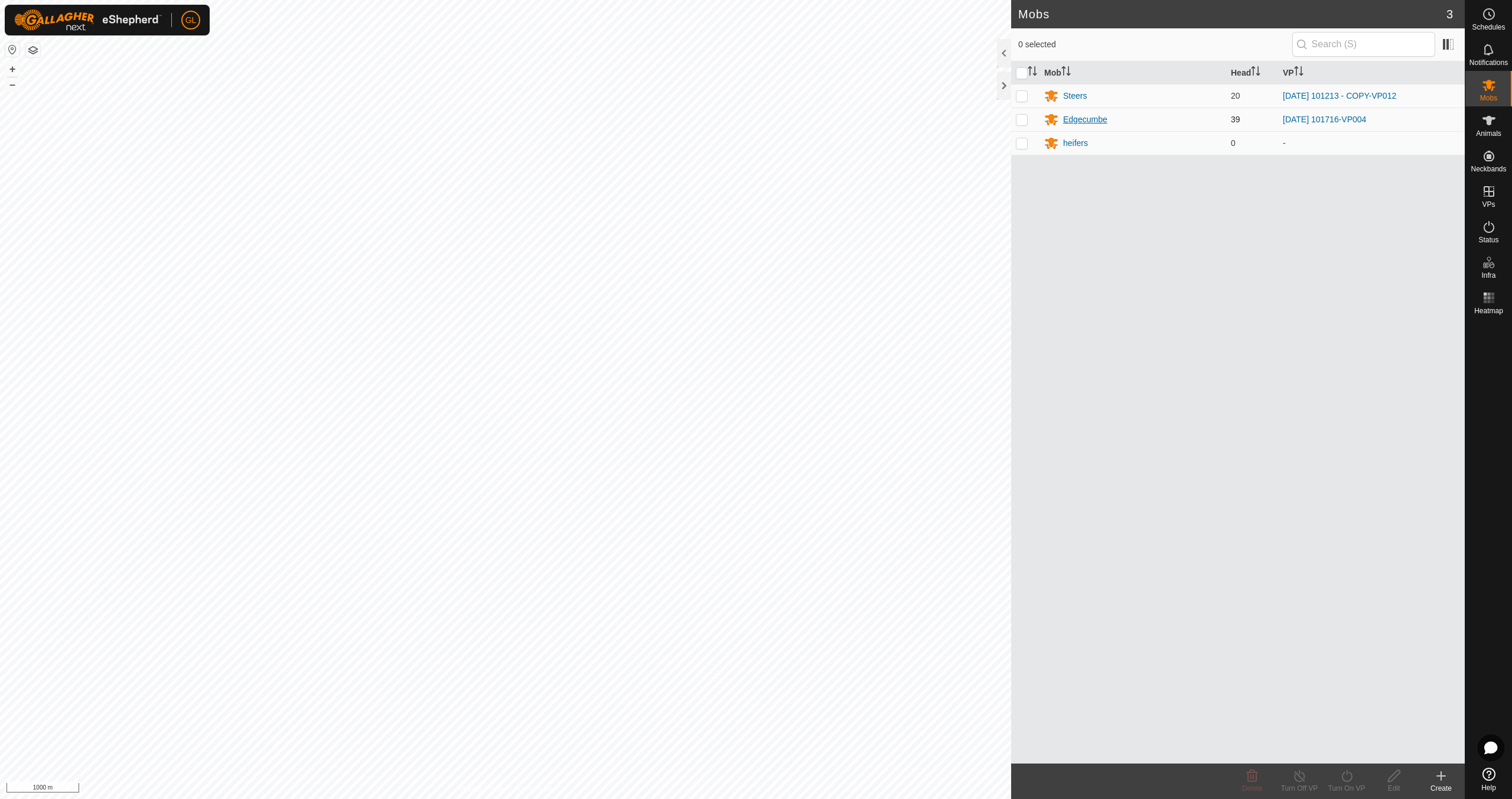
click at [1092, 120] on div "Edgecumbe" at bounding box center [1085, 120] width 44 height 13
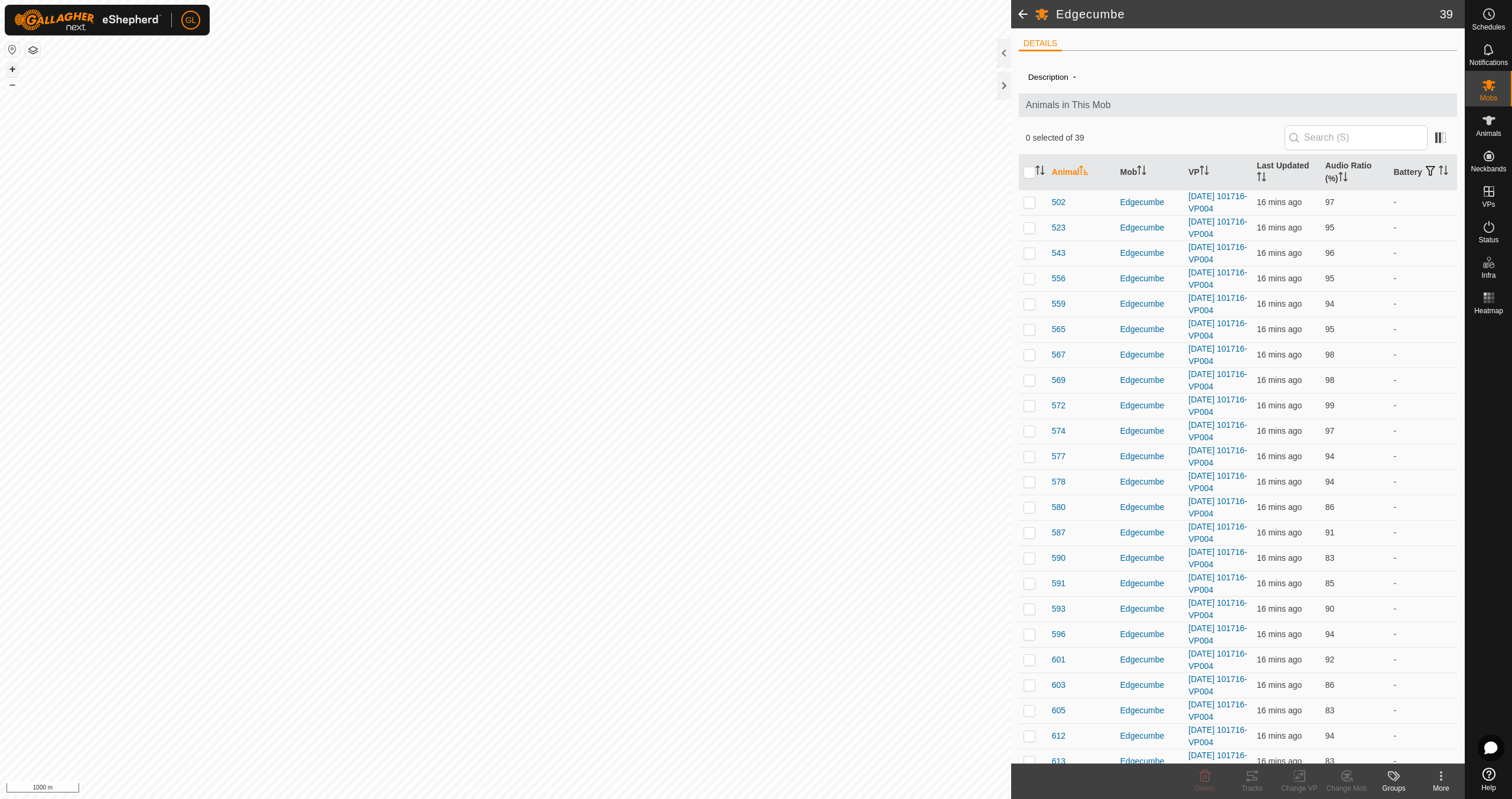
click at [14, 68] on button "+" at bounding box center [12, 69] width 14 height 14
click at [13, 67] on button "+" at bounding box center [12, 69] width 14 height 14
click at [12, 65] on button "+" at bounding box center [12, 69] width 14 height 14
click at [11, 71] on button "+" at bounding box center [12, 69] width 14 height 14
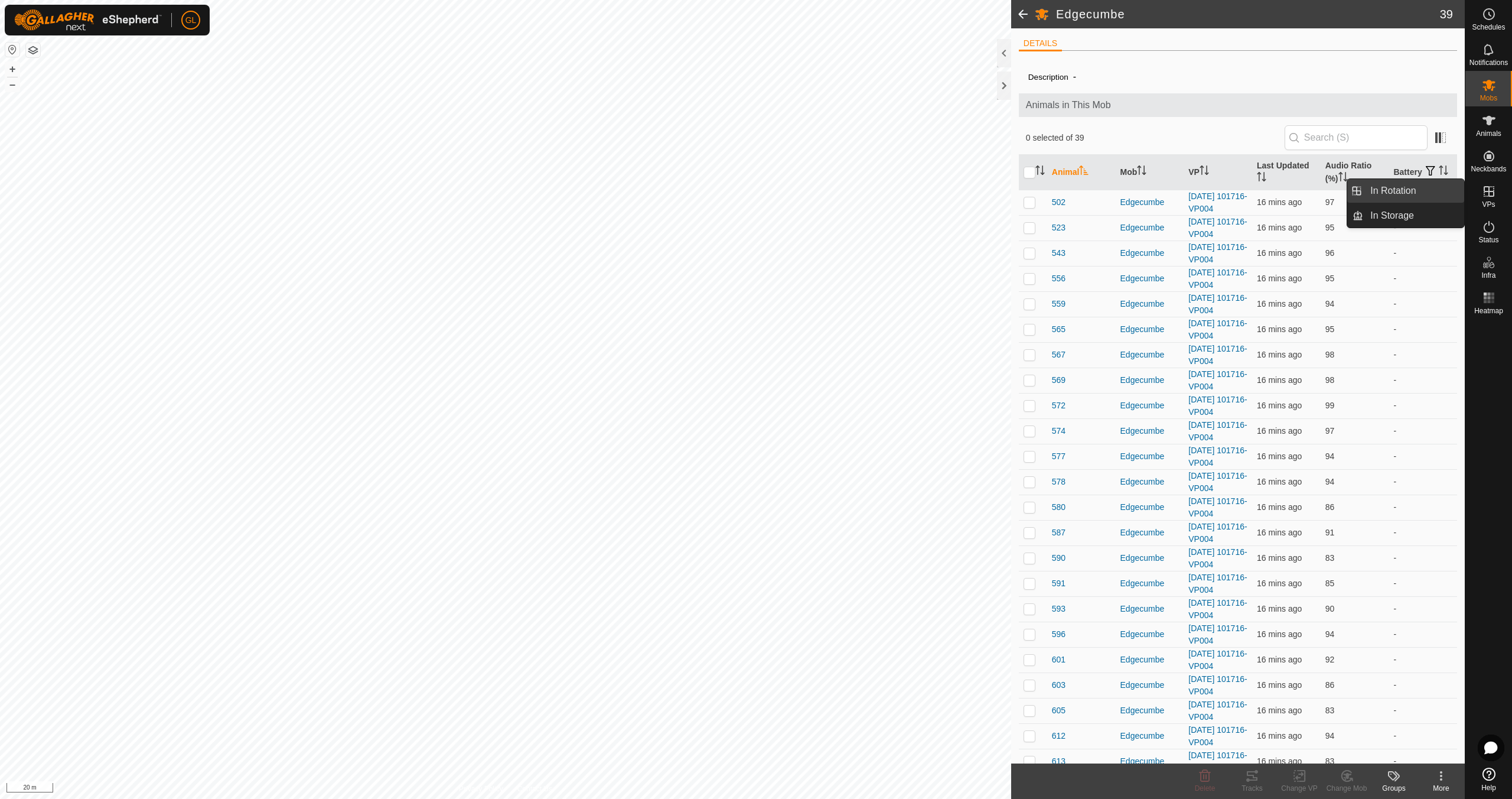
click at [1420, 193] on link "In Rotation" at bounding box center [1414, 190] width 101 height 24
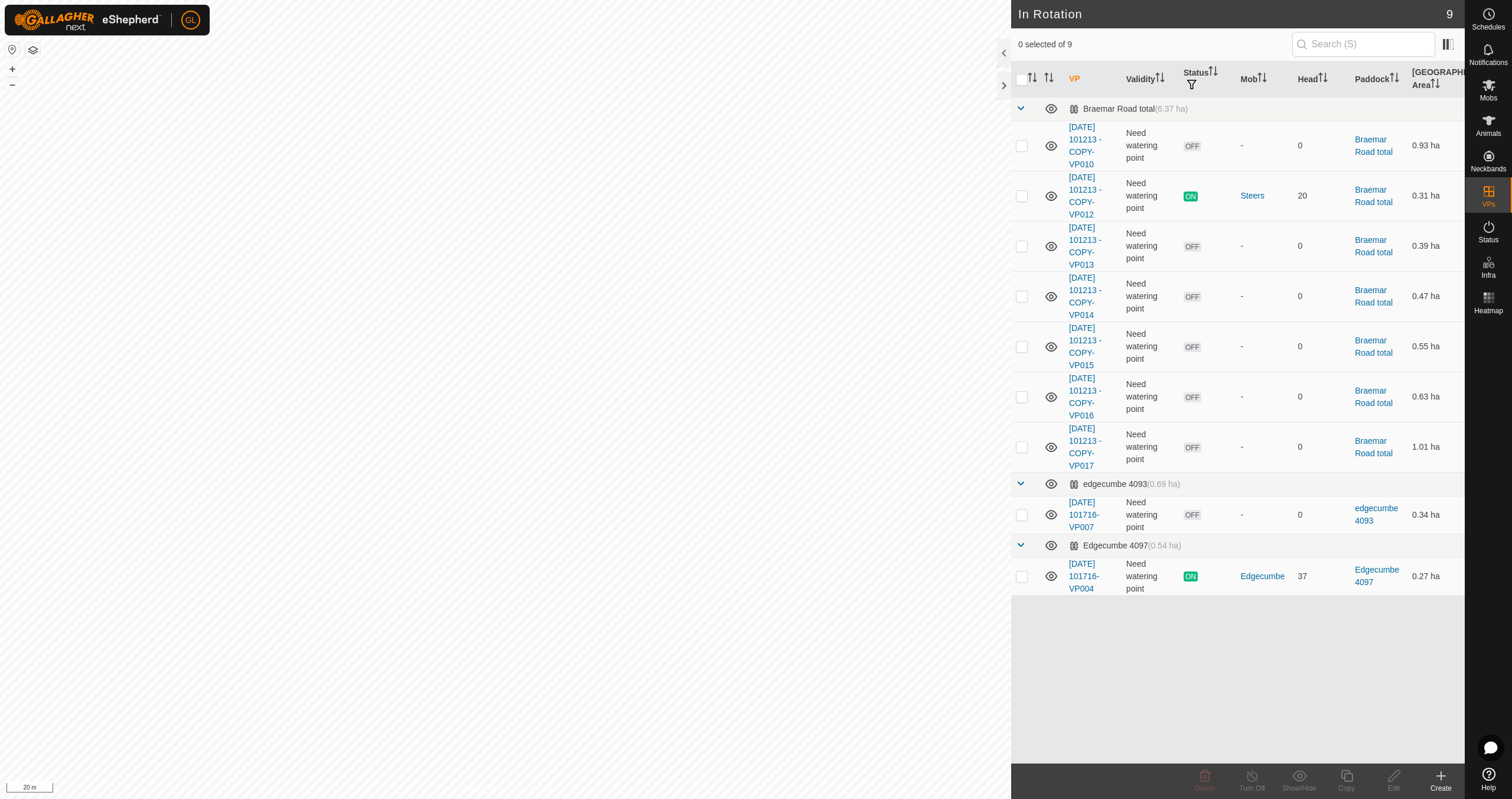
click at [1441, 779] on icon at bounding box center [1441, 775] width 0 height 8
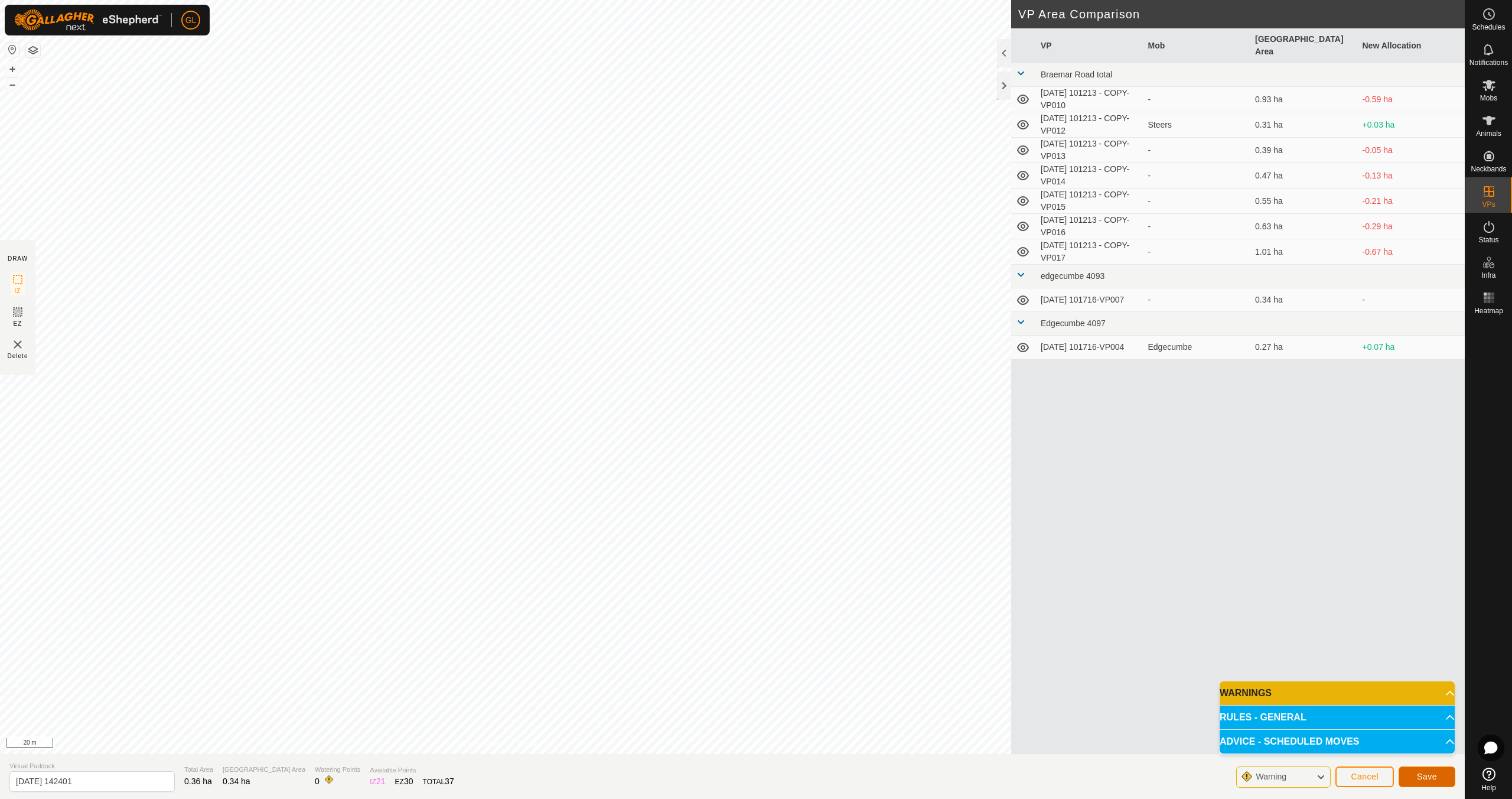
click at [1429, 776] on span "Save" at bounding box center [1427, 776] width 20 height 10
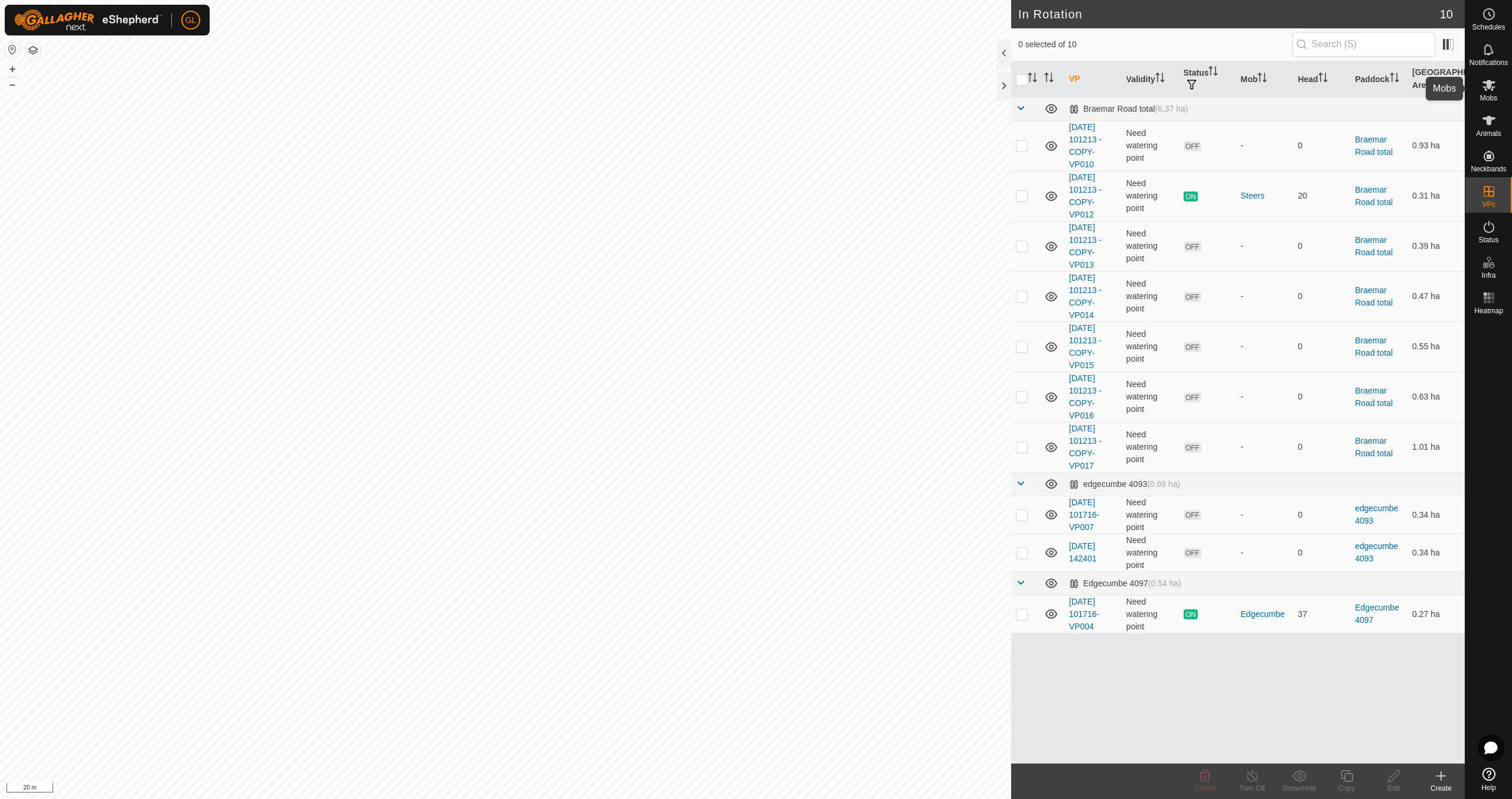
click at [1492, 91] on icon at bounding box center [1489, 84] width 14 height 14
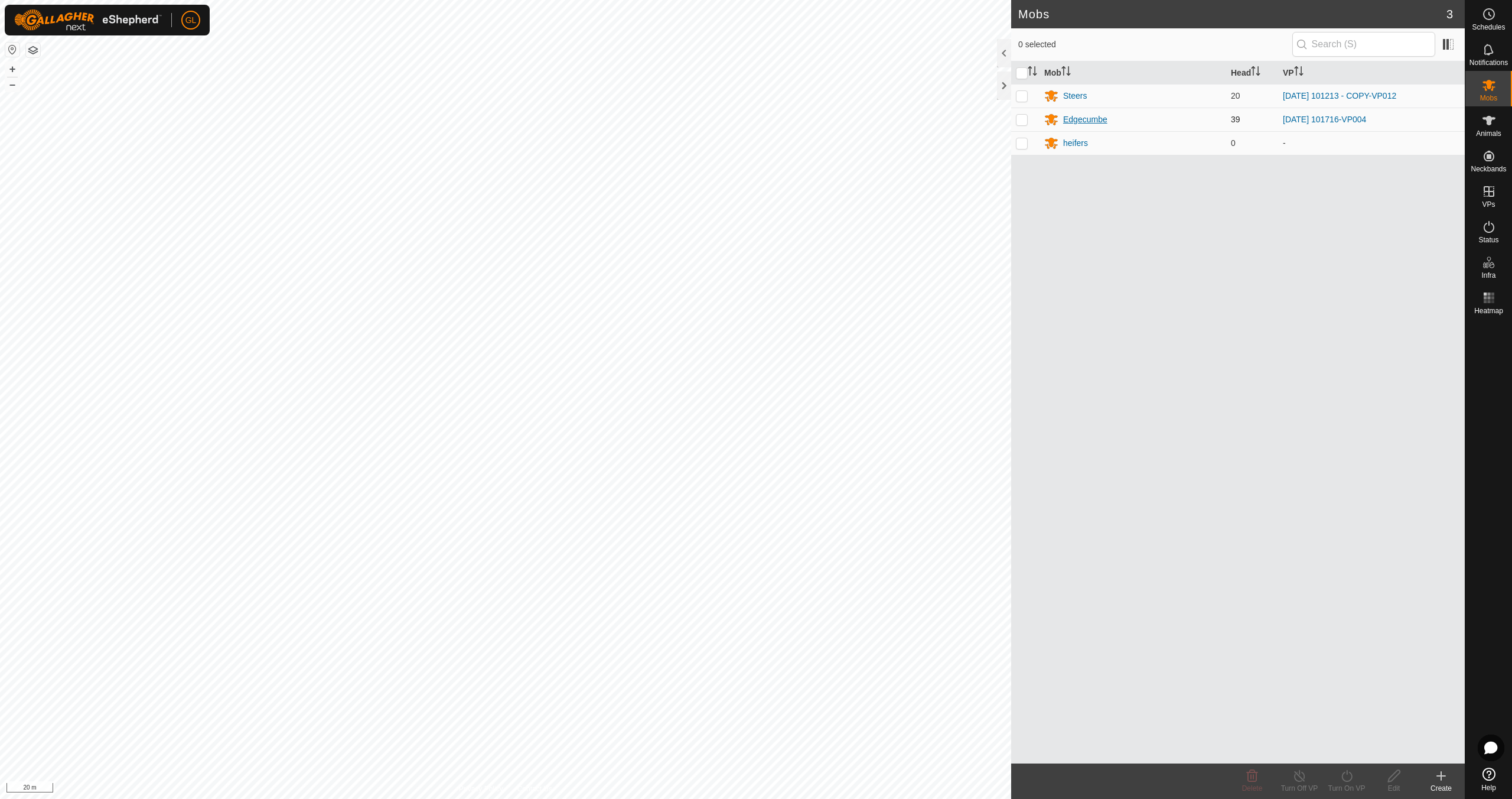
click at [1090, 118] on div "Edgecumbe" at bounding box center [1085, 120] width 44 height 13
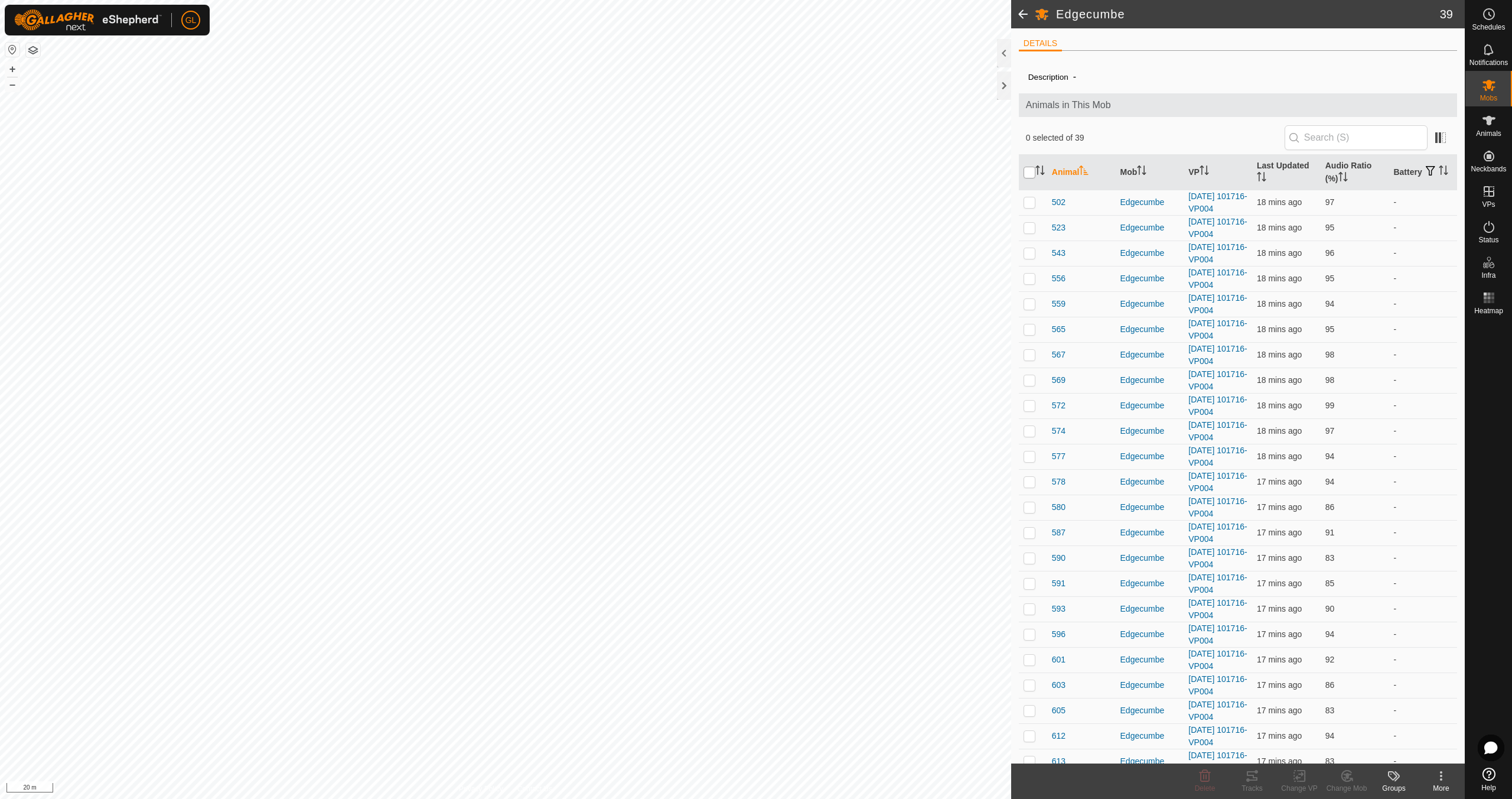
click at [1029, 169] on input "checkbox" at bounding box center [1029, 173] width 12 height 12
checkbox input "true"
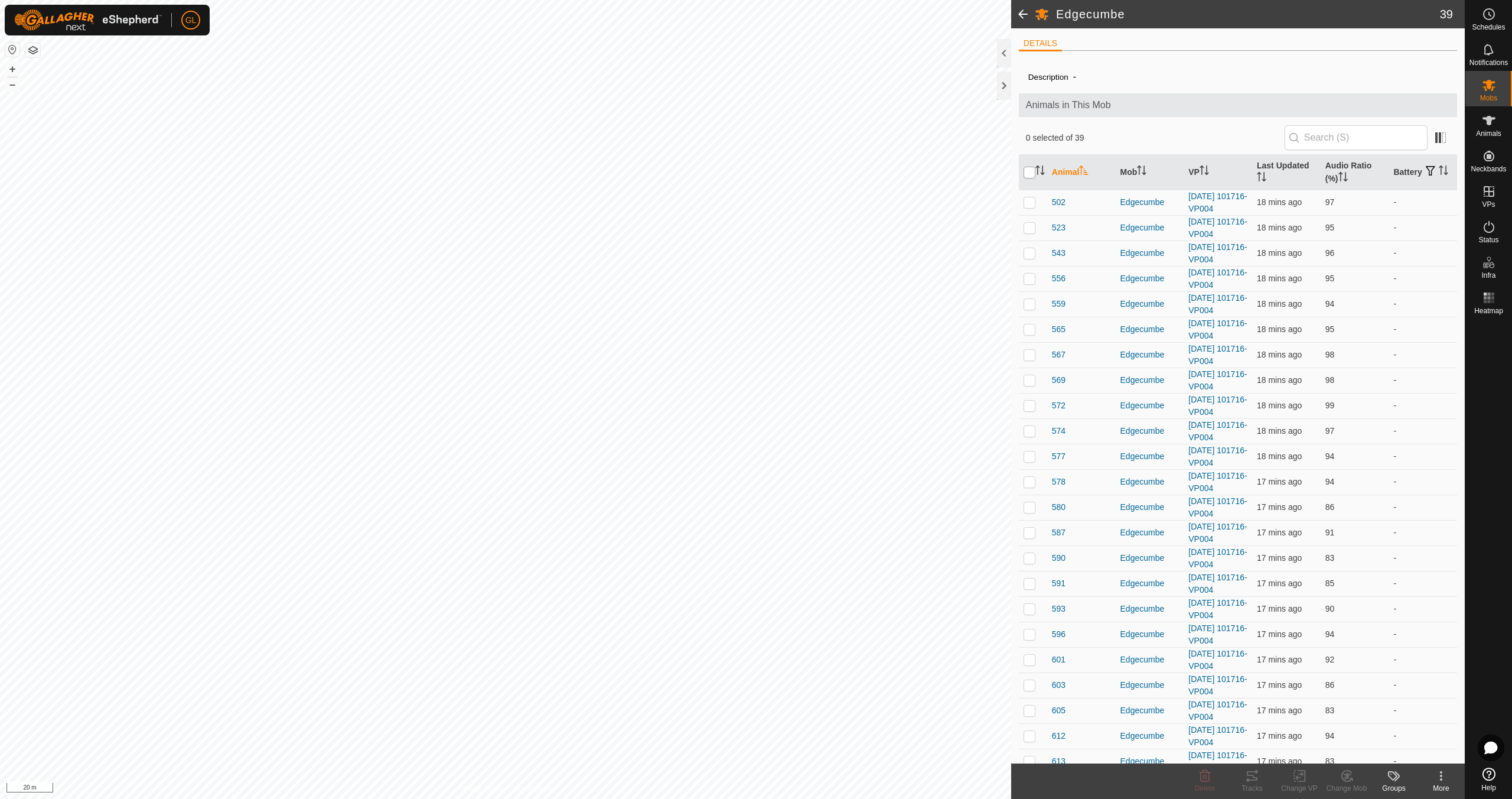
checkbox input "true"
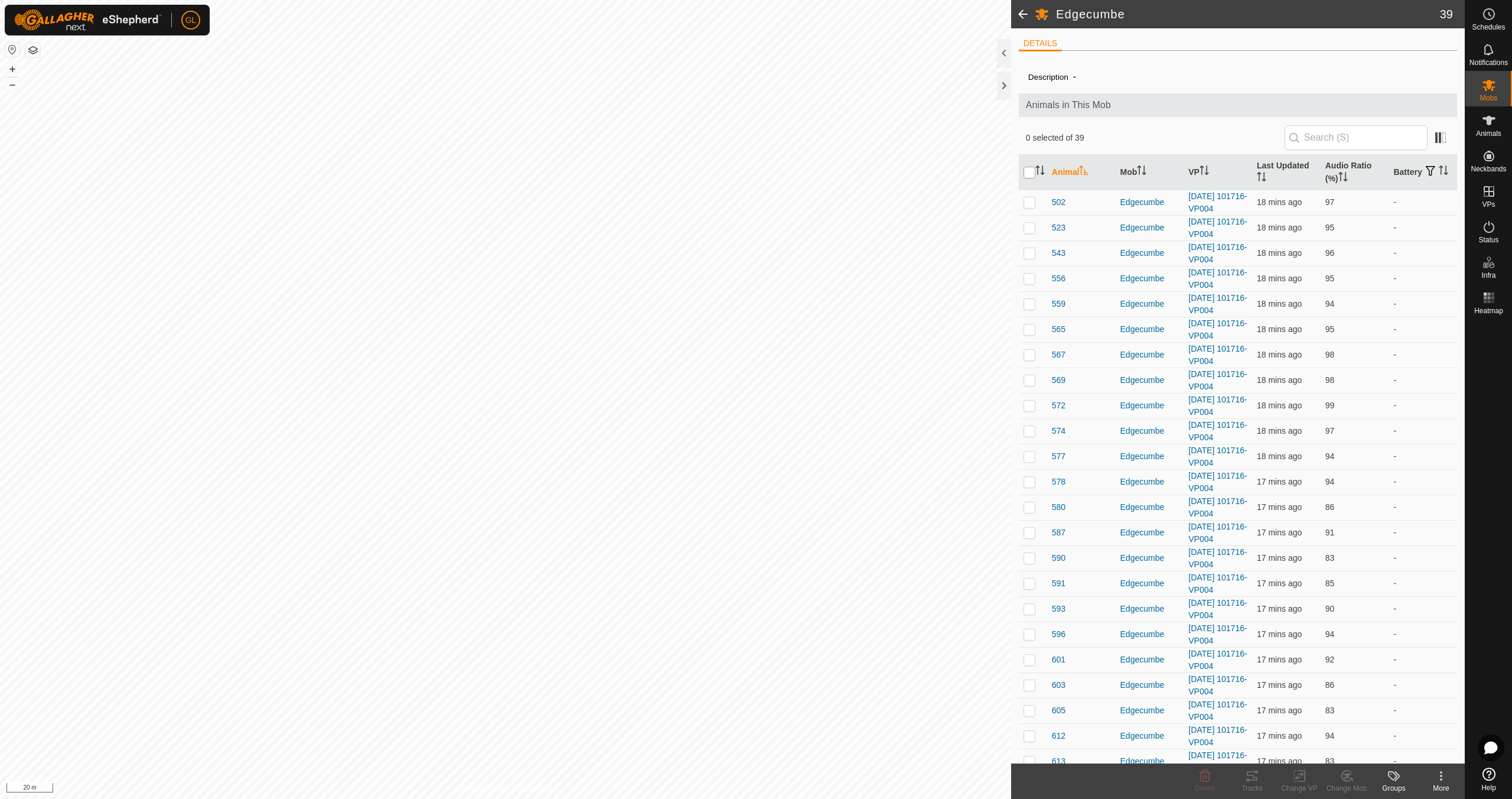
checkbox input "true"
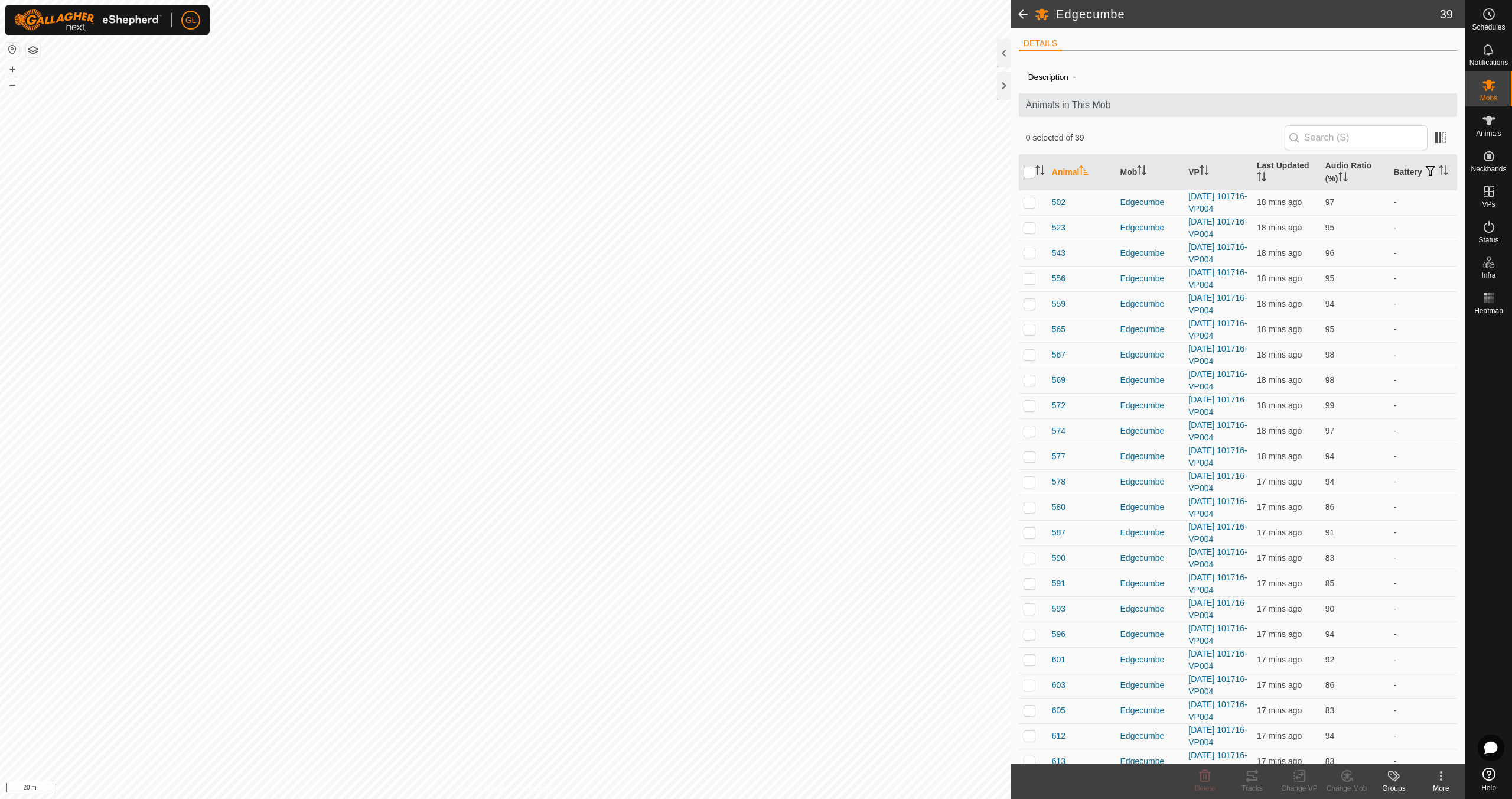
checkbox input "true"
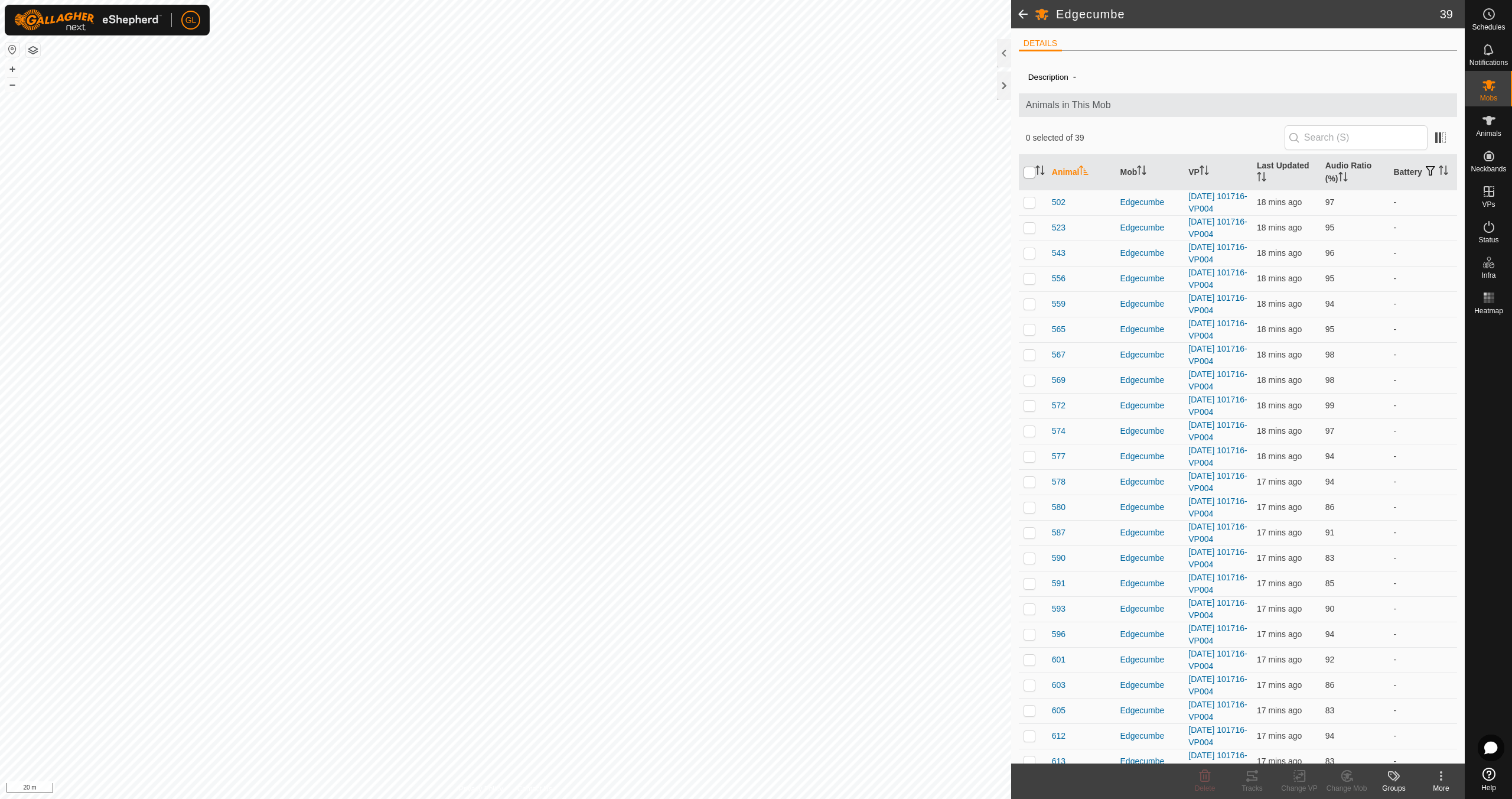
checkbox input "true"
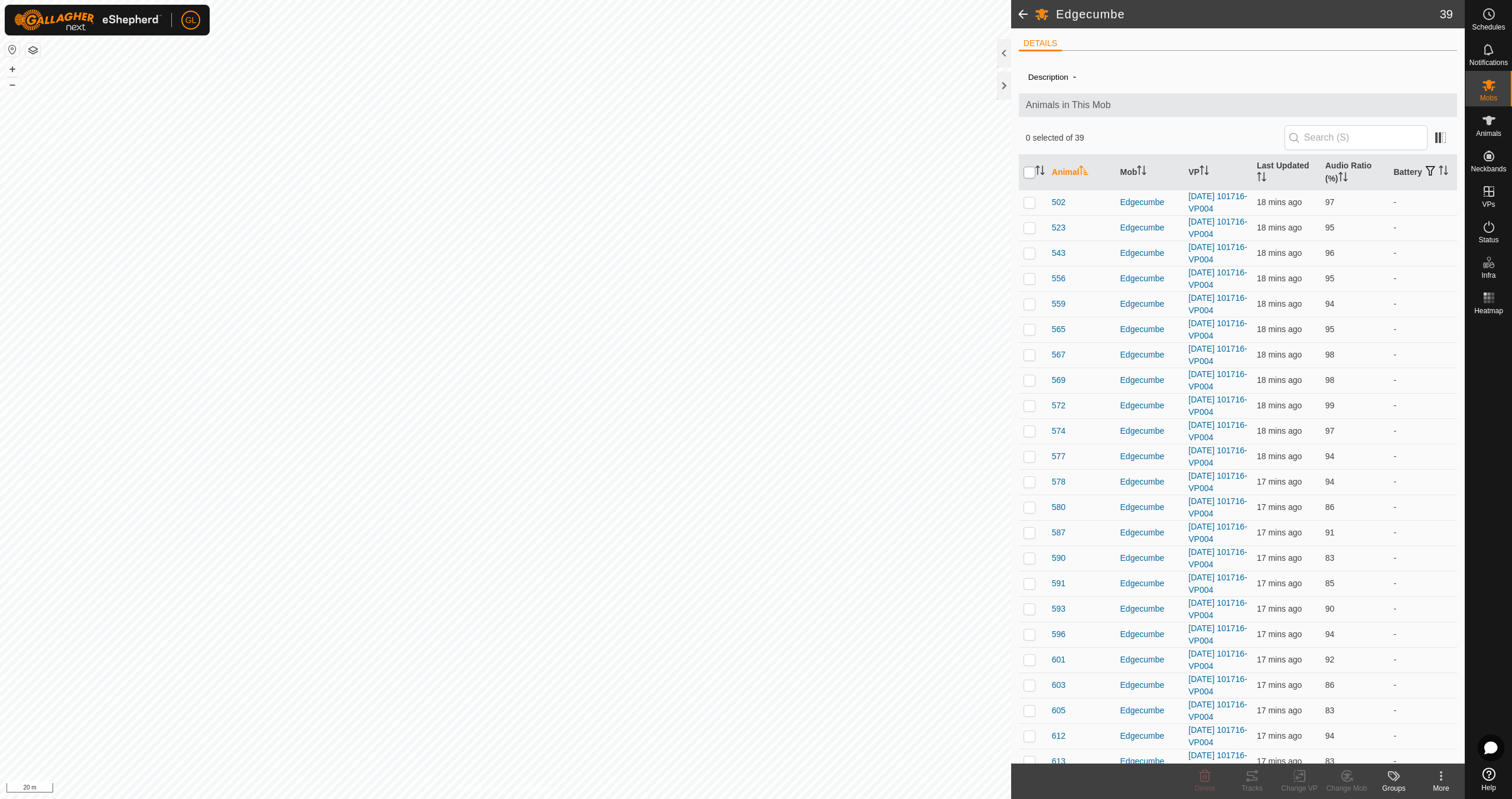
checkbox input "true"
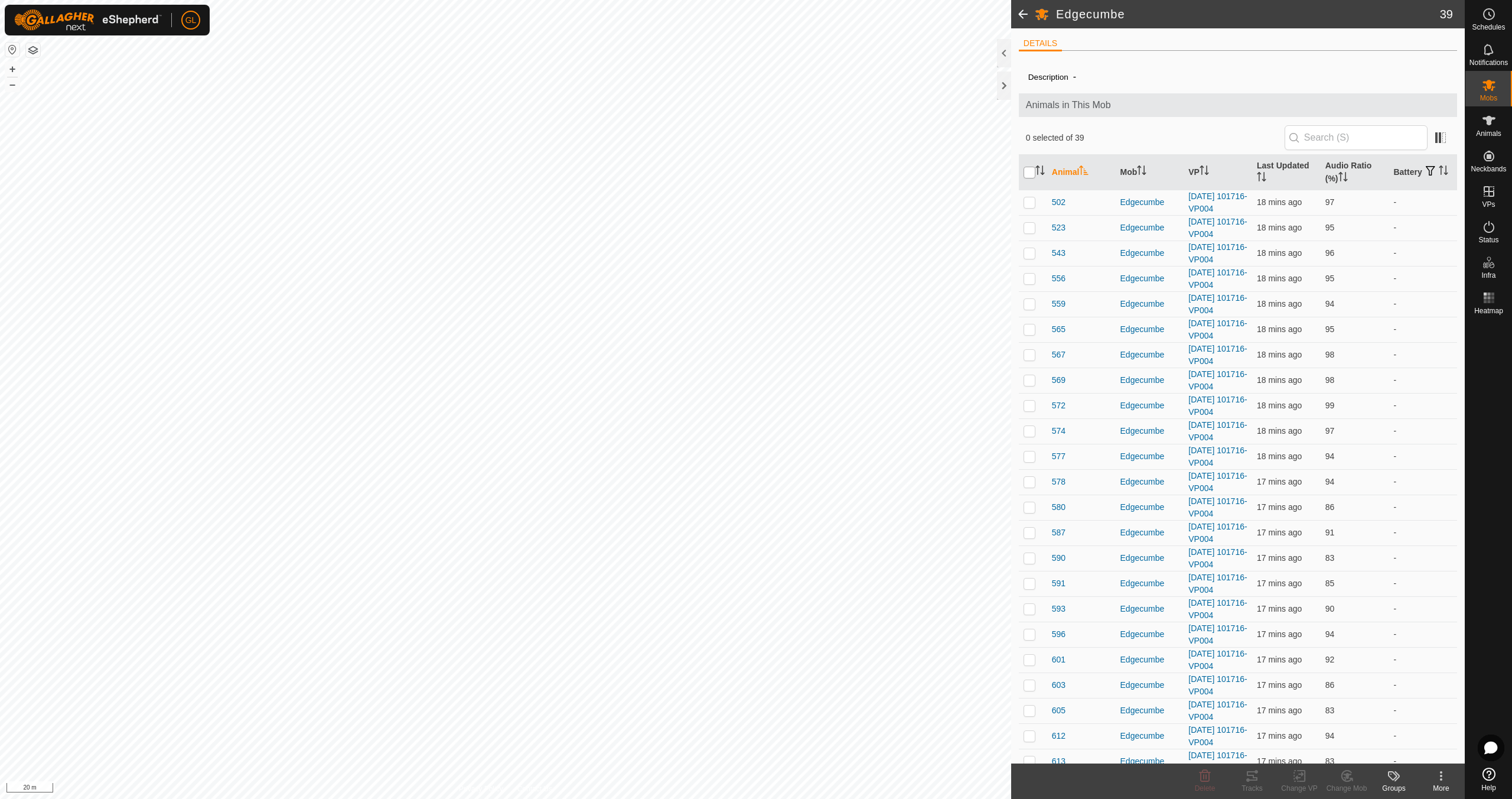
checkbox input "true"
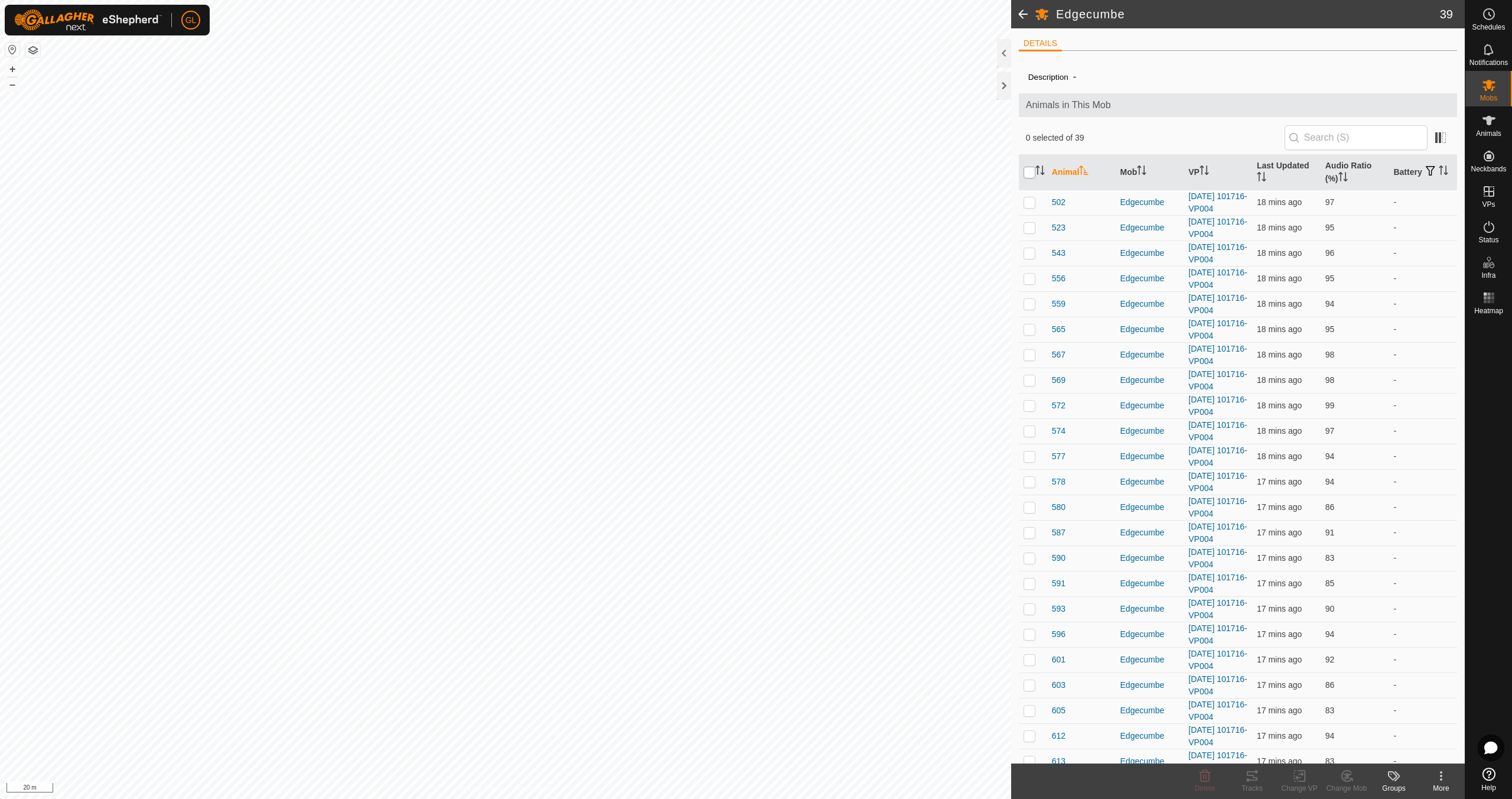
checkbox input "true"
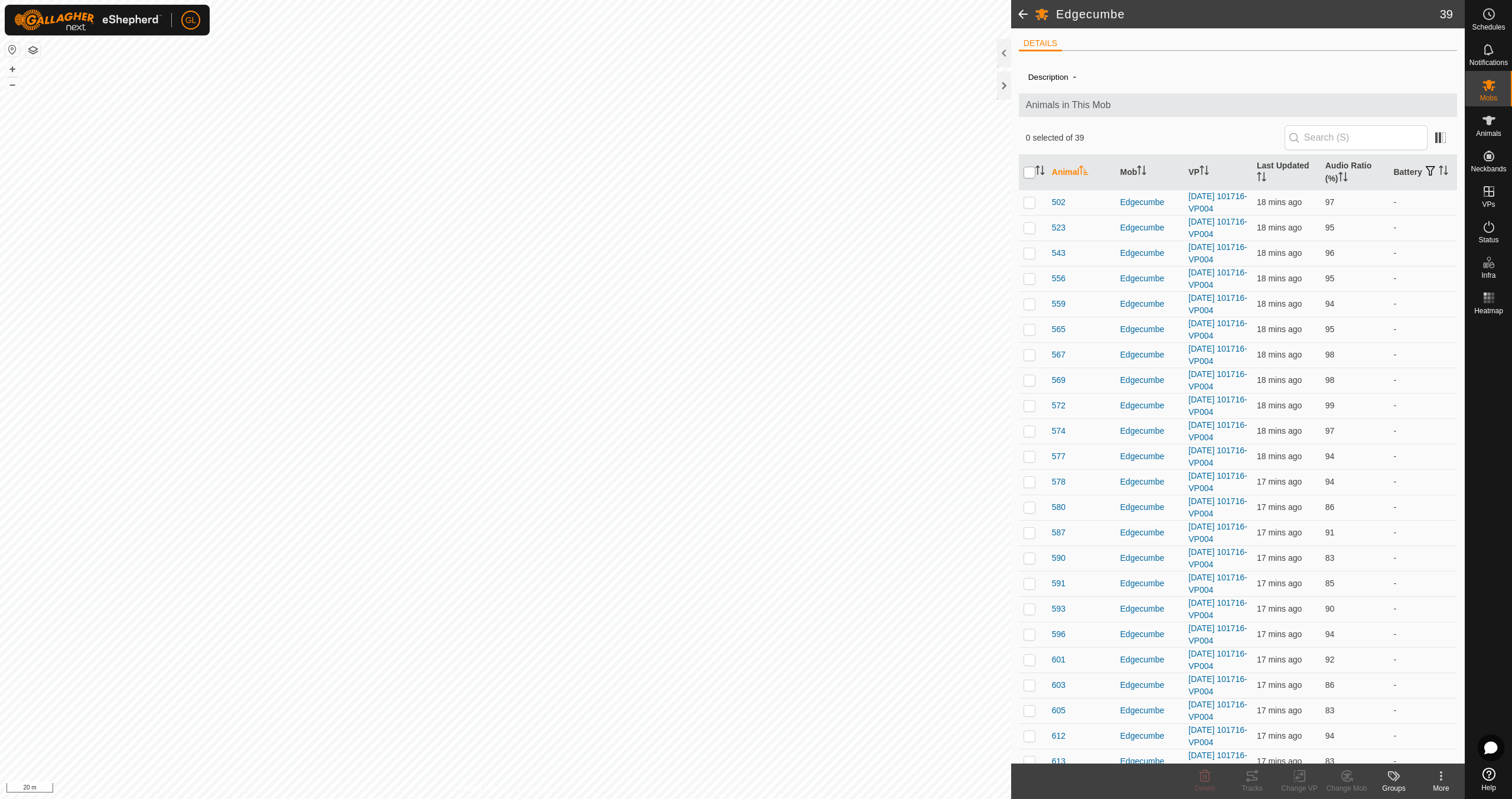
checkbox input "true"
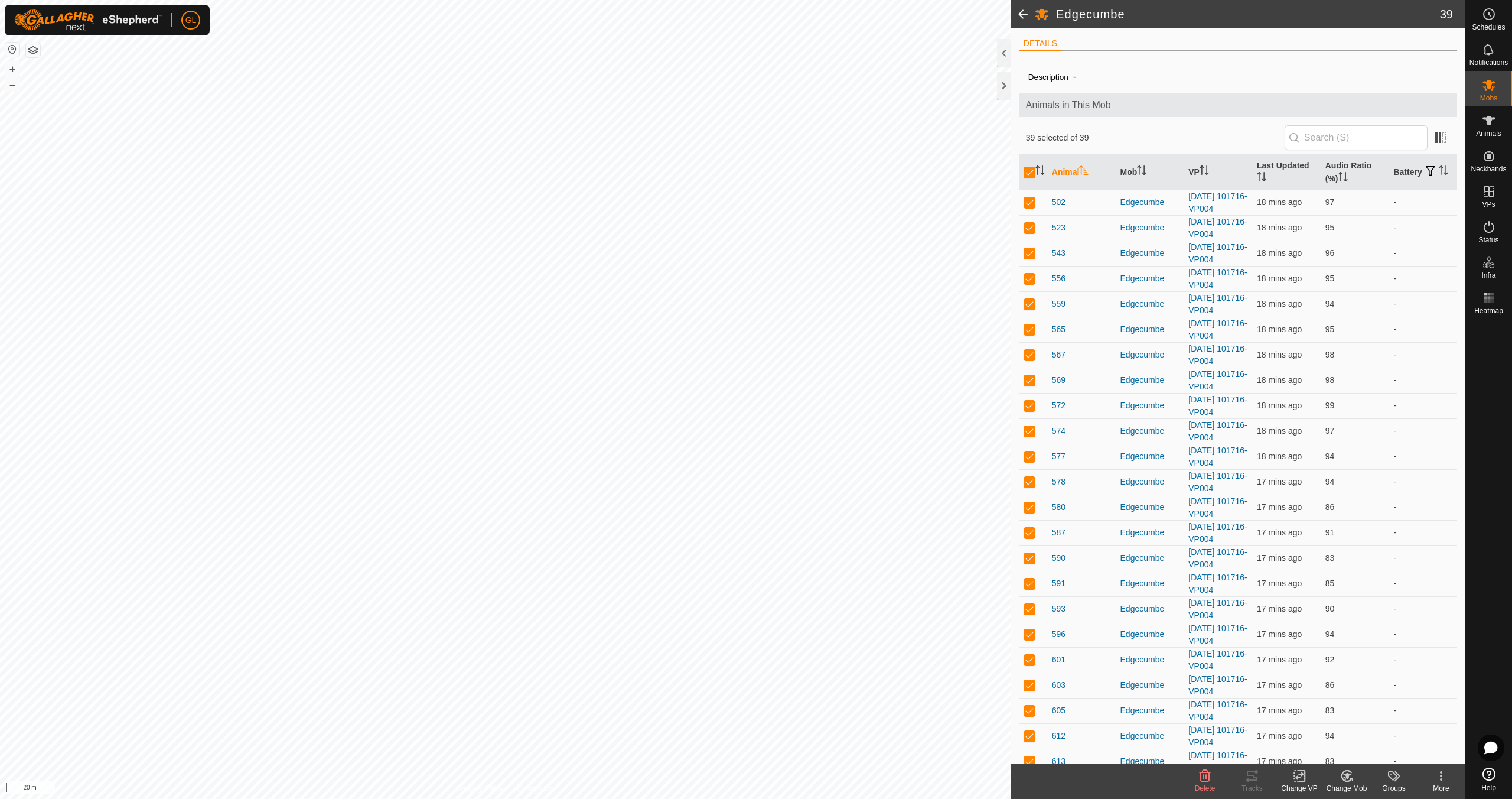
click at [1301, 780] on icon at bounding box center [1299, 775] width 15 height 14
click at [1328, 723] on link "Choose VP..." at bounding box center [1334, 725] width 117 height 24
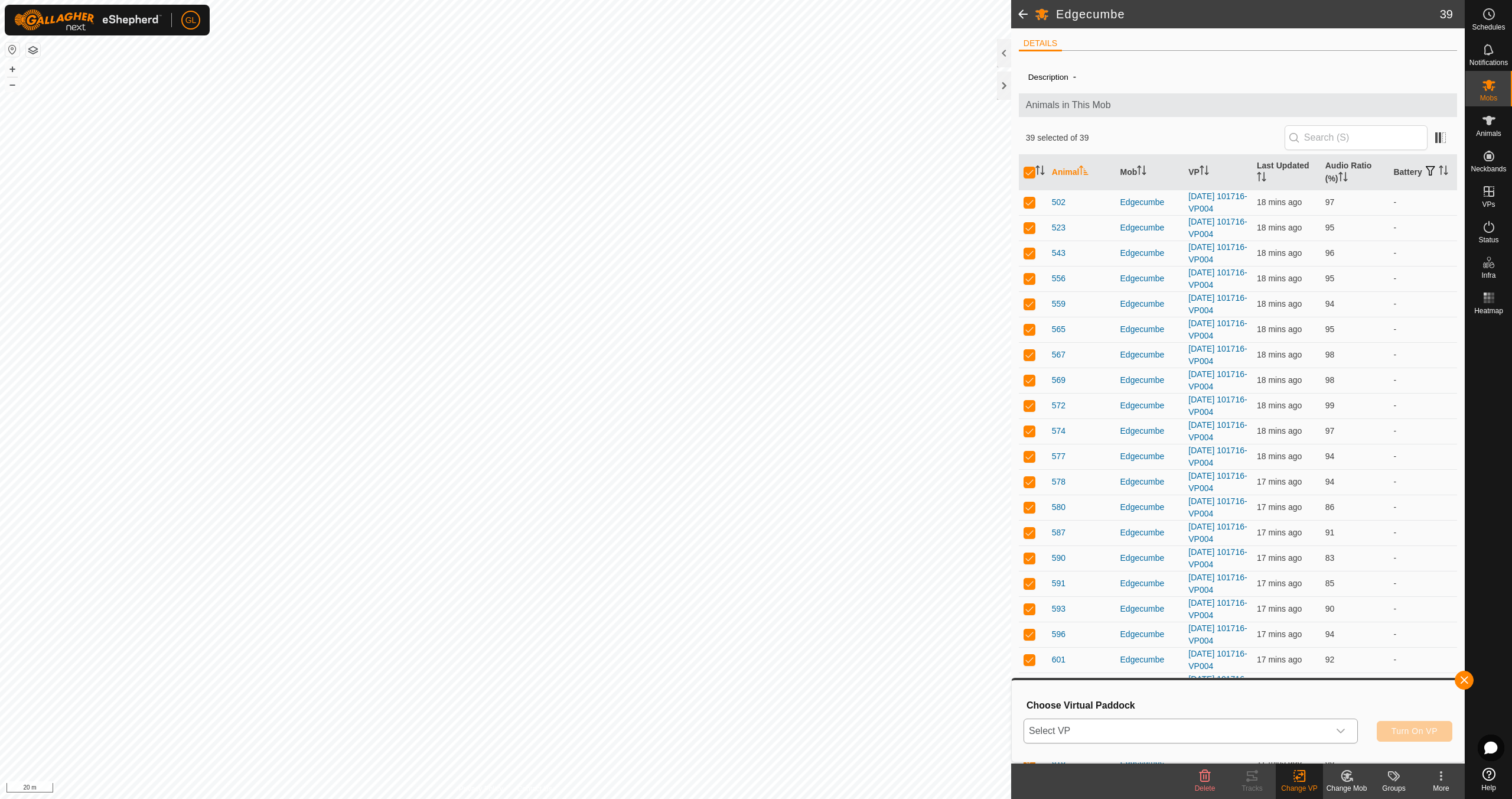
click at [1340, 728] on icon "dropdown trigger" at bounding box center [1341, 731] width 10 height 10
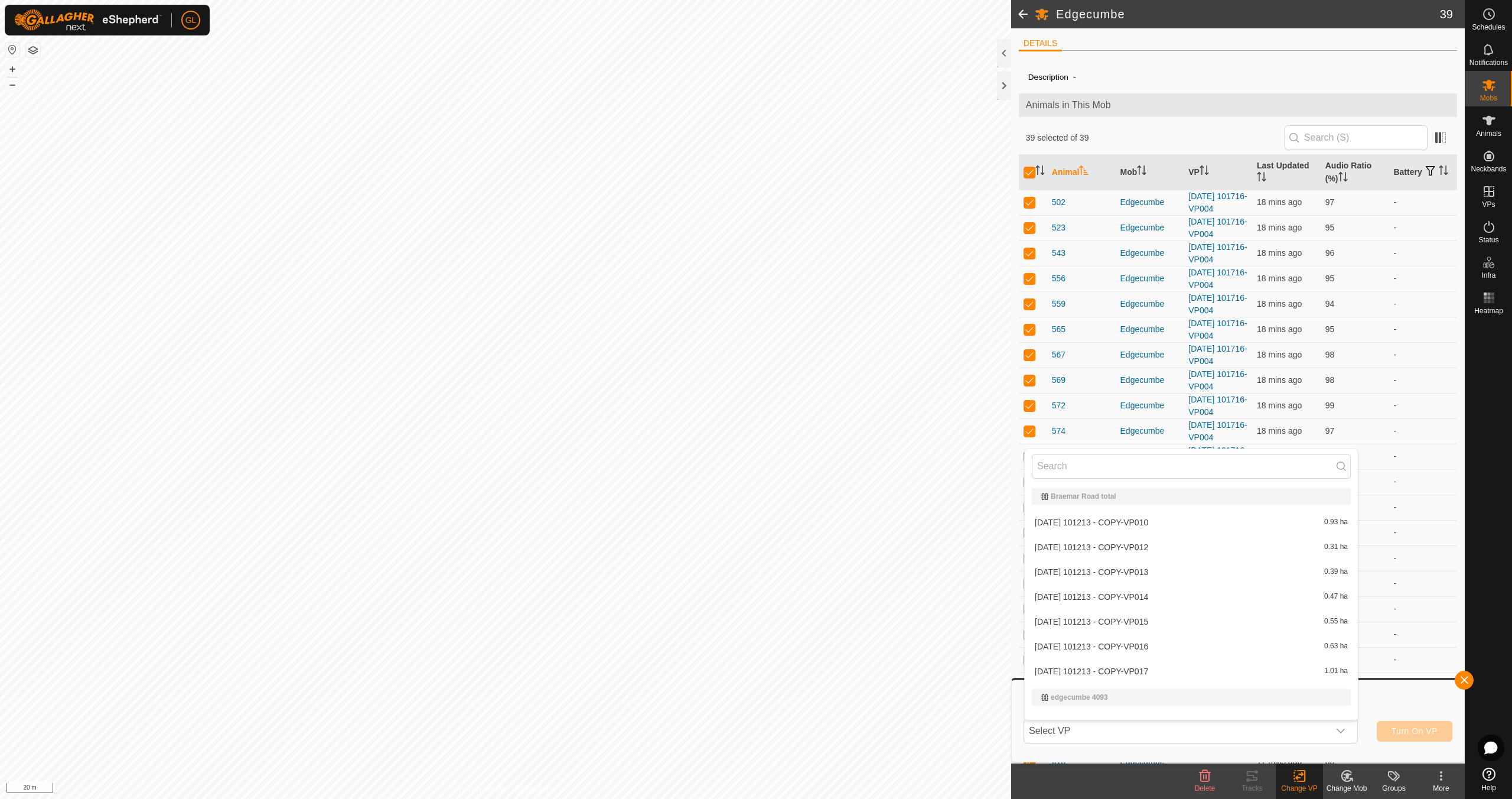
scroll to position [16, 0]
click at [10, 82] on button "–" at bounding box center [12, 84] width 14 height 14
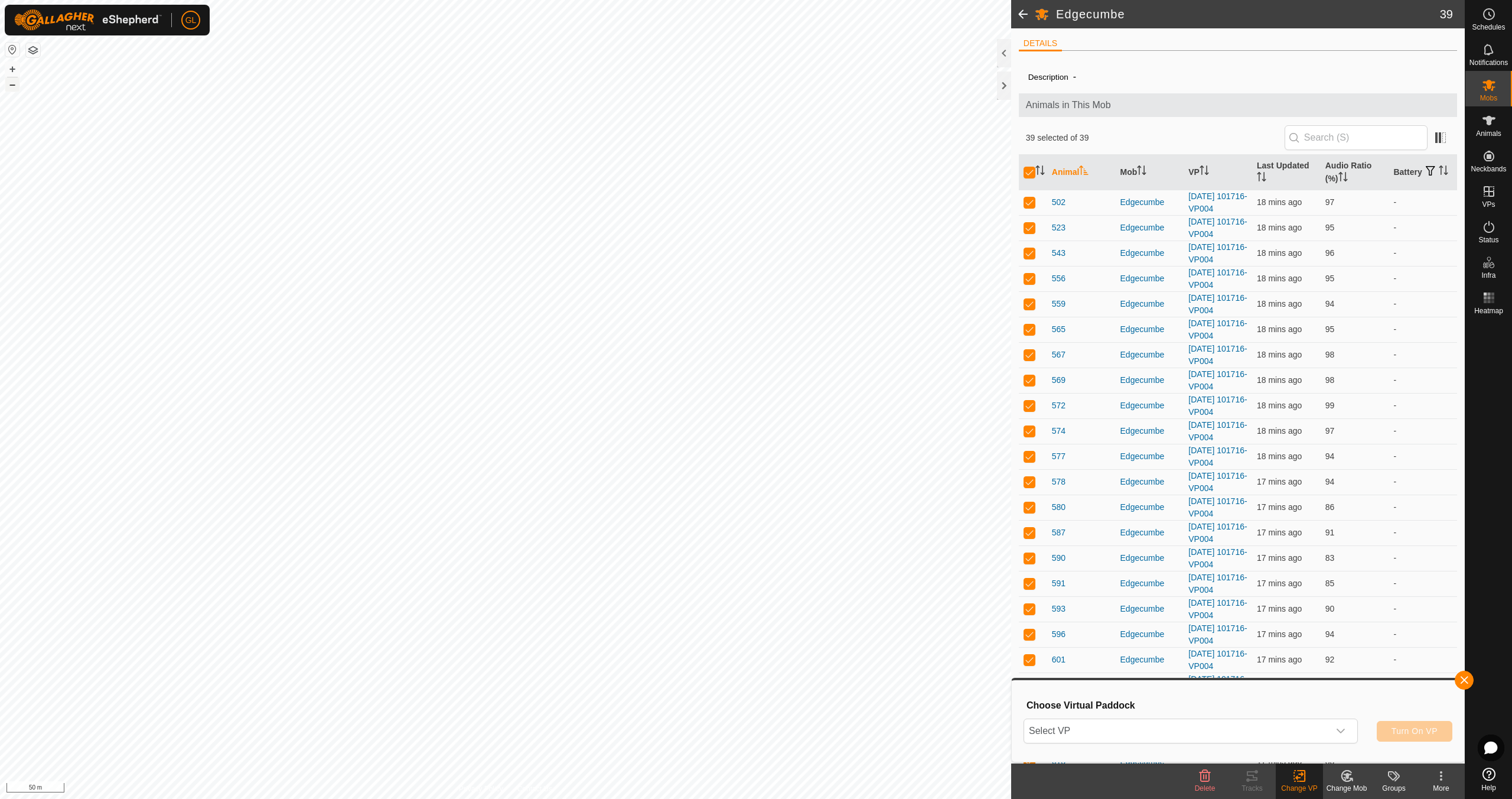
click at [10, 81] on button "–" at bounding box center [12, 84] width 14 height 14
click at [1344, 729] on icon "dropdown trigger" at bounding box center [1341, 730] width 8 height 5
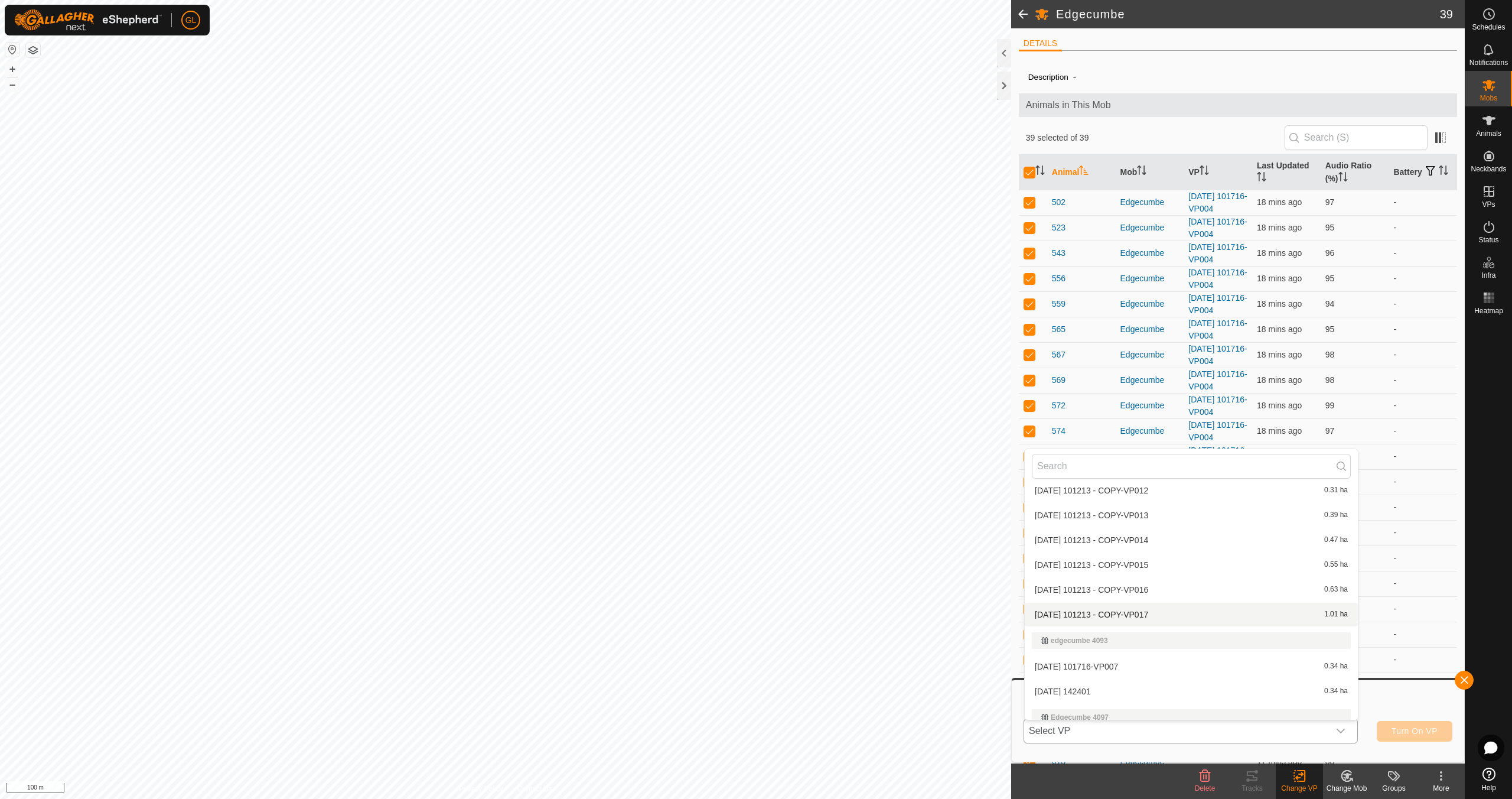
scroll to position [92, 0]
click at [1140, 631] on li "[DATE] 101716-VP007 0.34 ha" at bounding box center [1192, 631] width 334 height 24
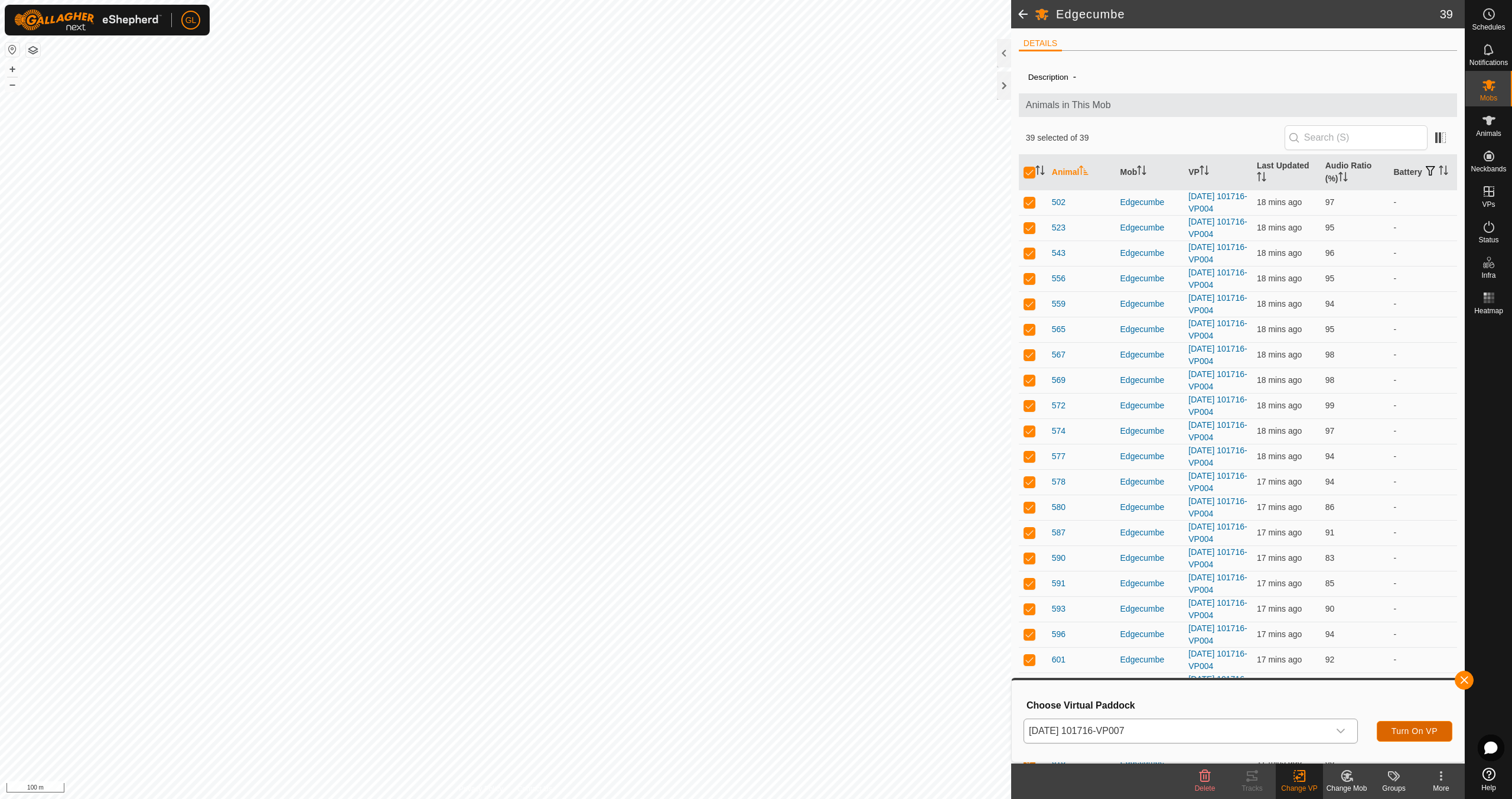
click at [1416, 727] on span "Turn On VP" at bounding box center [1415, 731] width 46 height 10
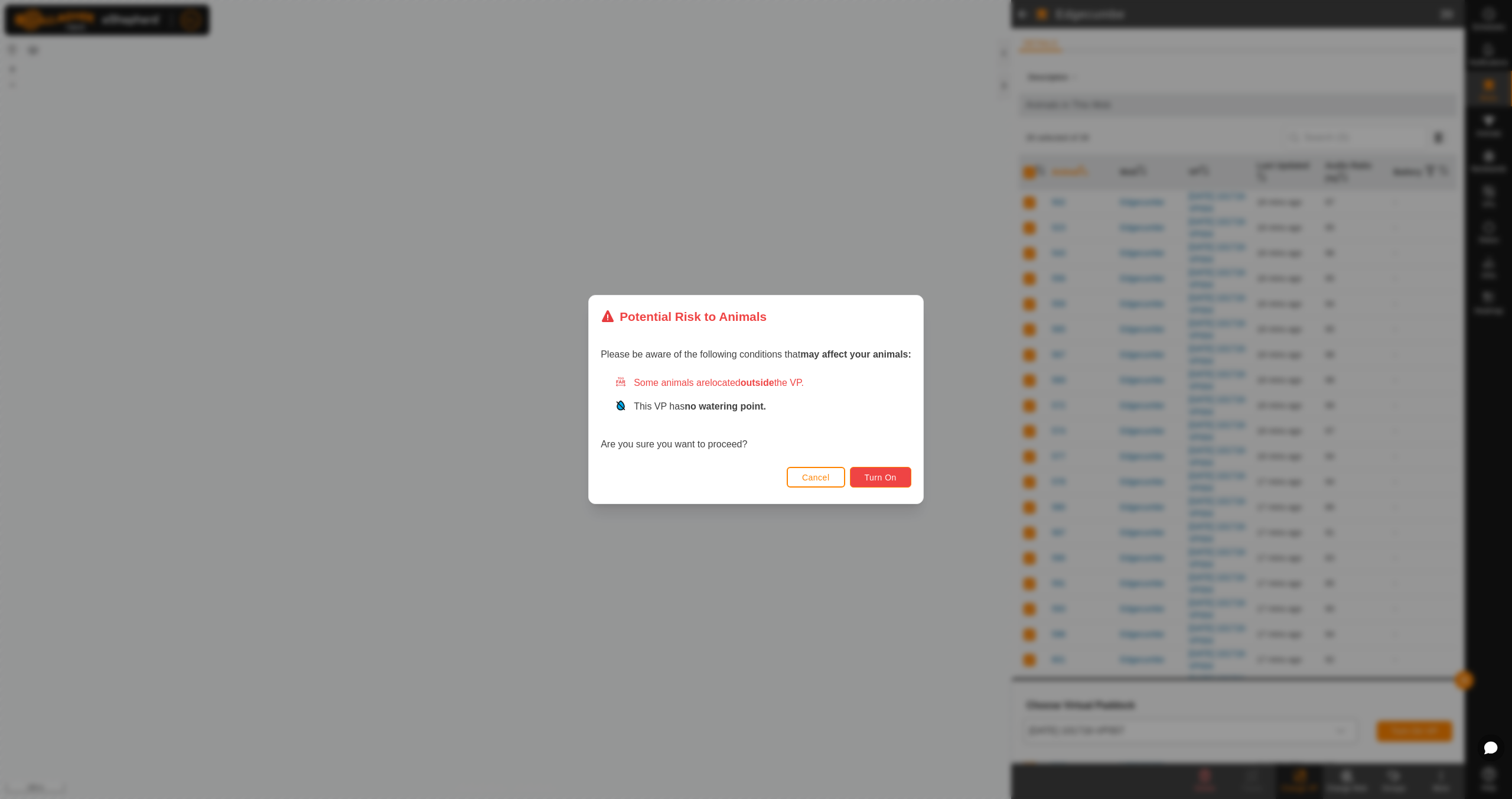
click at [890, 480] on span "Turn On" at bounding box center [880, 478] width 32 height 10
